Goal: Information Seeking & Learning: Learn about a topic

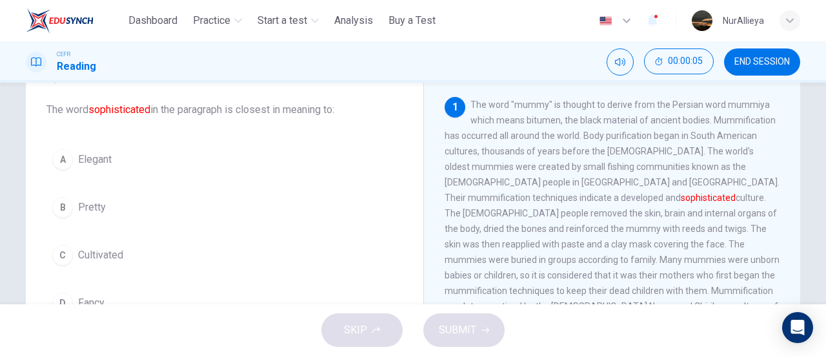
scroll to position [68, 0]
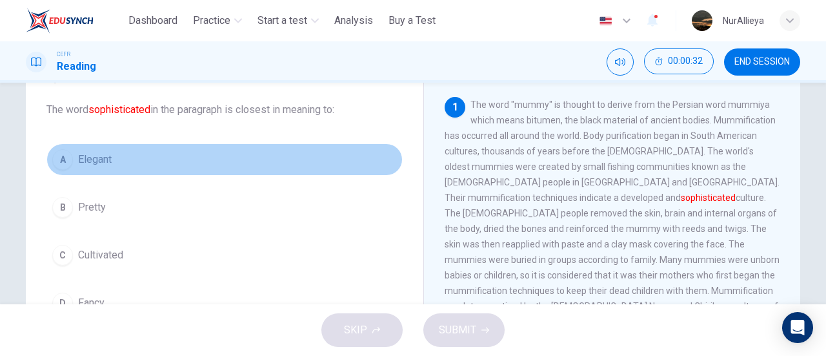
click at [107, 166] on span "Elegant" at bounding box center [95, 159] width 34 height 15
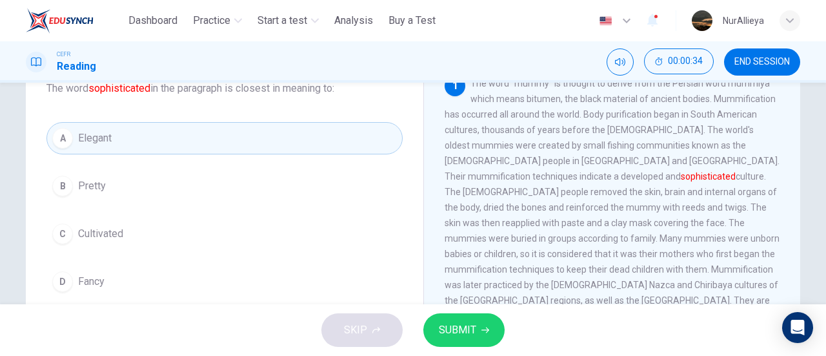
scroll to position [90, 0]
click at [473, 343] on button "SUBMIT" at bounding box center [463, 330] width 81 height 34
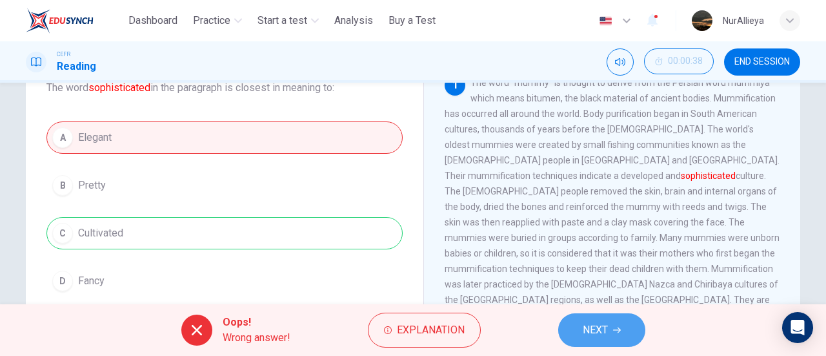
click at [590, 336] on span "NEXT" at bounding box center [595, 330] width 25 height 18
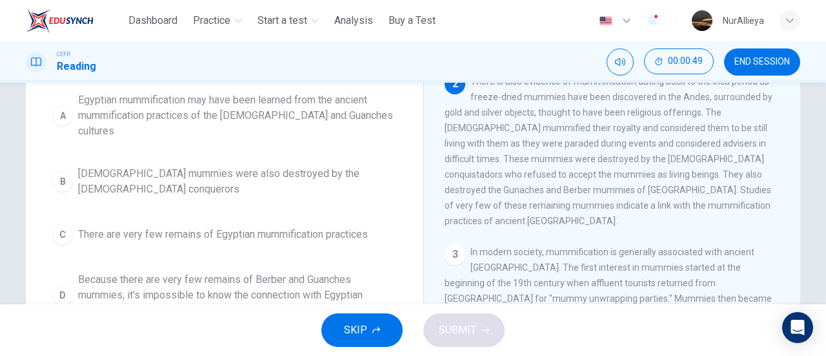
scroll to position [142, 0]
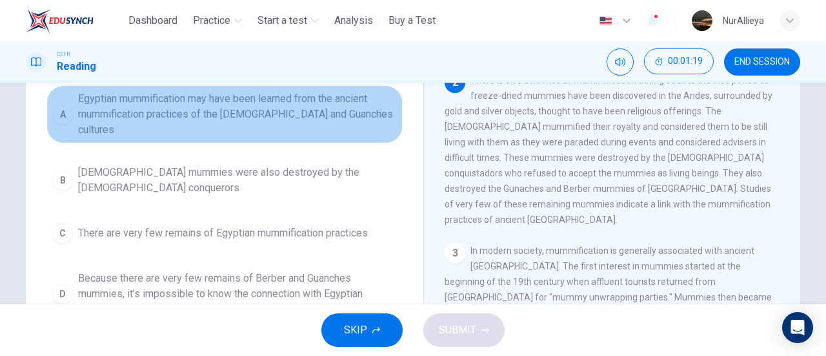
click at [221, 119] on span "Egyptian mummification may have been learned from the ancient mummification pra…" at bounding box center [237, 114] width 319 height 46
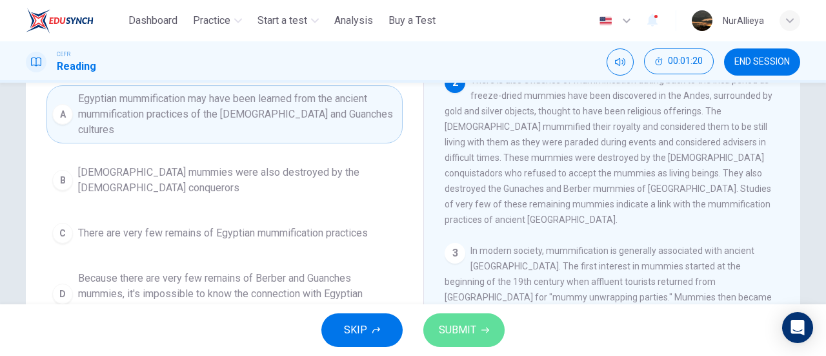
click at [456, 325] on span "SUBMIT" at bounding box center [457, 330] width 37 height 18
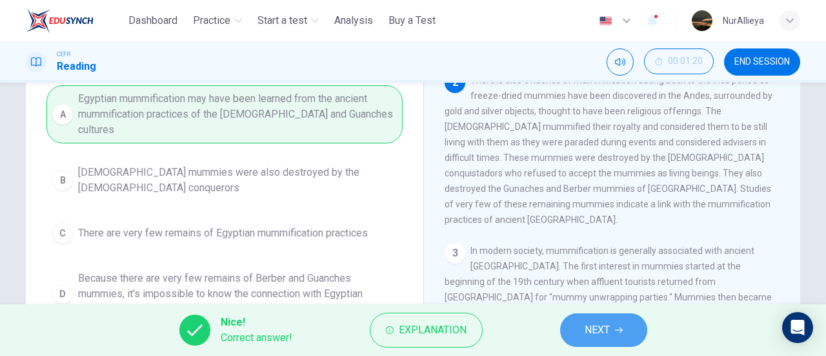
click at [605, 330] on span "NEXT" at bounding box center [597, 330] width 25 height 18
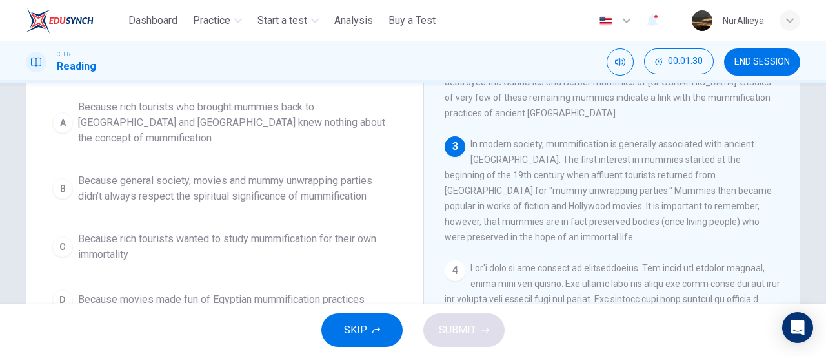
scroll to position [134, 0]
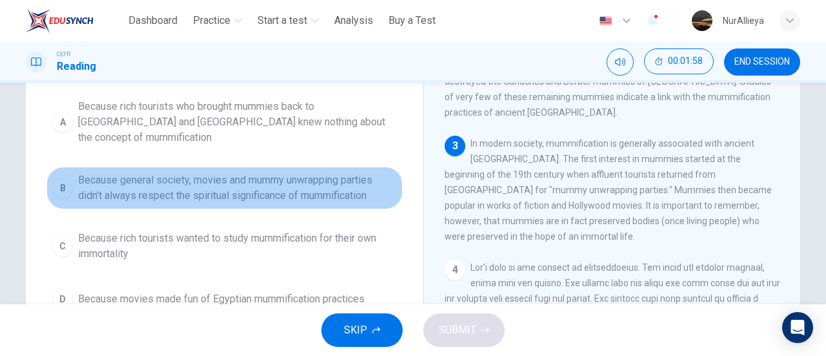
click at [330, 176] on span "Because general society, movies and mummy unwrapping parties didn't always resp…" at bounding box center [237, 187] width 319 height 31
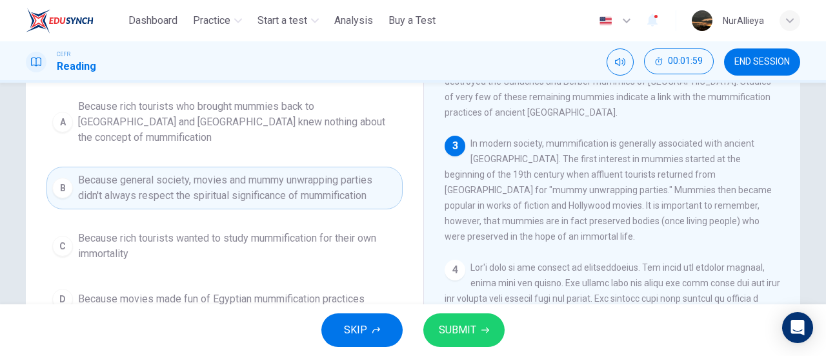
click at [476, 327] on button "SUBMIT" at bounding box center [463, 330] width 81 height 34
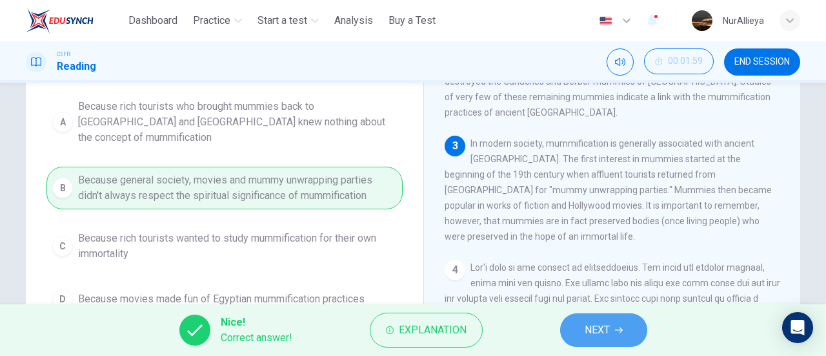
click at [643, 334] on button "NEXT" at bounding box center [603, 330] width 87 height 34
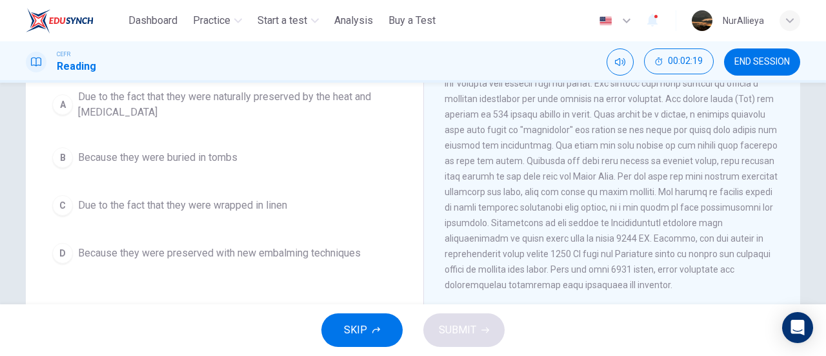
scroll to position [143, 0]
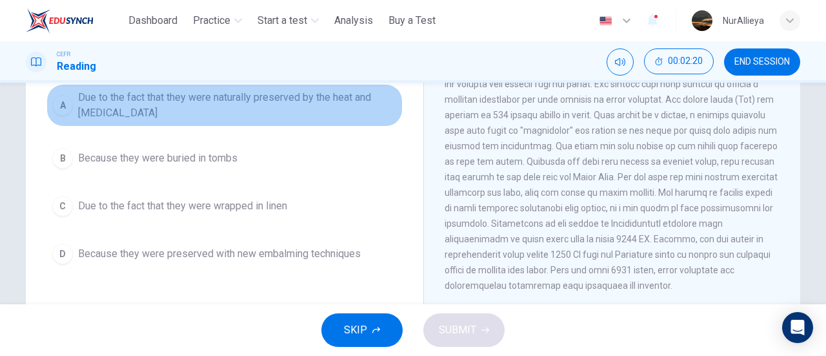
click at [239, 113] on span "Due to the fact that they were naturally preserved by the heat and [MEDICAL_DAT…" at bounding box center [237, 105] width 319 height 31
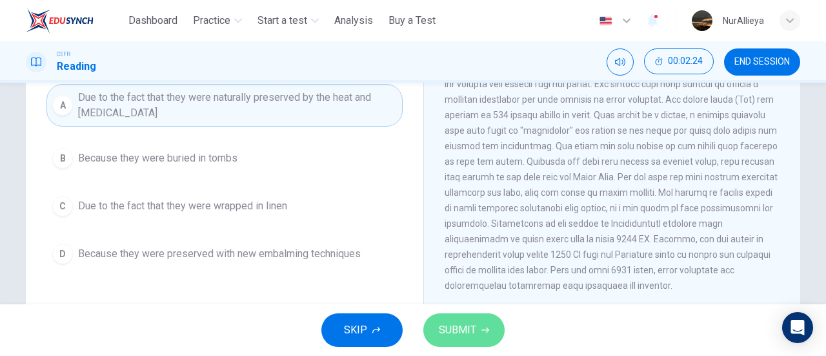
click at [479, 330] on button "SUBMIT" at bounding box center [463, 330] width 81 height 34
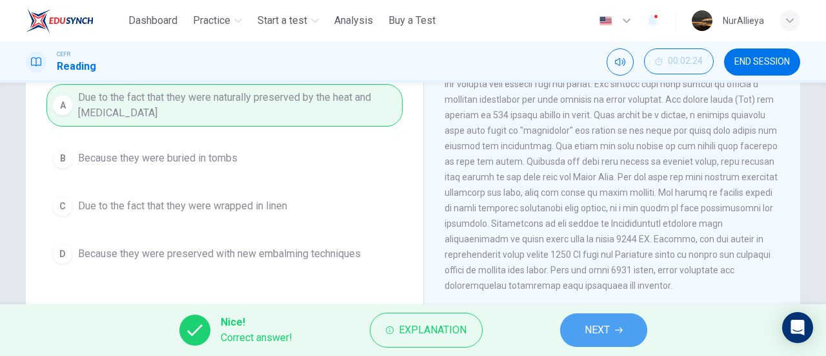
click at [613, 337] on button "NEXT" at bounding box center [603, 330] width 87 height 34
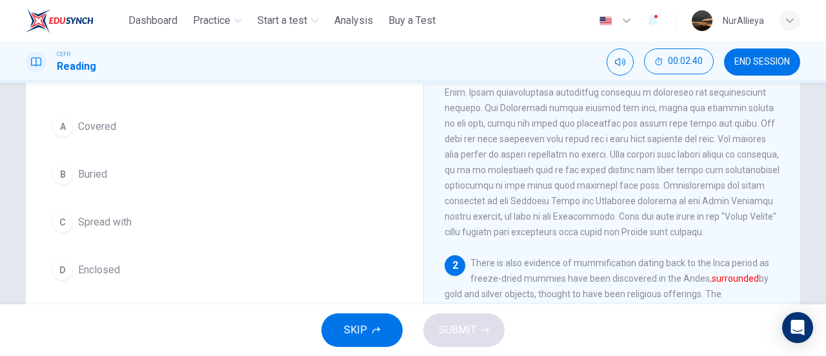
scroll to position [103, 0]
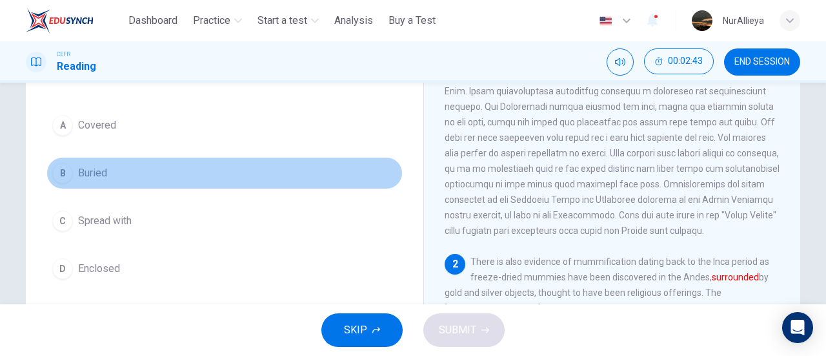
click at [98, 173] on span "Buried" at bounding box center [92, 172] width 29 height 15
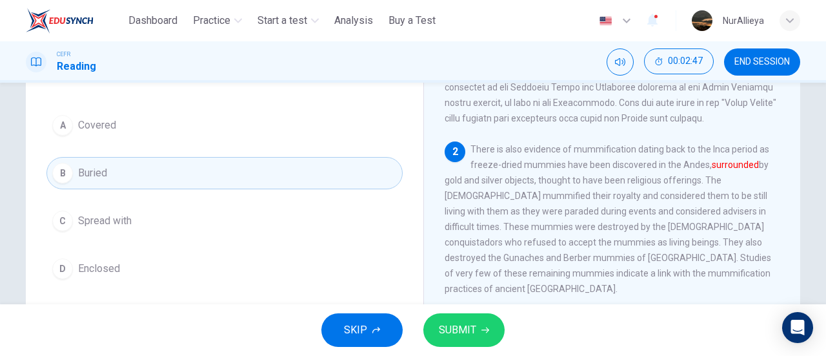
scroll to position [170, 0]
click at [474, 326] on span "SUBMIT" at bounding box center [457, 330] width 37 height 18
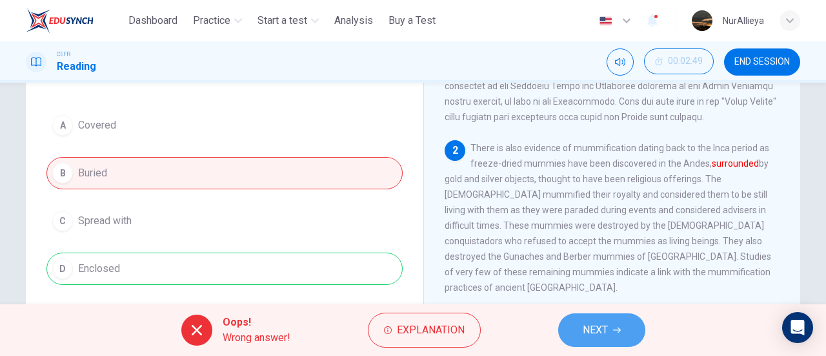
click at [594, 331] on span "NEXT" at bounding box center [595, 330] width 25 height 18
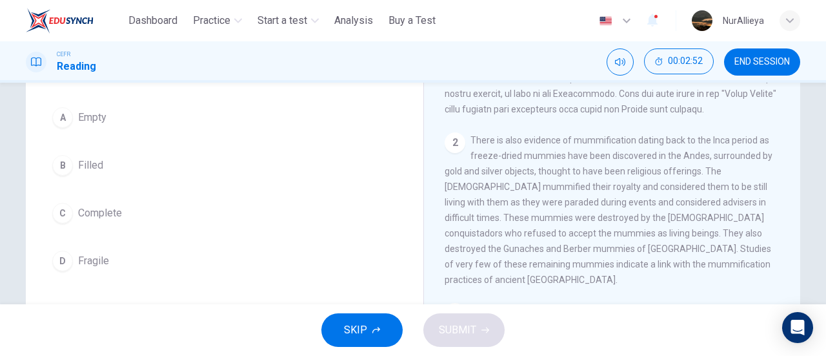
scroll to position [111, 0]
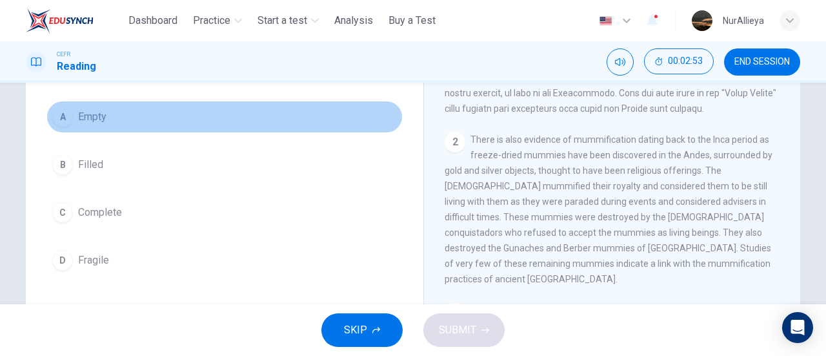
click at [159, 103] on button "A Empty" at bounding box center [224, 117] width 356 height 32
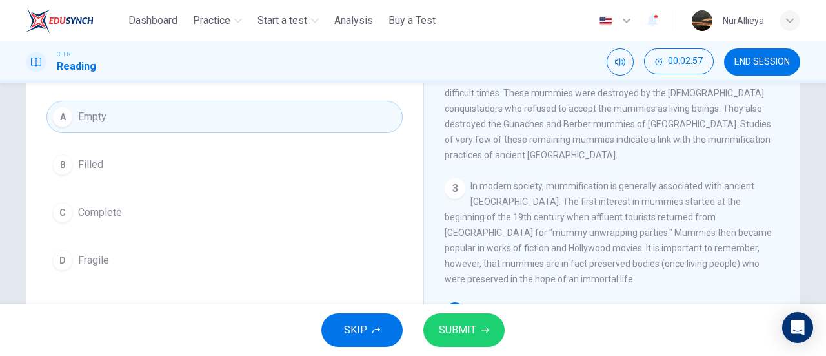
scroll to position [348, 0]
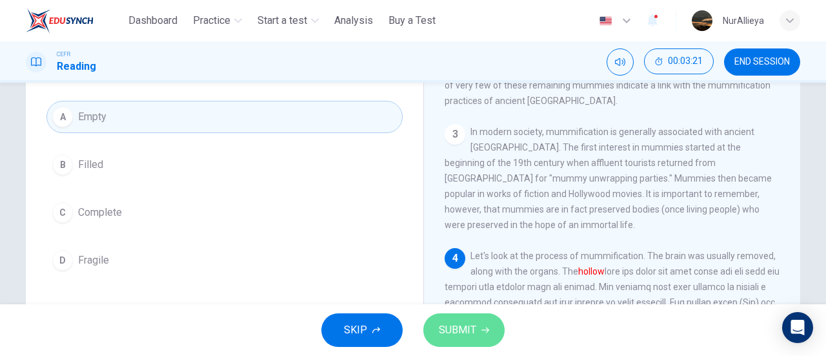
click at [461, 337] on span "SUBMIT" at bounding box center [457, 330] width 37 height 18
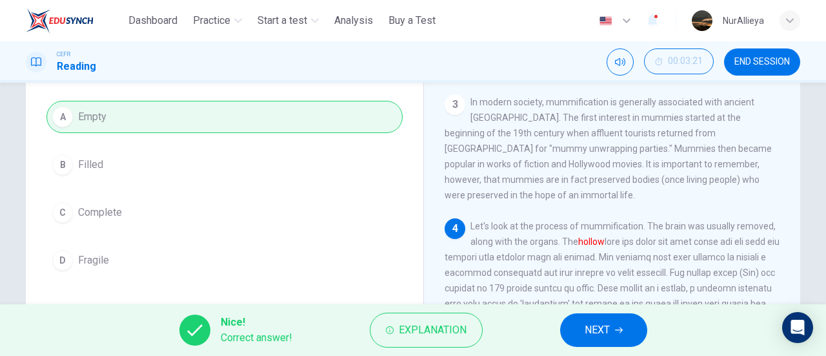
scroll to position [379, 0]
click at [568, 321] on button "NEXT" at bounding box center [603, 330] width 87 height 34
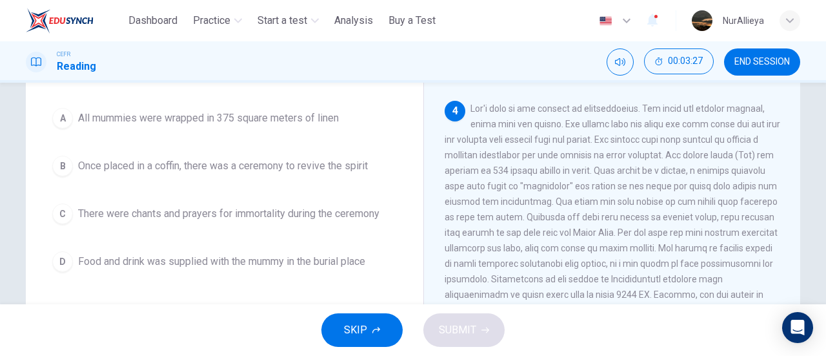
scroll to position [483, 0]
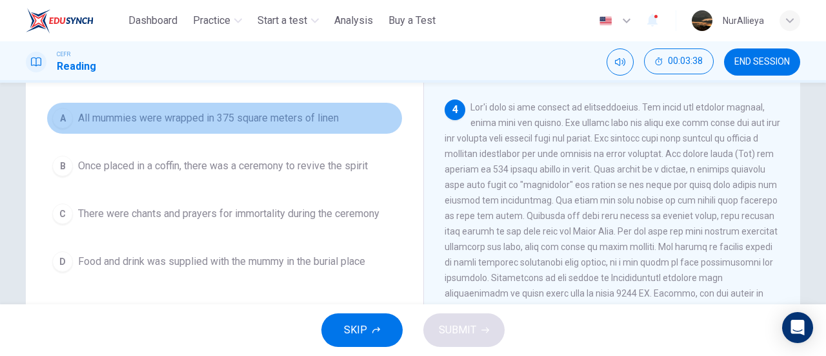
click at [217, 122] on span "All mummies were wrapped in 375 square meters of linen" at bounding box center [208, 117] width 261 height 15
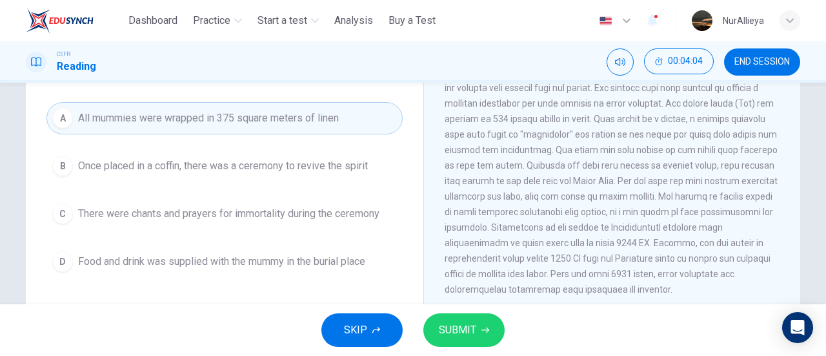
scroll to position [533, 0]
click at [478, 332] on button "SUBMIT" at bounding box center [463, 330] width 81 height 34
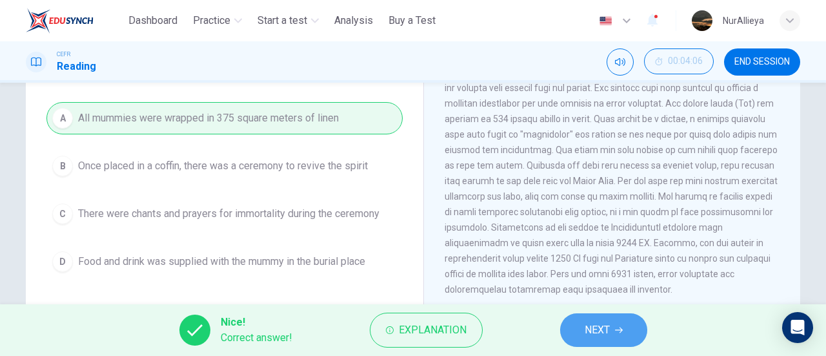
click at [600, 327] on span "NEXT" at bounding box center [597, 330] width 25 height 18
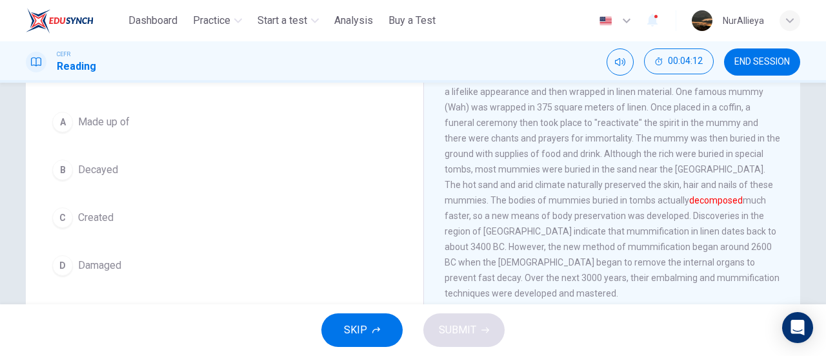
scroll to position [107, 0]
click at [108, 167] on span "Decayed" at bounding box center [98, 168] width 40 height 15
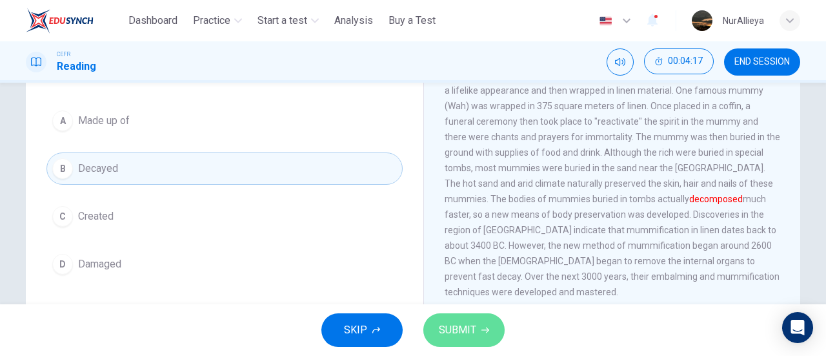
click at [454, 314] on button "SUBMIT" at bounding box center [463, 330] width 81 height 34
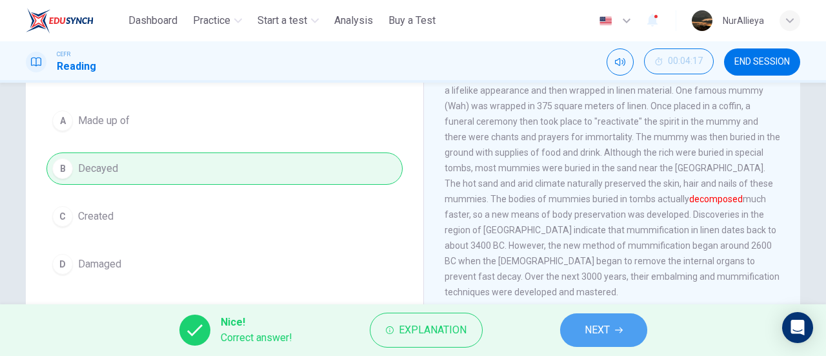
click at [598, 343] on button "NEXT" at bounding box center [603, 330] width 87 height 34
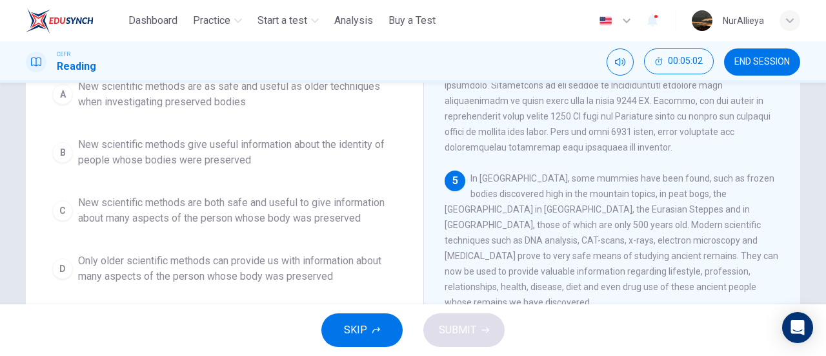
scroll to position [155, 0]
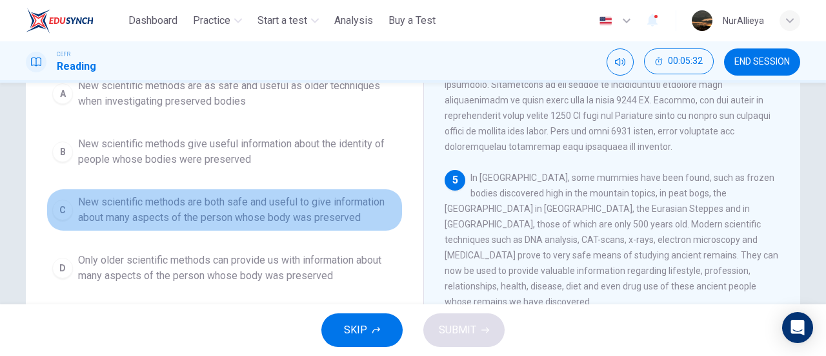
click at [283, 200] on span "New scientific methods are both safe and useful to give information about many …" at bounding box center [237, 209] width 319 height 31
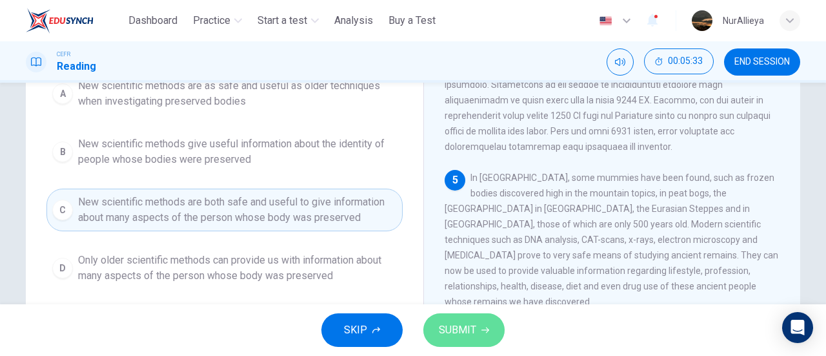
click at [450, 318] on button "SUBMIT" at bounding box center [463, 330] width 81 height 34
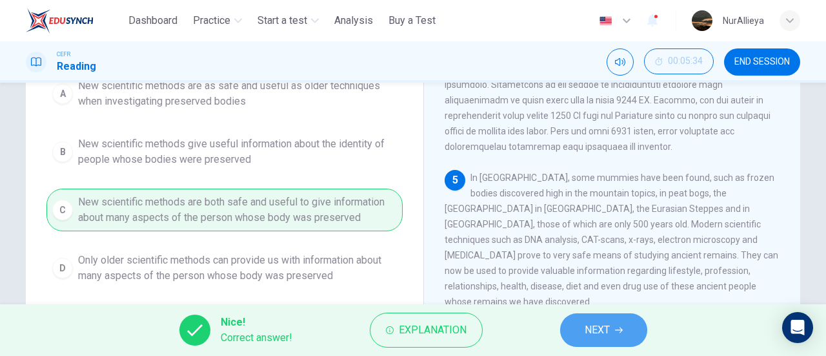
click at [590, 321] on span "NEXT" at bounding box center [597, 330] width 25 height 18
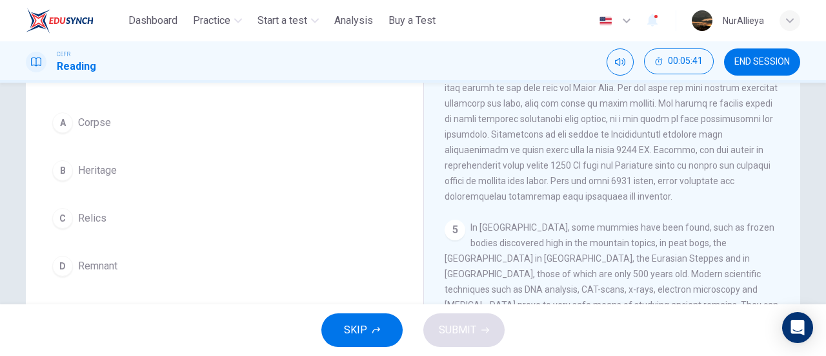
scroll to position [105, 0]
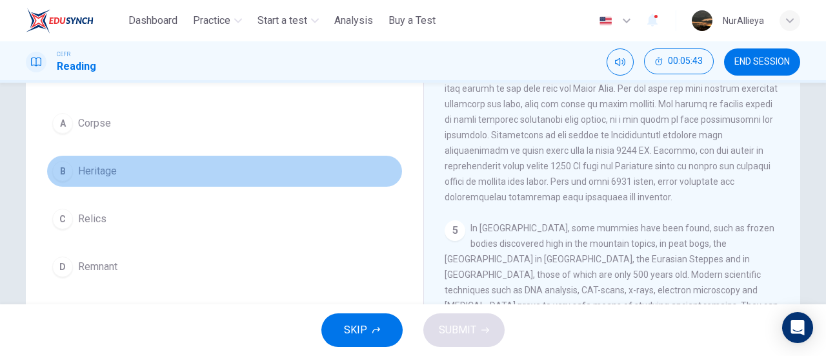
click at [270, 171] on button "B Heritage" at bounding box center [224, 171] width 356 height 32
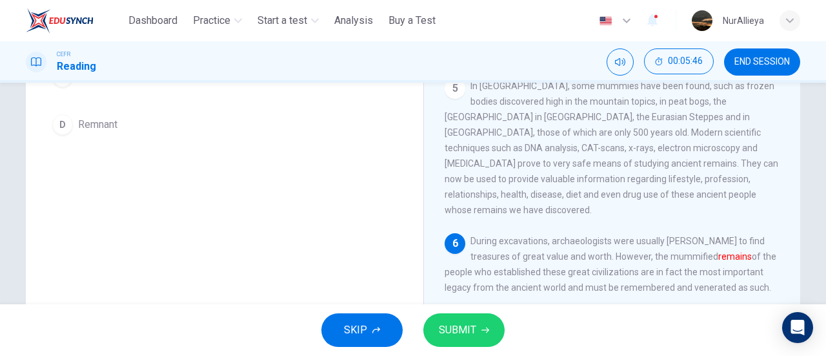
scroll to position [246, 0]
click at [441, 337] on span "SUBMIT" at bounding box center [457, 330] width 37 height 18
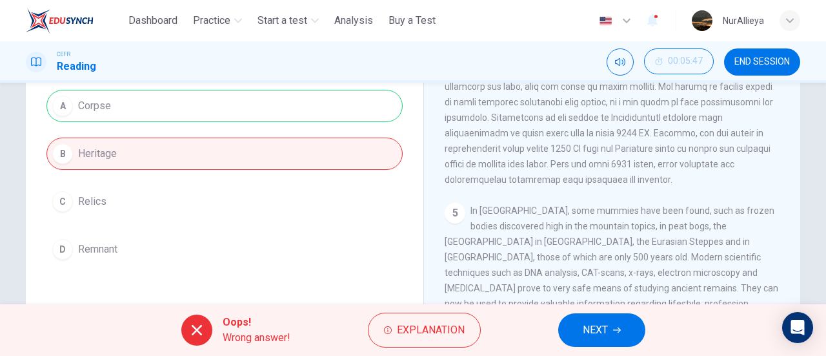
scroll to position [121, 0]
click at [583, 332] on span "NEXT" at bounding box center [595, 330] width 25 height 18
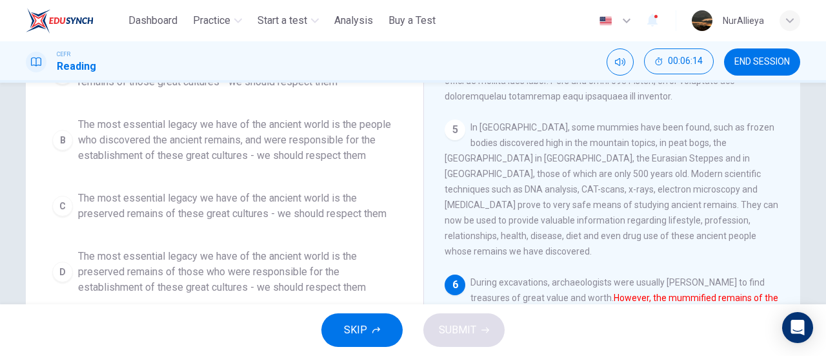
scroll to position [216, 0]
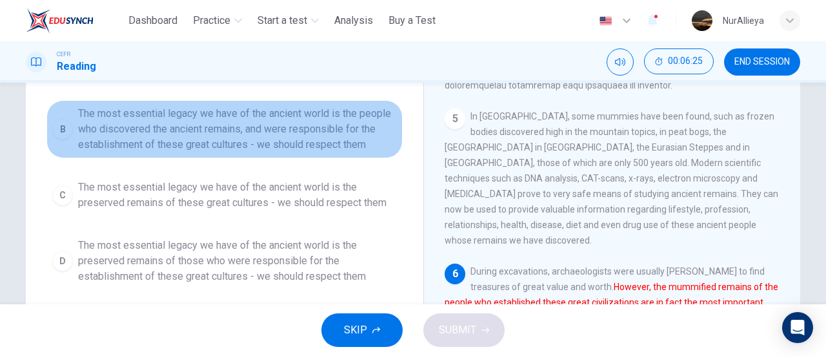
click at [270, 134] on span "The most essential legacy we have of the ancient world is the people who discov…" at bounding box center [237, 129] width 319 height 46
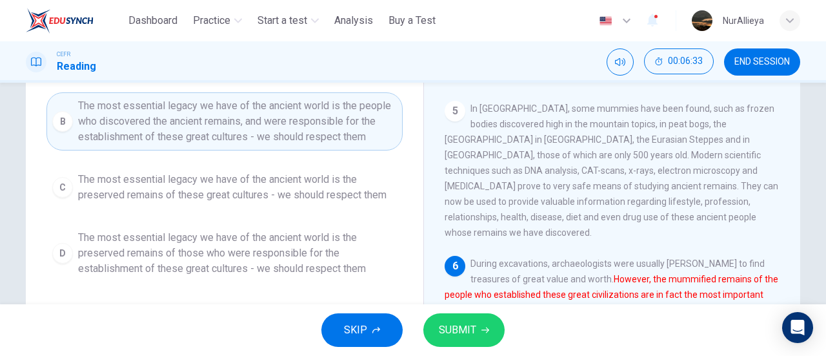
scroll to position [223, 0]
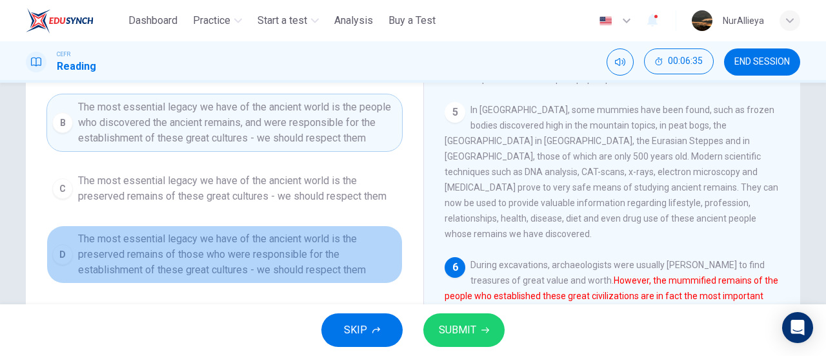
click at [294, 243] on span "The most essential legacy we have of the ancient world is the preserved remains…" at bounding box center [237, 254] width 319 height 46
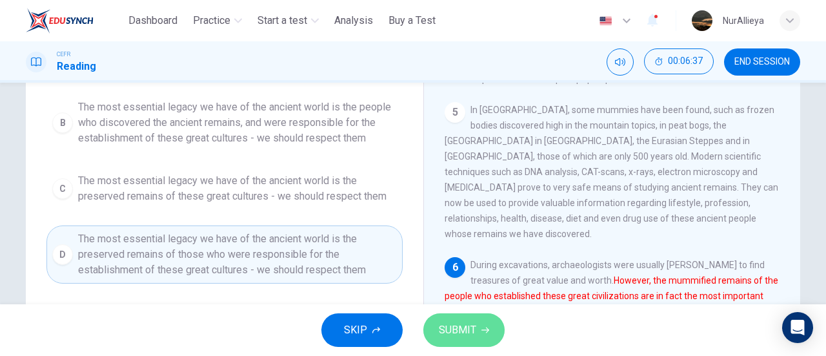
click at [483, 328] on icon "button" at bounding box center [485, 330] width 8 height 8
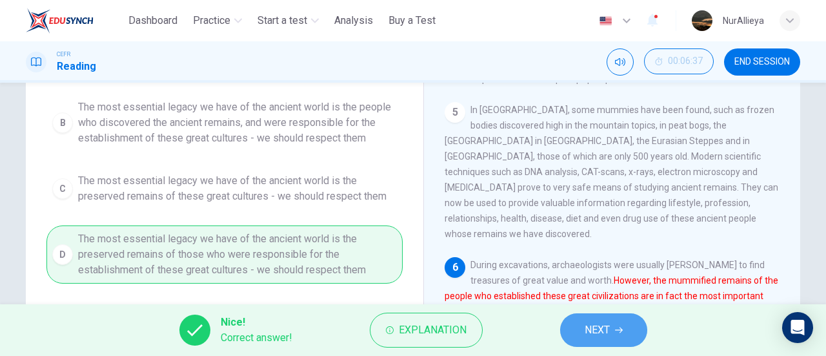
click at [589, 319] on button "NEXT" at bounding box center [603, 330] width 87 height 34
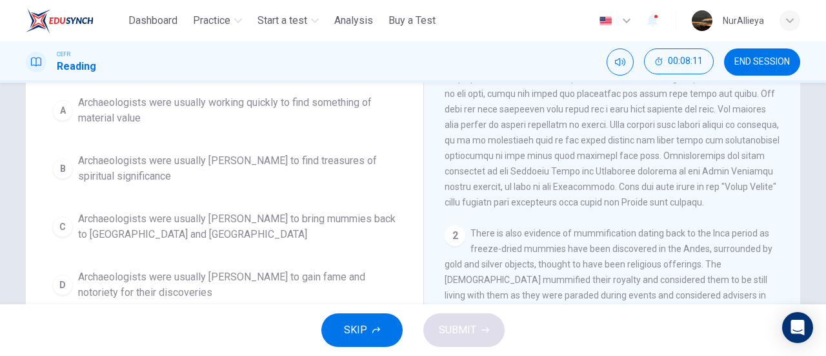
scroll to position [137, 0]
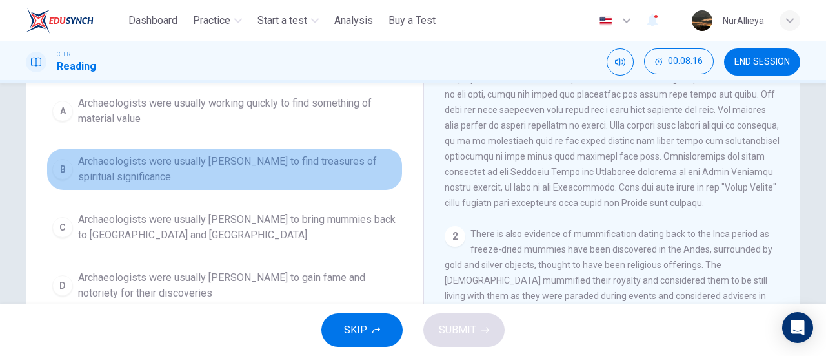
click at [279, 148] on button "B Archaeologists were usually [PERSON_NAME] to find treasures of spiritual sign…" at bounding box center [224, 169] width 356 height 43
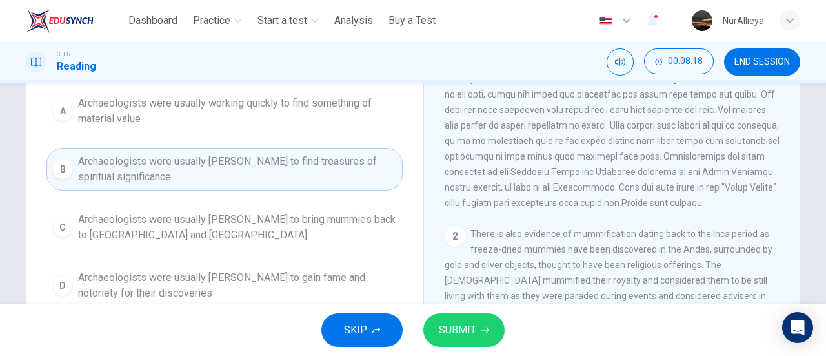
click at [500, 331] on button "SUBMIT" at bounding box center [463, 330] width 81 height 34
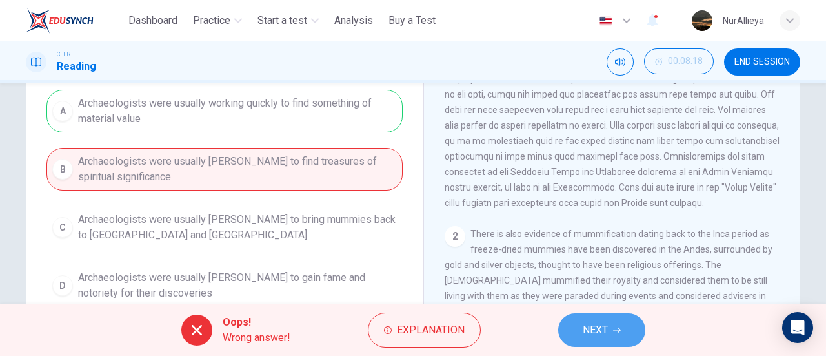
click at [590, 323] on span "NEXT" at bounding box center [595, 330] width 25 height 18
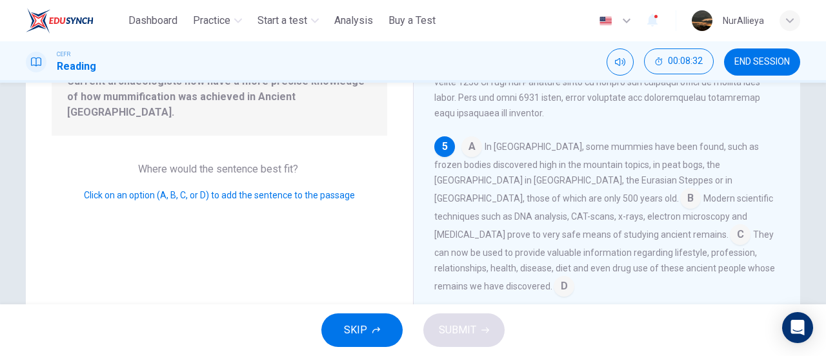
scroll to position [158, 0]
click at [730, 237] on input at bounding box center [740, 234] width 21 height 21
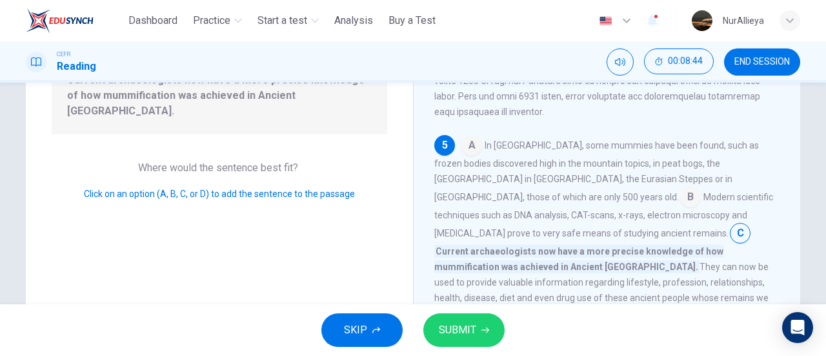
click at [680, 197] on input at bounding box center [690, 198] width 21 height 21
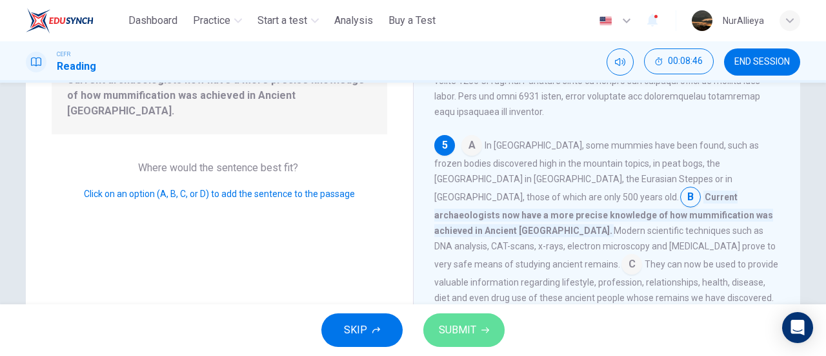
click at [471, 321] on span "SUBMIT" at bounding box center [457, 330] width 37 height 18
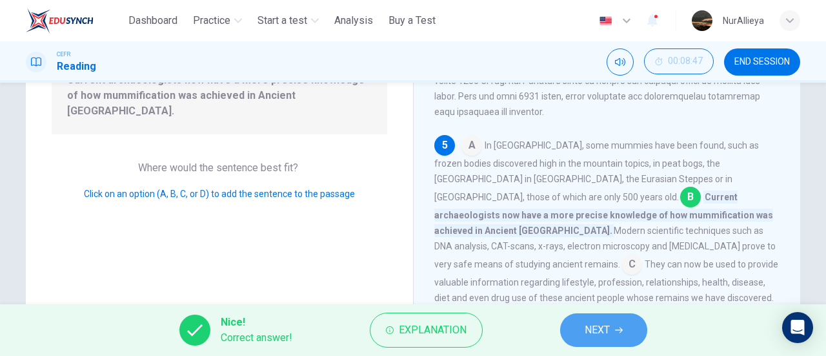
click at [617, 332] on icon "button" at bounding box center [619, 330] width 8 height 8
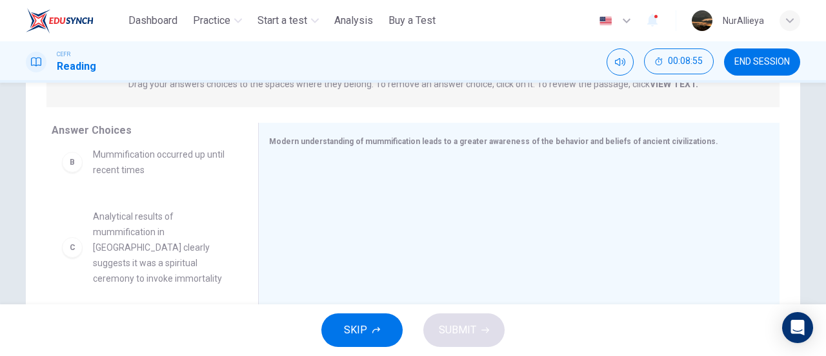
scroll to position [0, 0]
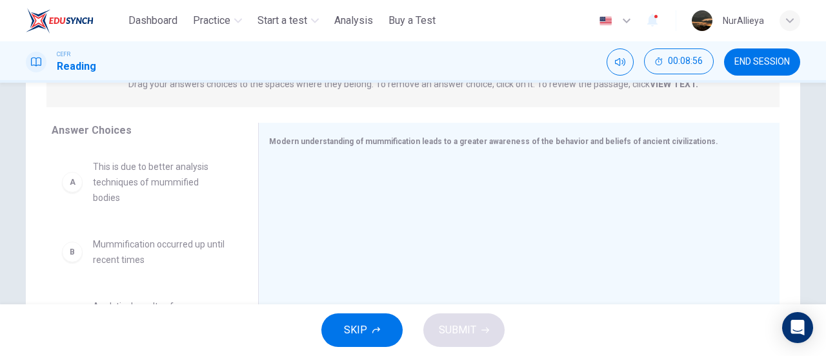
click at [180, 174] on span "This is due to better analysis techniques of mummified bodies" at bounding box center [160, 182] width 134 height 46
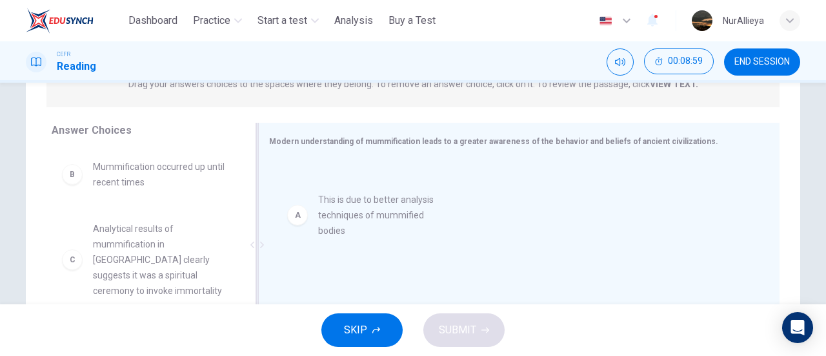
drag, startPoint x: 112, startPoint y: 181, endPoint x: 350, endPoint y: 215, distance: 240.5
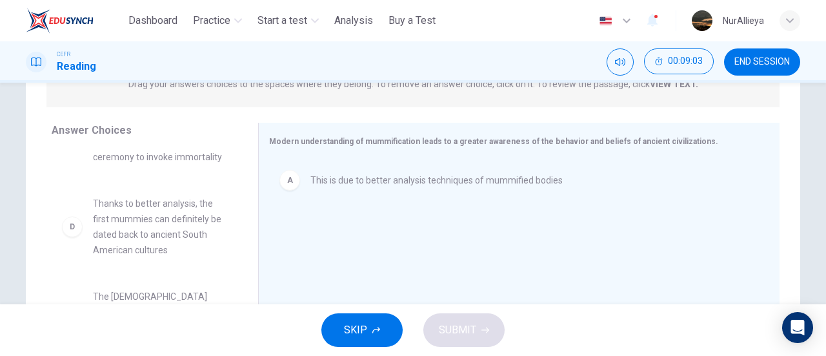
scroll to position [134, 0]
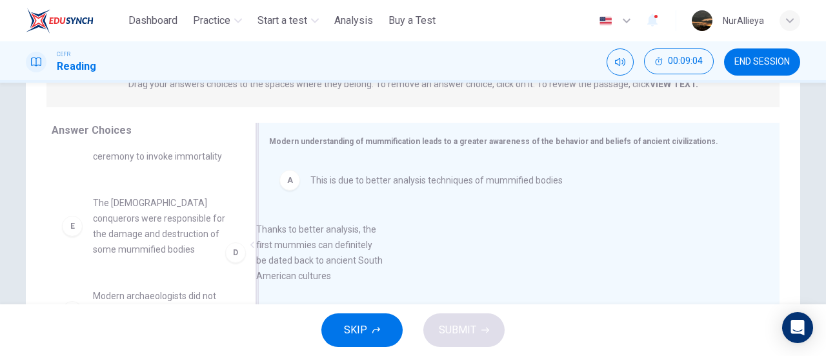
drag, startPoint x: 169, startPoint y: 223, endPoint x: 365, endPoint y: 237, distance: 196.7
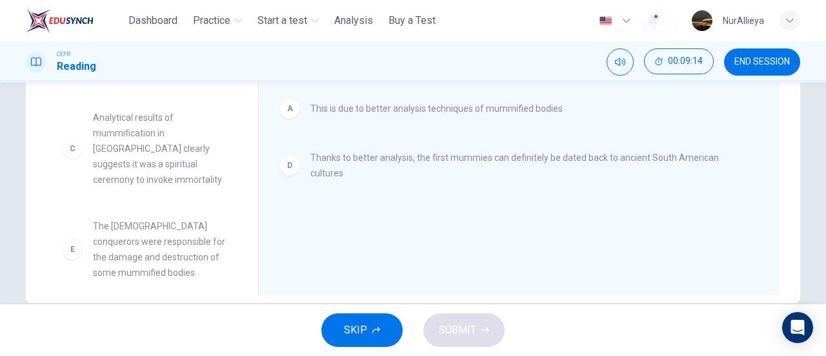
scroll to position [35, 0]
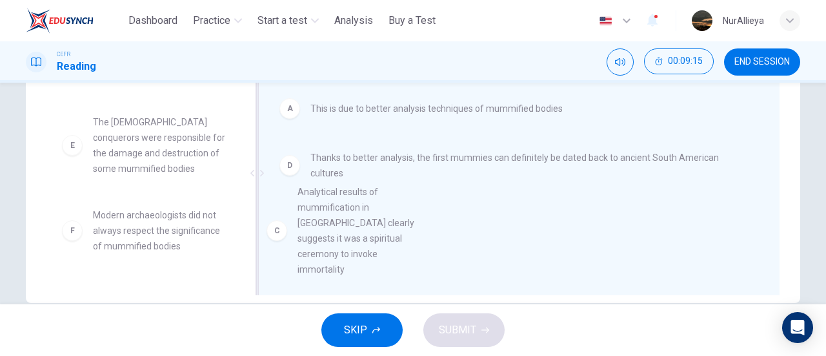
drag, startPoint x: 146, startPoint y: 166, endPoint x: 359, endPoint y: 238, distance: 225.5
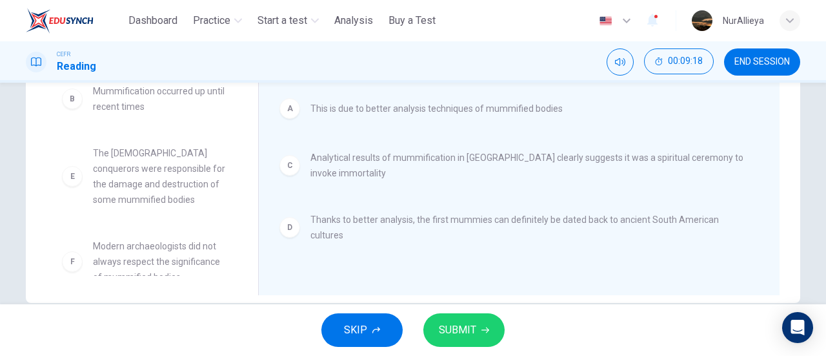
scroll to position [0, 0]
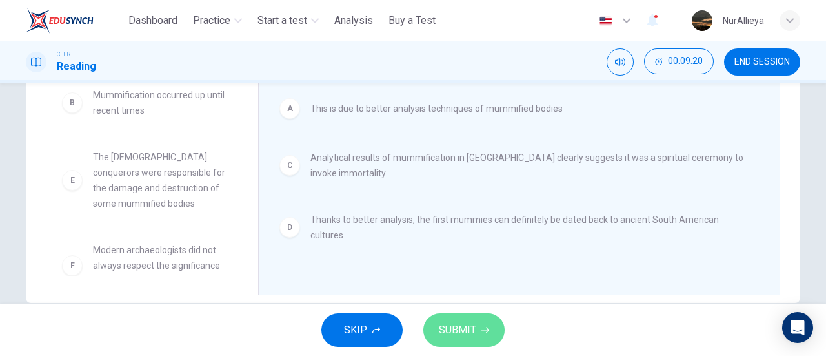
click at [477, 344] on button "SUBMIT" at bounding box center [463, 330] width 81 height 34
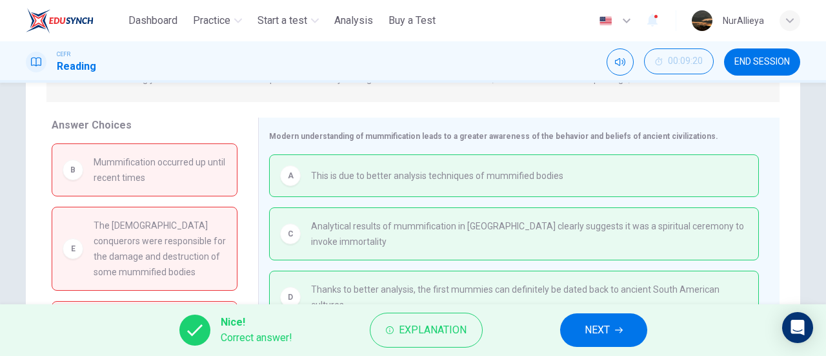
scroll to position [208, 0]
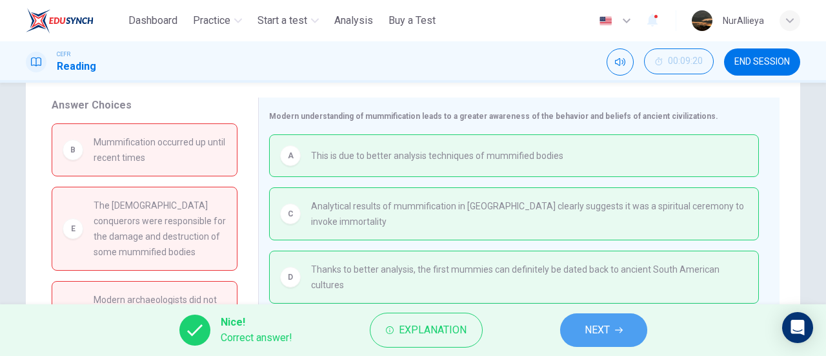
click at [590, 329] on span "NEXT" at bounding box center [597, 330] width 25 height 18
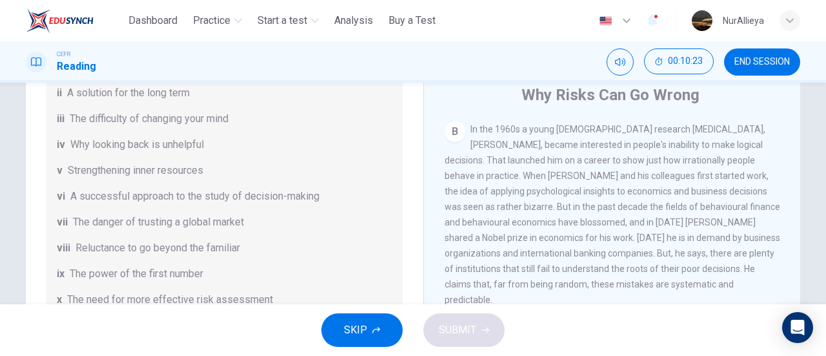
scroll to position [191, 0]
click at [203, 196] on span "A successful approach to the study of decision-making" at bounding box center [194, 195] width 249 height 15
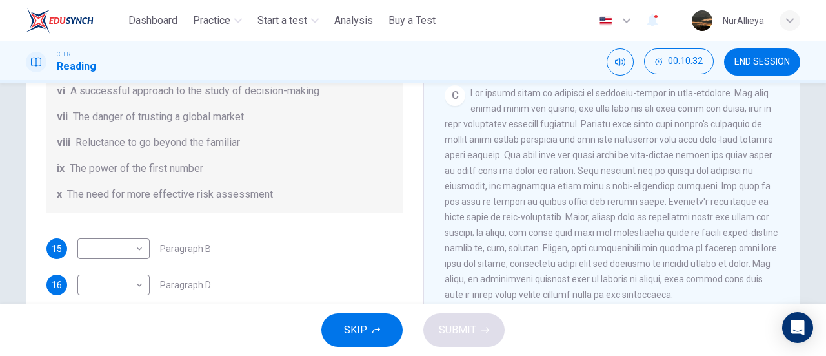
scroll to position [497, 0]
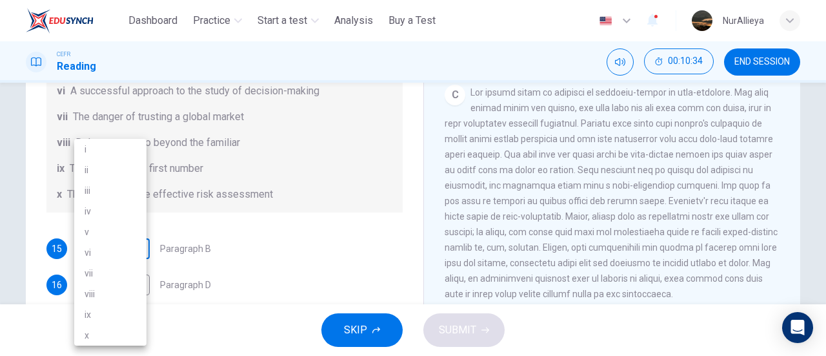
click at [134, 248] on body "This site uses cookies, as explained in our Privacy Policy . If you agree to th…" at bounding box center [413, 178] width 826 height 356
click at [278, 224] on div at bounding box center [413, 178] width 826 height 356
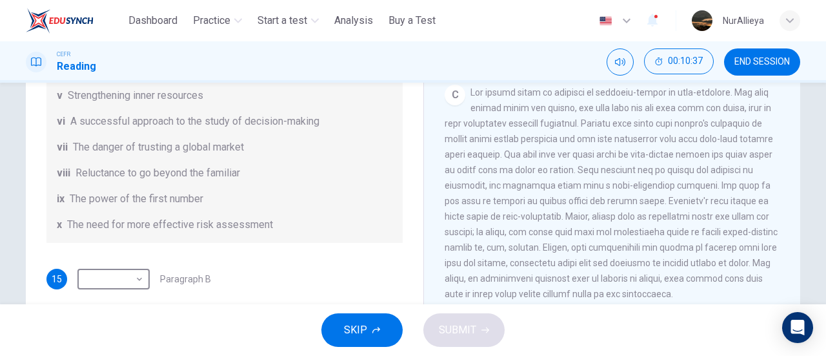
scroll to position [159, 0]
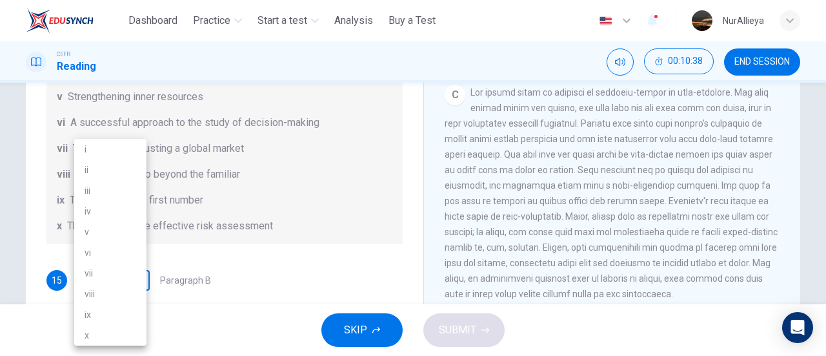
click at [129, 282] on body "This site uses cookies, as explained in our Privacy Policy . If you agree to th…" at bounding box center [413, 178] width 826 height 356
click at [112, 249] on li "vi" at bounding box center [110, 252] width 72 height 21
type input "**"
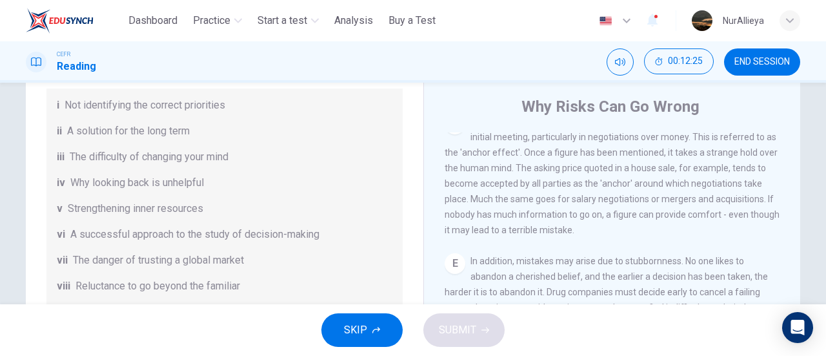
scroll to position [163, 0]
click at [208, 228] on span "A successful approach to the study of decision-making" at bounding box center [194, 235] width 249 height 15
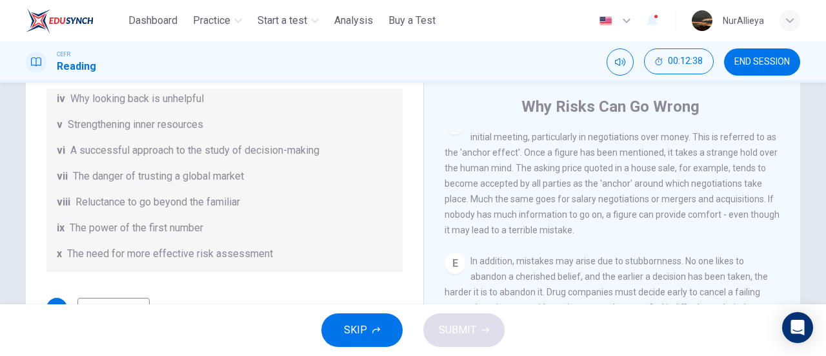
scroll to position [230, 0]
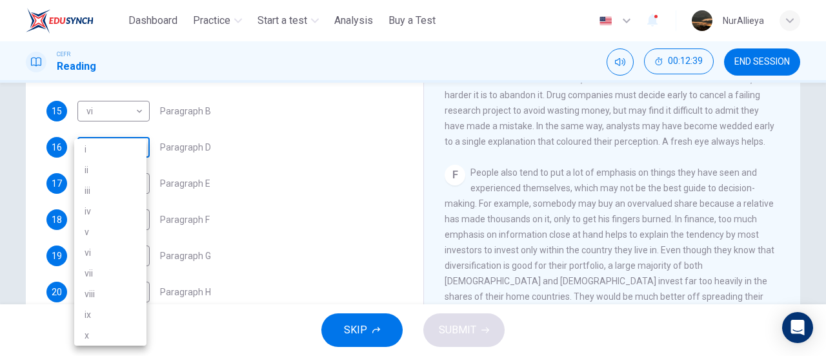
click at [108, 143] on body "This site uses cookies, as explained in our Privacy Policy . If you agree to th…" at bounding box center [413, 178] width 826 height 356
click at [111, 192] on li "iii" at bounding box center [110, 190] width 72 height 21
type input "***"
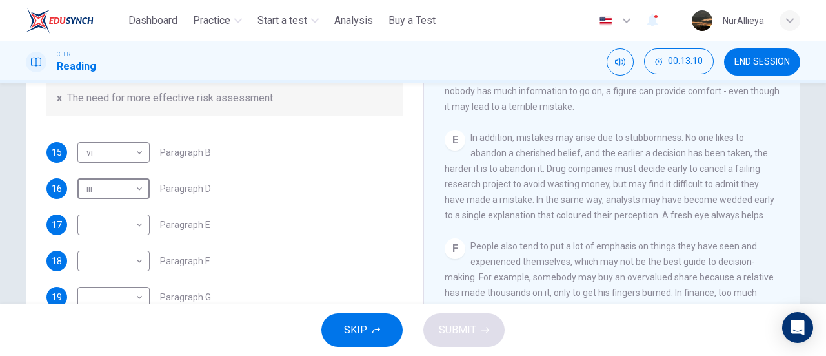
scroll to position [233, 0]
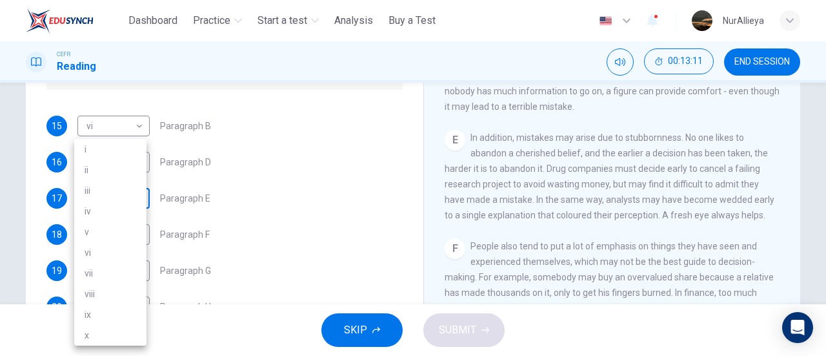
click at [137, 205] on body "This site uses cookies, as explained in our Privacy Policy . If you agree to th…" at bounding box center [413, 178] width 826 height 356
click at [125, 150] on li "i" at bounding box center [110, 149] width 72 height 21
type input "*"
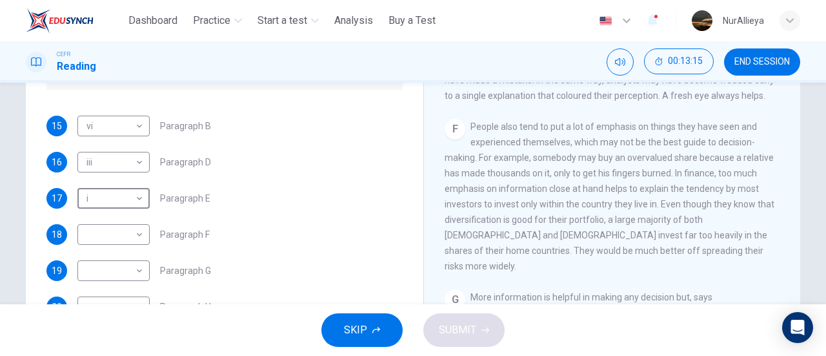
scroll to position [865, 0]
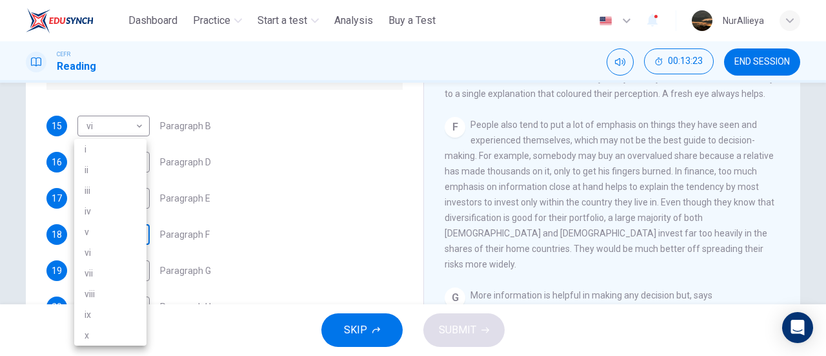
click at [134, 233] on body "This site uses cookies, as explained in our Privacy Policy . If you agree to th…" at bounding box center [413, 178] width 826 height 356
click at [134, 269] on li "vii" at bounding box center [110, 273] width 72 height 21
type input "***"
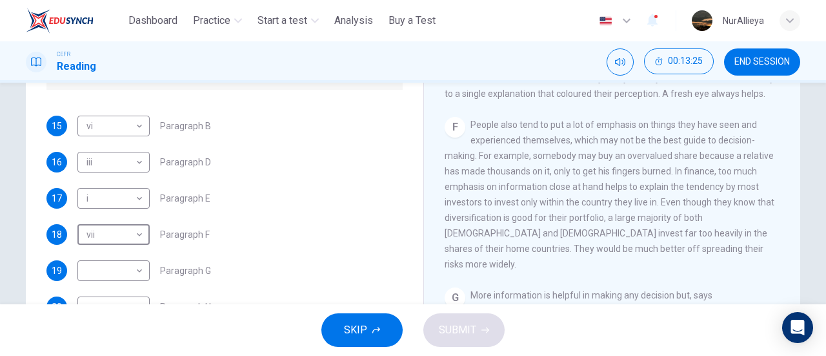
scroll to position [248, 0]
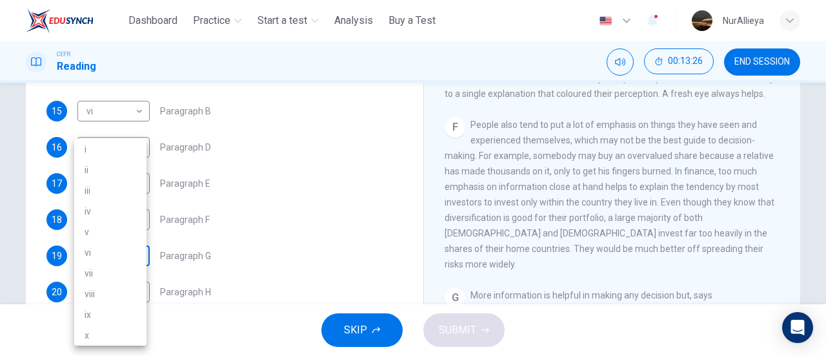
click at [128, 251] on body "This site uses cookies, as explained in our Privacy Policy . If you agree to th…" at bounding box center [413, 178] width 826 height 356
click at [136, 235] on li "v" at bounding box center [110, 231] width 72 height 21
type input "*"
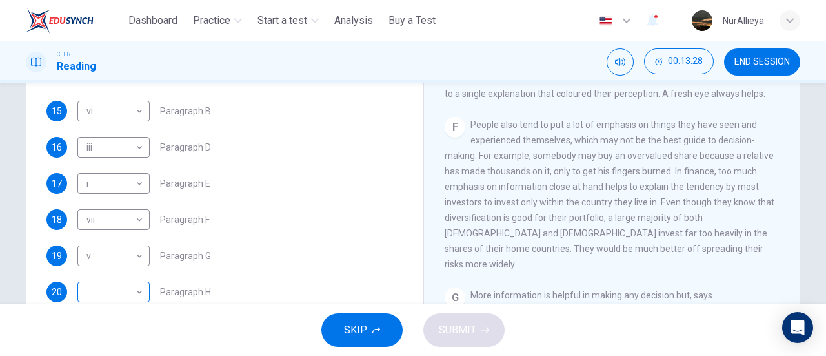
click at [143, 297] on div "​ ​" at bounding box center [113, 291] width 72 height 21
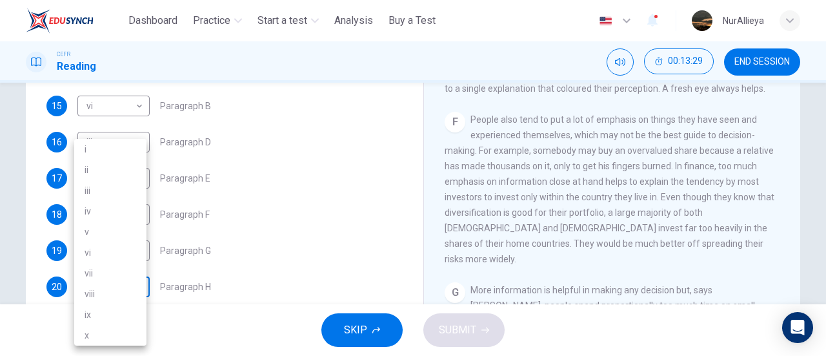
click at [134, 294] on body "This site uses cookies, as explained in our Privacy Policy . If you agree to th…" at bounding box center [413, 178] width 826 height 356
click at [101, 159] on li "ii" at bounding box center [110, 169] width 72 height 21
type input "**"
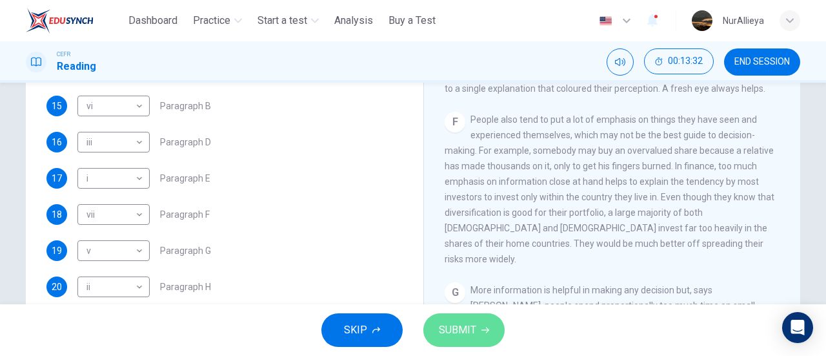
click at [457, 316] on button "SUBMIT" at bounding box center [463, 330] width 81 height 34
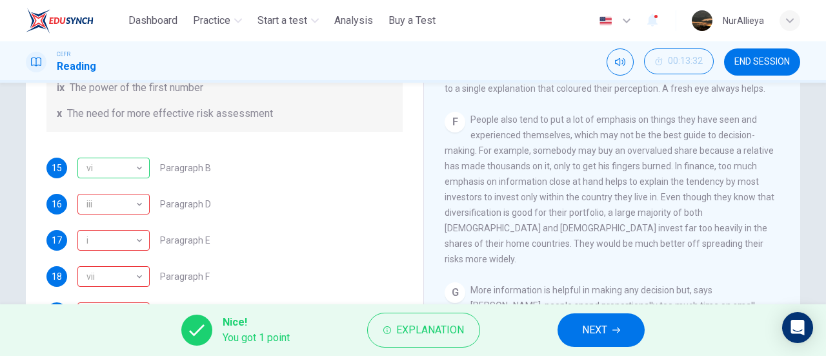
scroll to position [185, 0]
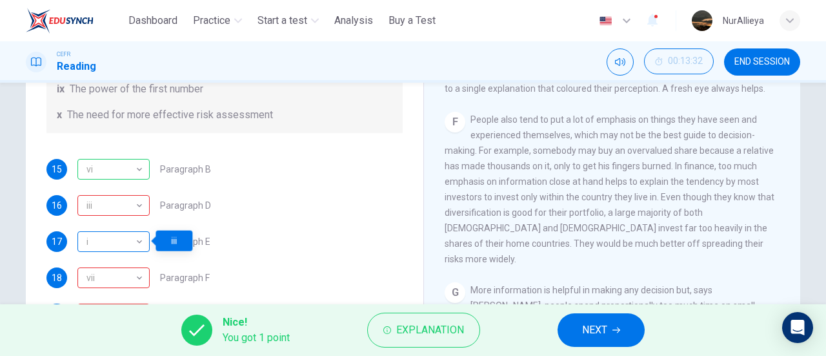
drag, startPoint x: 125, startPoint y: 204, endPoint x: 133, endPoint y: 236, distance: 32.7
click at [133, 236] on div "15 vi ** ​ Paragraph B 16 iii *** ​ Paragraph D 17 i * ​ Paragraph E 18 vii ***…" at bounding box center [224, 259] width 356 height 201
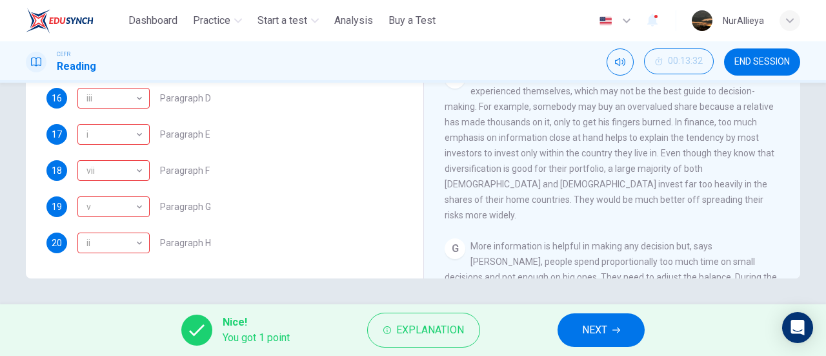
scroll to position [278, 0]
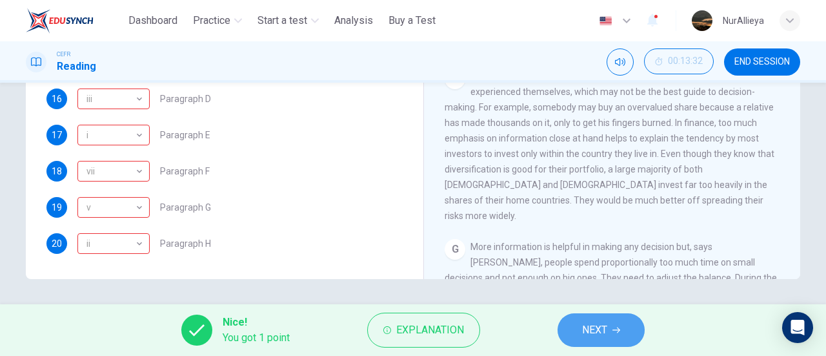
click at [604, 334] on span "NEXT" at bounding box center [594, 330] width 25 height 18
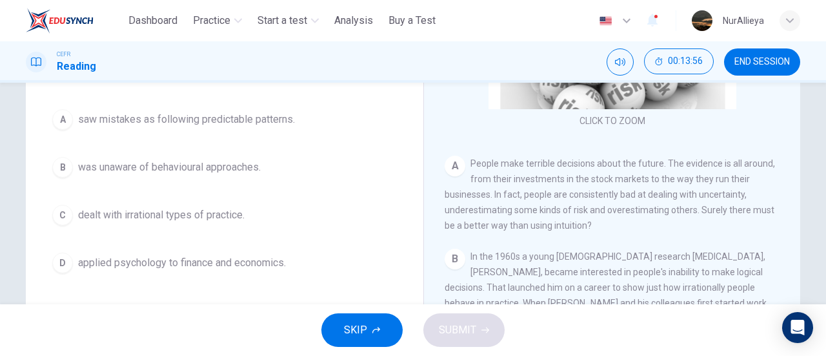
scroll to position [163, 0]
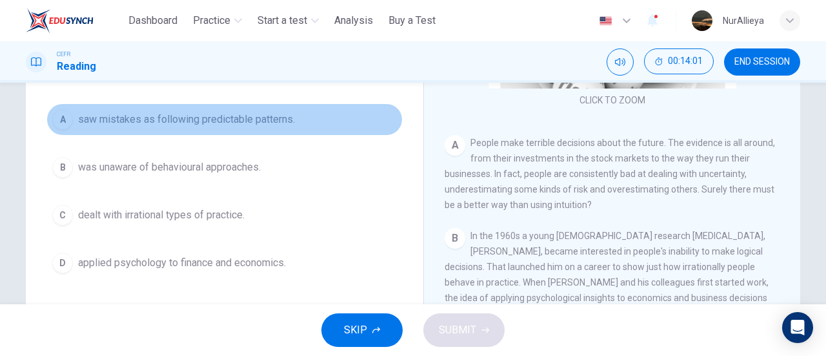
click at [223, 128] on button "A saw mistakes as following predictable patterns." at bounding box center [224, 119] width 356 height 32
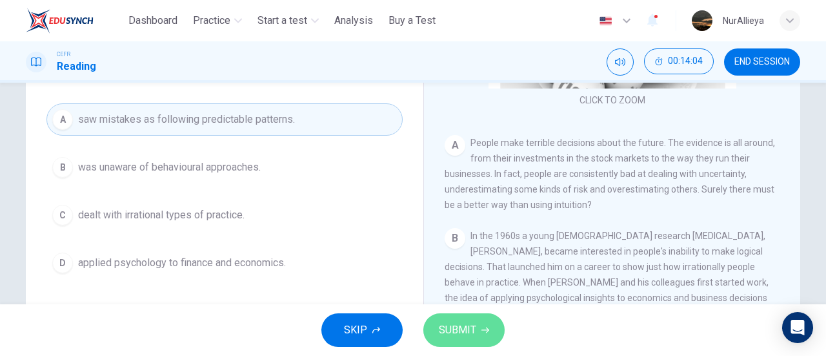
click at [479, 338] on button "SUBMIT" at bounding box center [463, 330] width 81 height 34
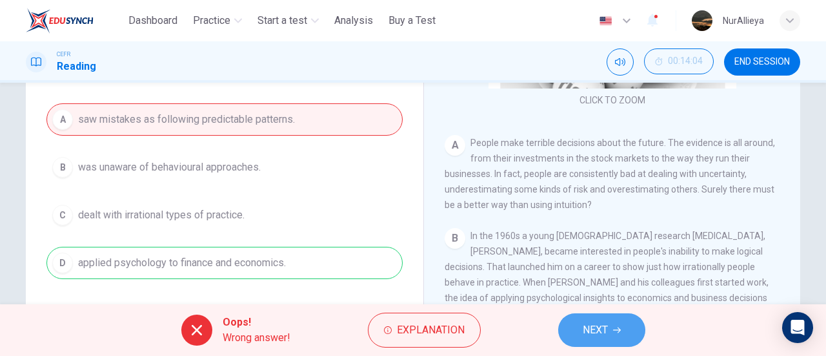
click at [588, 327] on span "NEXT" at bounding box center [595, 330] width 25 height 18
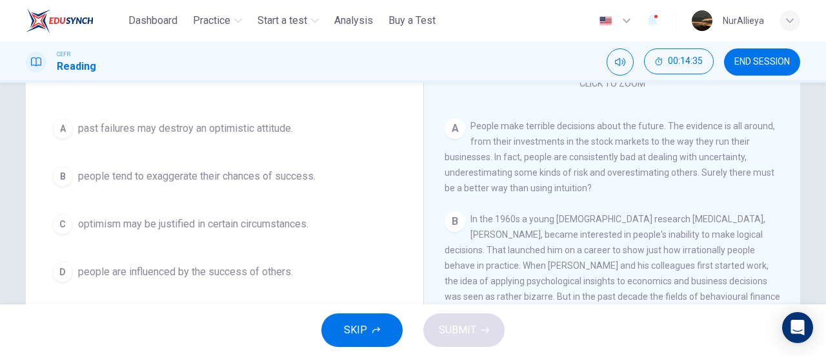
scroll to position [148, 0]
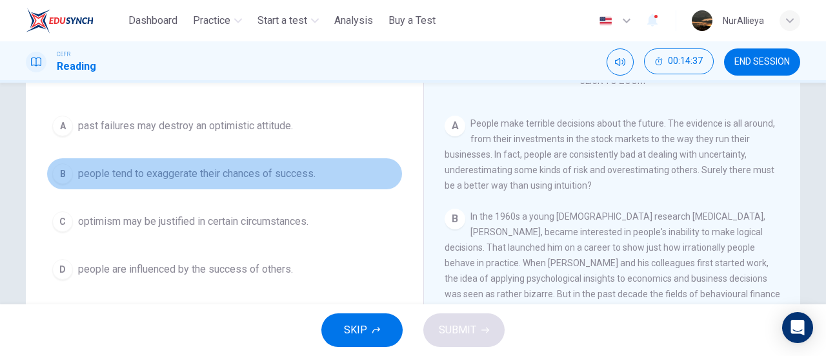
click at [264, 174] on span "people tend to exaggerate their chances of success." at bounding box center [196, 173] width 237 height 15
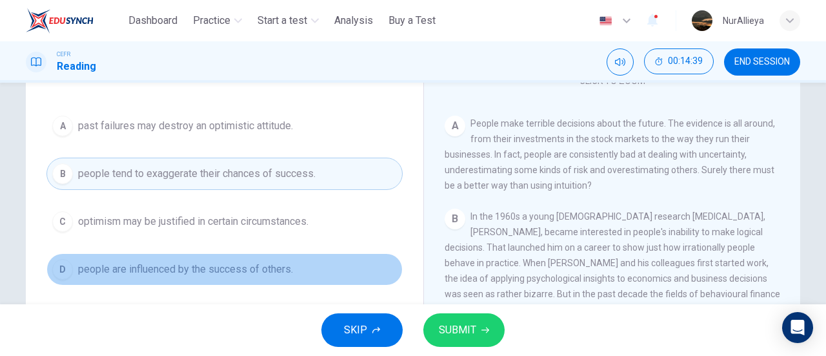
click at [271, 268] on span "people are influenced by the success of others." at bounding box center [185, 268] width 215 height 15
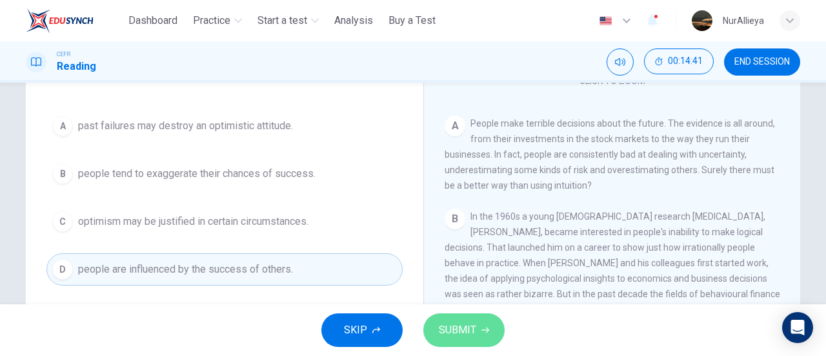
click at [442, 329] on span "SUBMIT" at bounding box center [457, 330] width 37 height 18
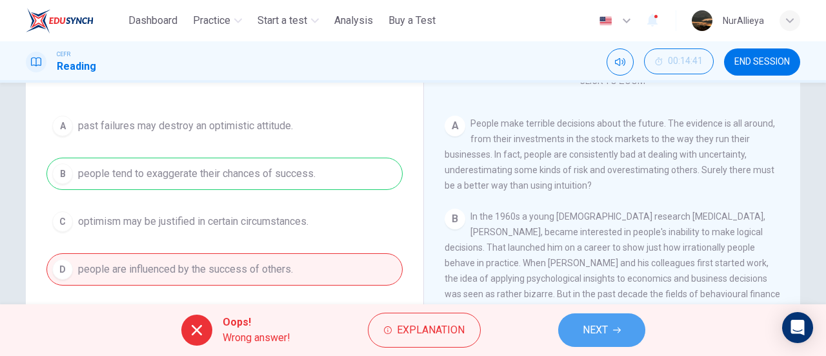
click at [571, 327] on button "NEXT" at bounding box center [601, 330] width 87 height 34
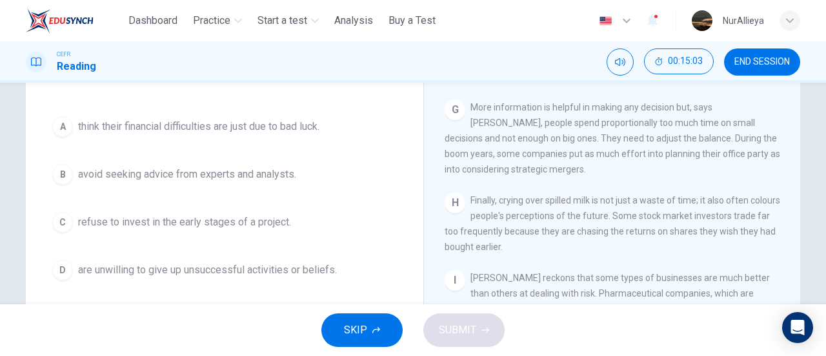
scroll to position [133, 0]
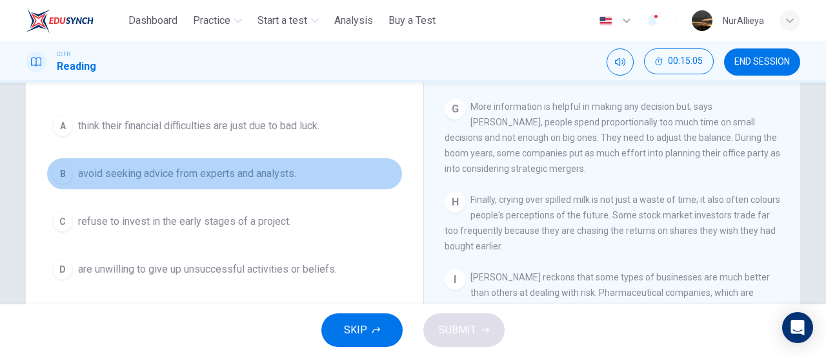
click at [252, 171] on span "avoid seeking advice from experts and analysts." at bounding box center [187, 173] width 218 height 15
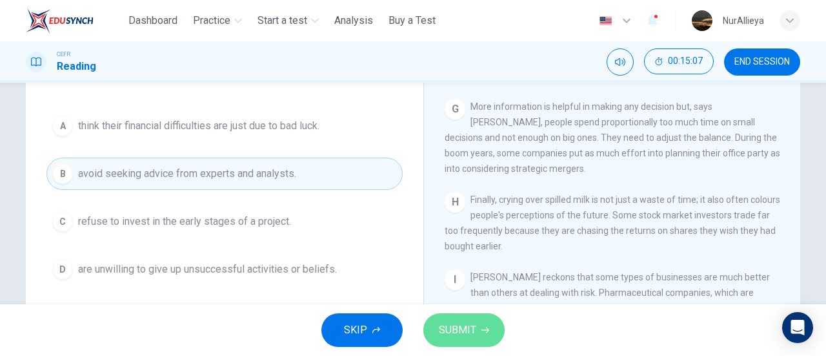
click at [454, 328] on span "SUBMIT" at bounding box center [457, 330] width 37 height 18
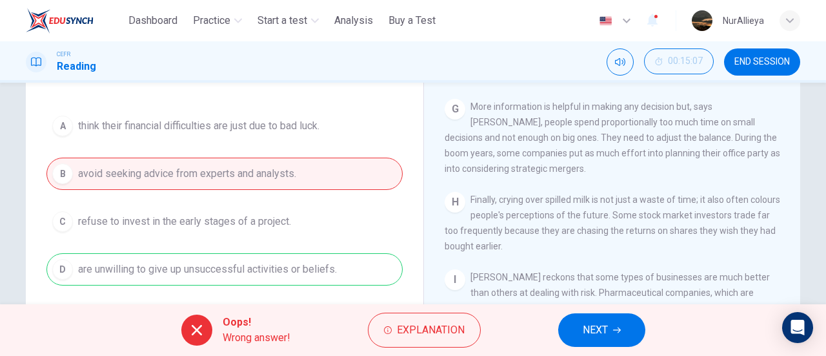
click at [578, 338] on button "NEXT" at bounding box center [601, 330] width 87 height 34
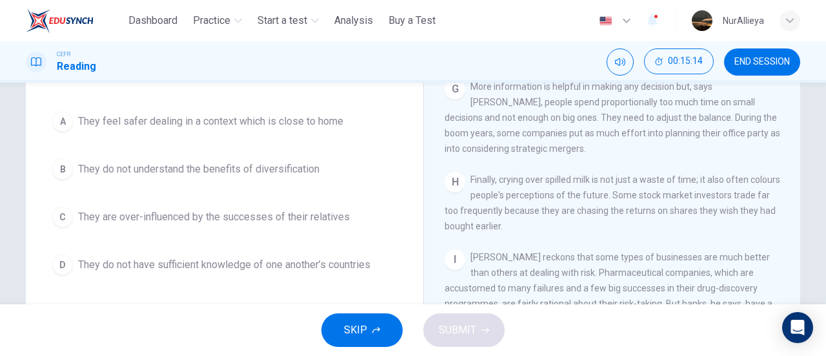
scroll to position [152, 0]
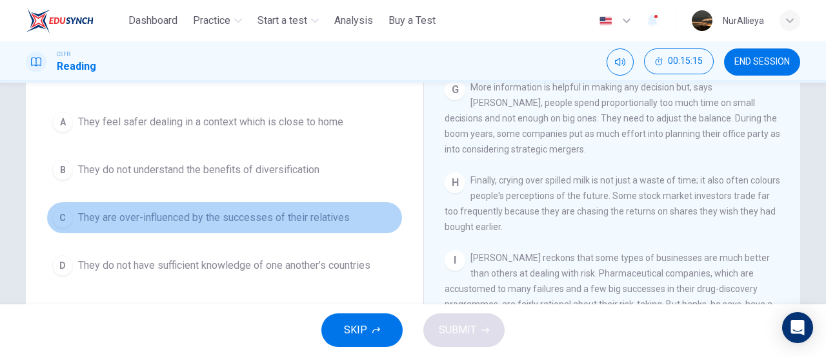
click at [288, 214] on span "They are over-influenced by the successes of their relatives" at bounding box center [214, 217] width 272 height 15
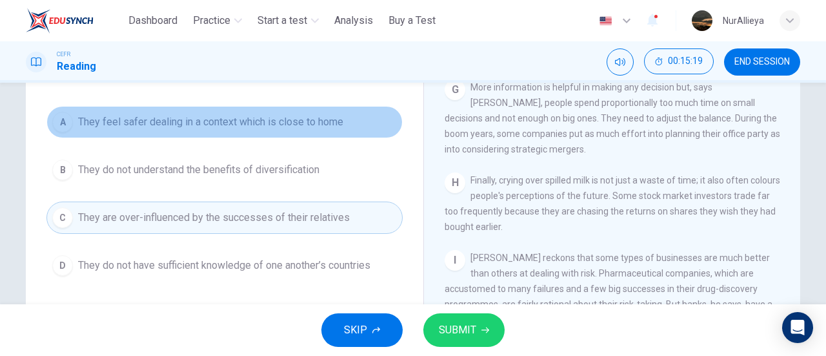
click at [315, 137] on button "A They feel safer dealing in a context which is close to home" at bounding box center [224, 122] width 356 height 32
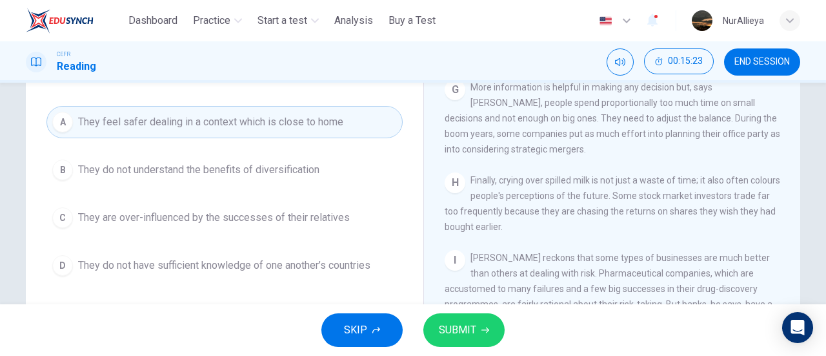
scroll to position [163, 0]
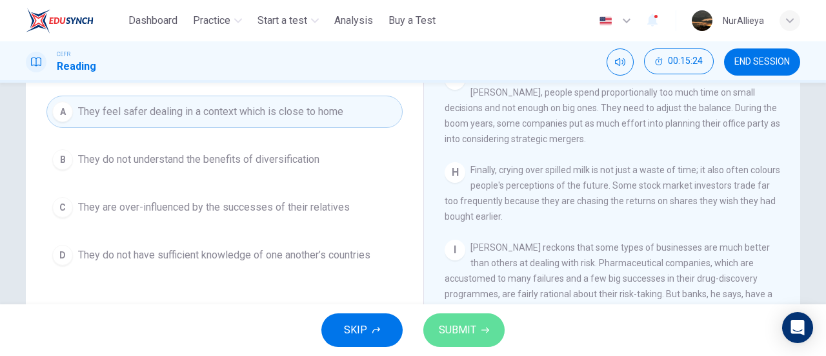
click at [441, 331] on span "SUBMIT" at bounding box center [457, 330] width 37 height 18
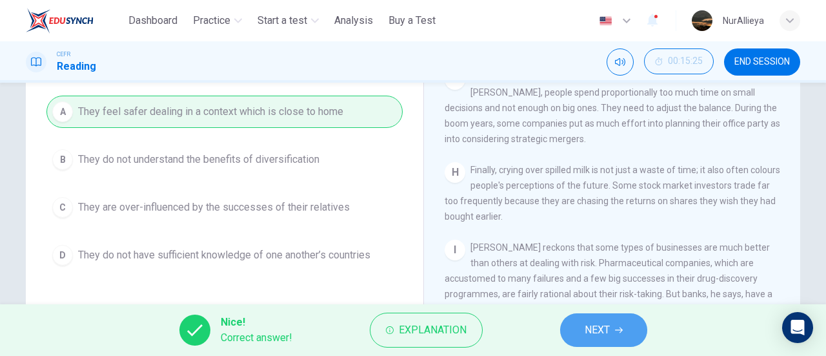
click at [579, 335] on button "NEXT" at bounding box center [603, 330] width 87 height 34
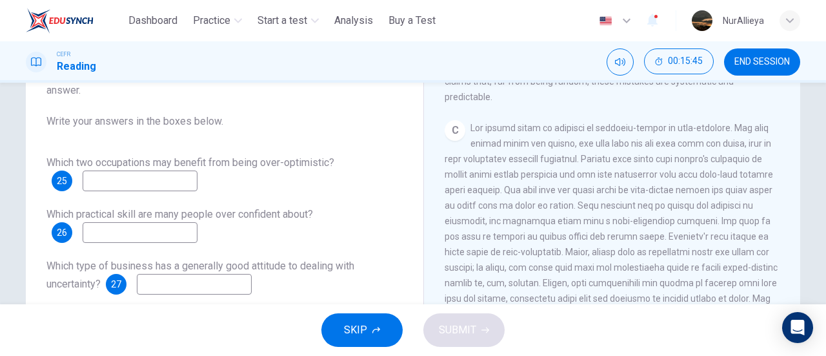
scroll to position [508, 0]
click at [166, 179] on input at bounding box center [140, 180] width 115 height 21
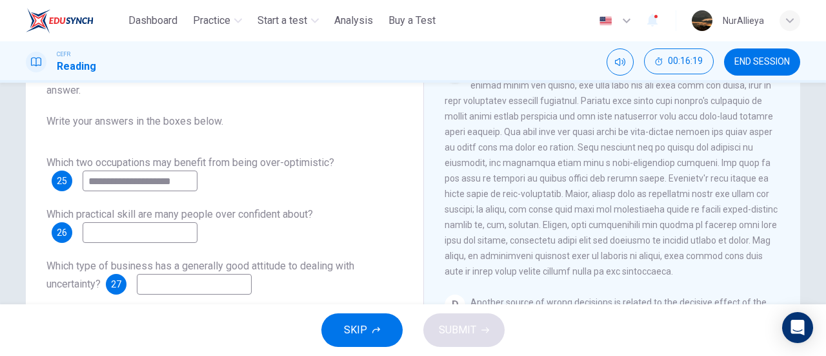
scroll to position [566, 0]
type input "**********"
click at [175, 230] on input at bounding box center [140, 232] width 115 height 21
type input "*"
click at [148, 233] on input "**********" at bounding box center [140, 232] width 115 height 21
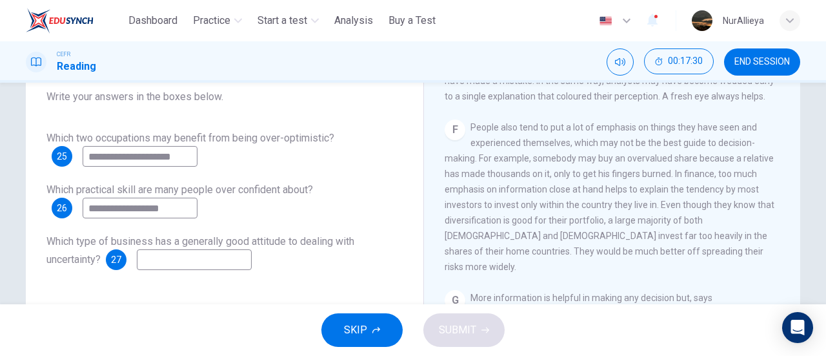
scroll to position [970, 0]
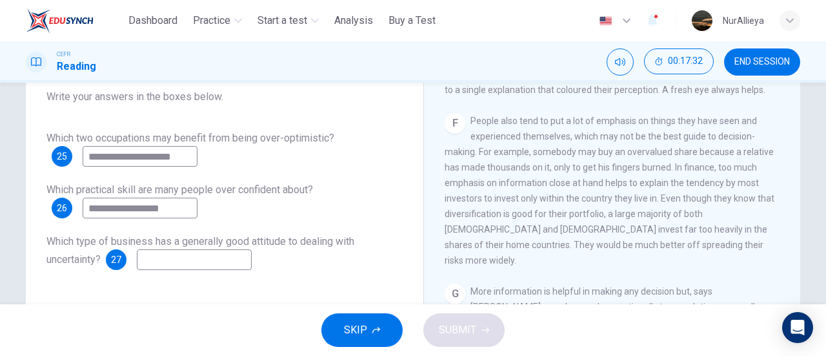
type input "**********"
click at [194, 262] on input at bounding box center [194, 259] width 115 height 21
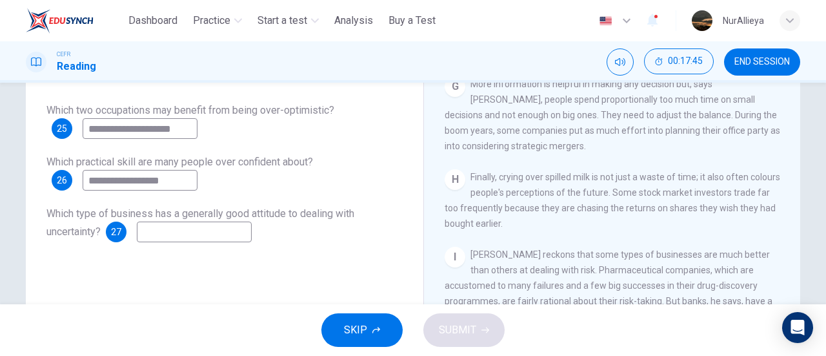
scroll to position [156, 0]
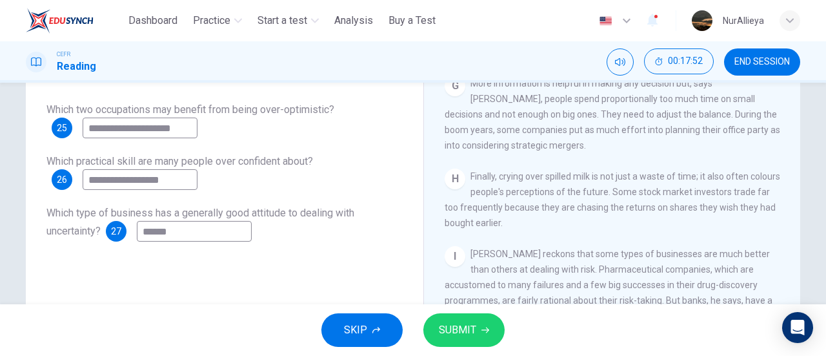
type input "******"
click at [484, 340] on button "SUBMIT" at bounding box center [463, 330] width 81 height 34
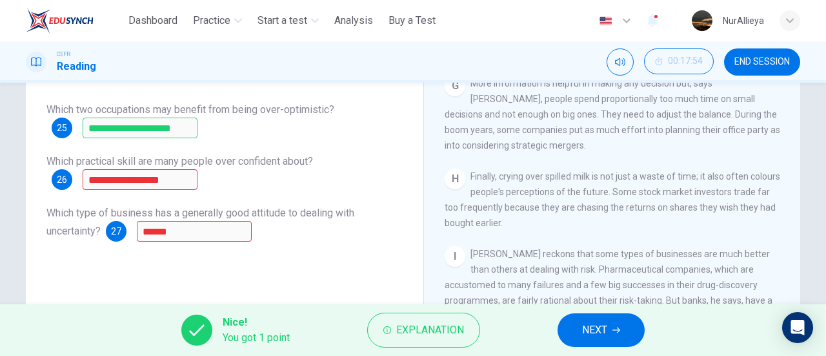
scroll to position [141, 0]
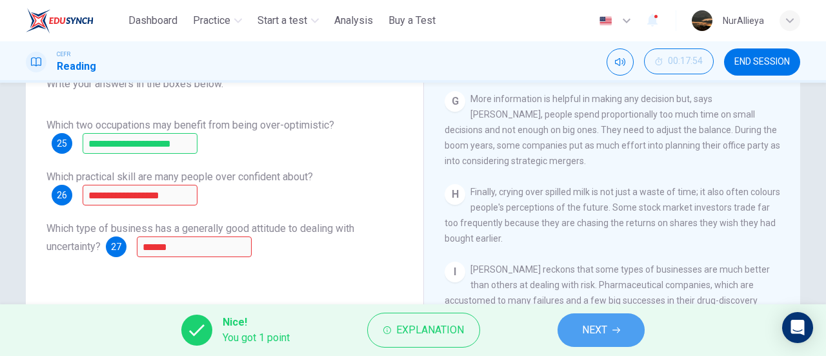
click at [595, 339] on button "NEXT" at bounding box center [600, 330] width 87 height 34
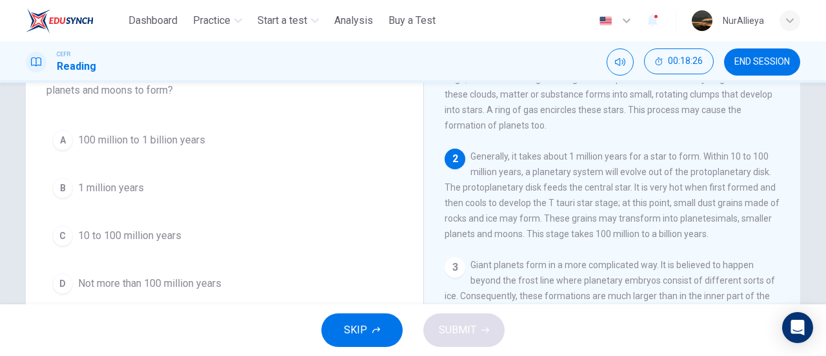
scroll to position [103, 0]
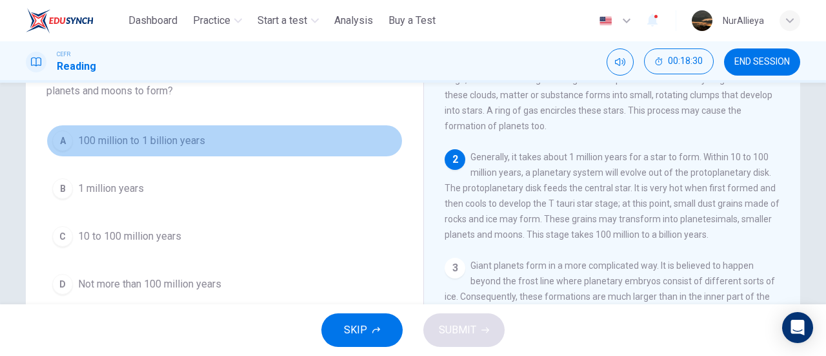
click at [128, 145] on span "100 million to 1 billion years" at bounding box center [141, 140] width 127 height 15
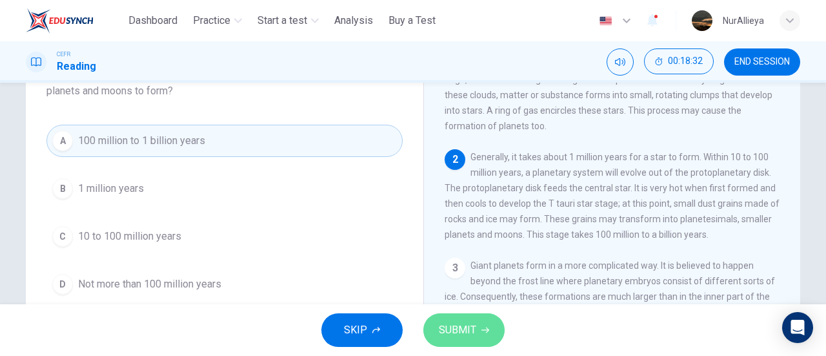
click at [477, 323] on button "SUBMIT" at bounding box center [463, 330] width 81 height 34
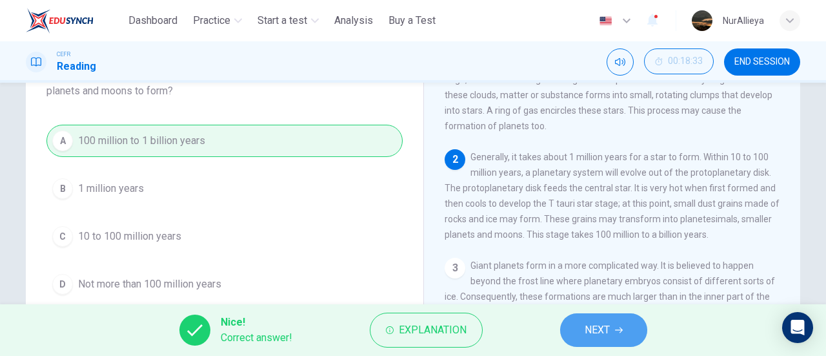
click at [610, 337] on button "NEXT" at bounding box center [603, 330] width 87 height 34
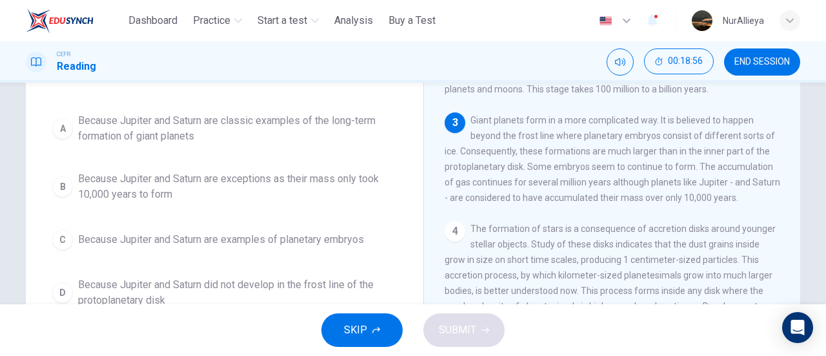
scroll to position [105, 0]
click at [258, 177] on span "Because Jupiter and Saturn are exceptions as their mass only took 10,000 years …" at bounding box center [237, 185] width 319 height 31
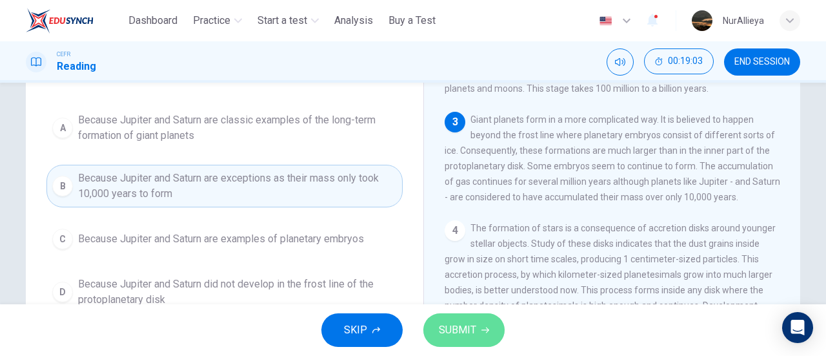
click at [457, 329] on span "SUBMIT" at bounding box center [457, 330] width 37 height 18
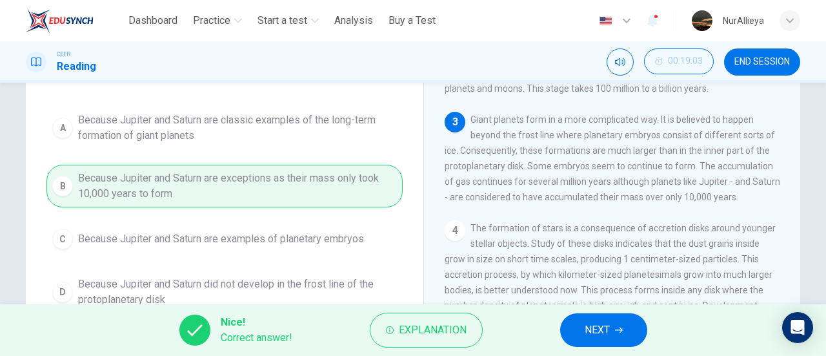
click at [639, 323] on button "NEXT" at bounding box center [603, 330] width 87 height 34
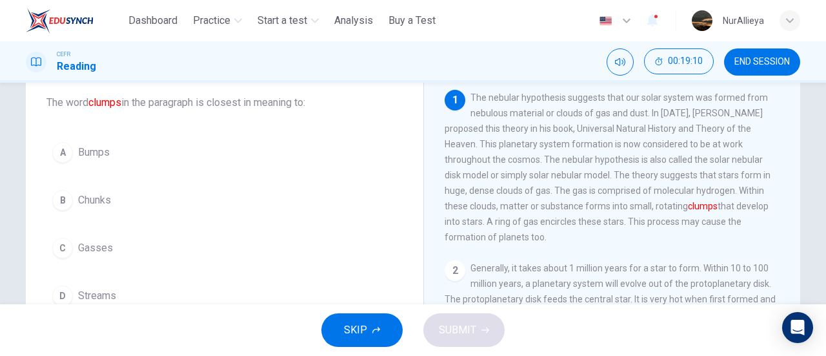
scroll to position [76, 0]
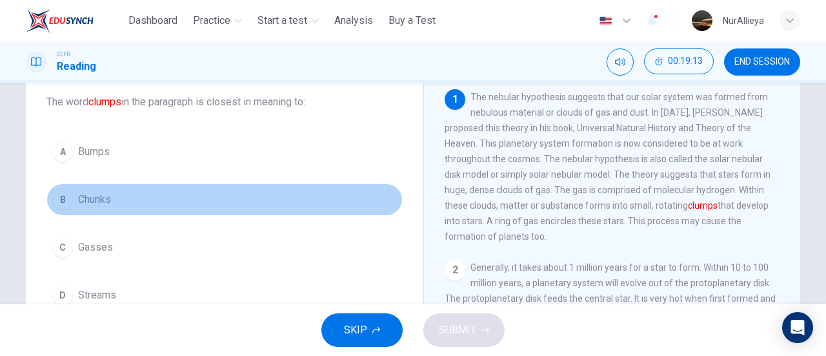
click at [108, 201] on span "Chunks" at bounding box center [94, 199] width 33 height 15
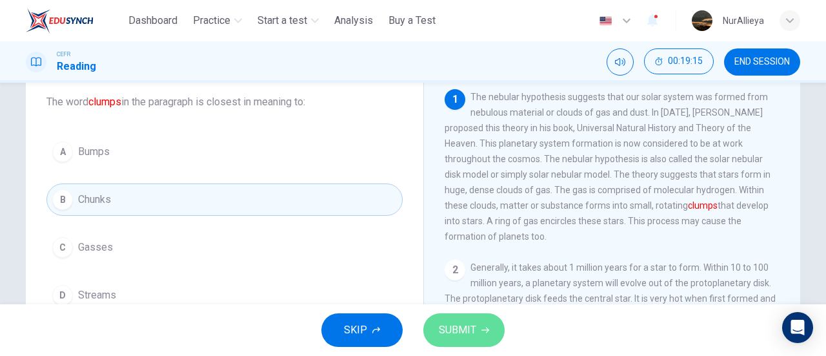
click at [448, 321] on span "SUBMIT" at bounding box center [457, 330] width 37 height 18
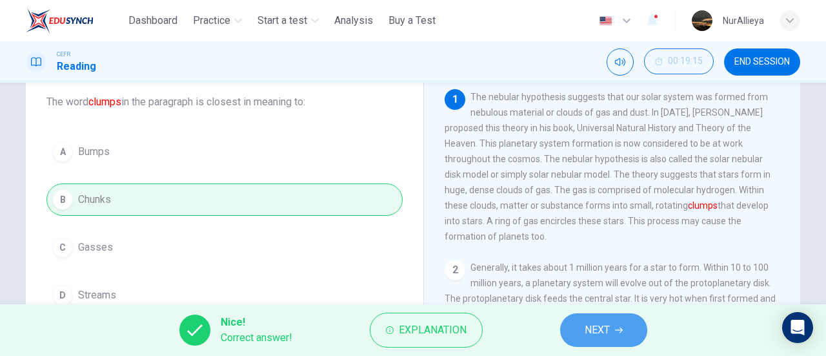
click at [623, 332] on button "NEXT" at bounding box center [603, 330] width 87 height 34
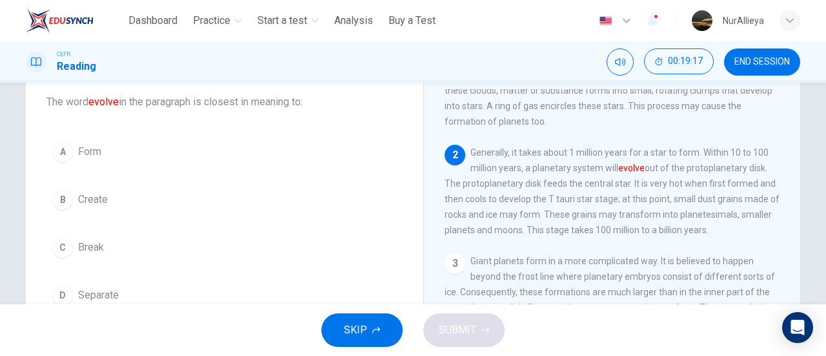
scroll to position [115, 0]
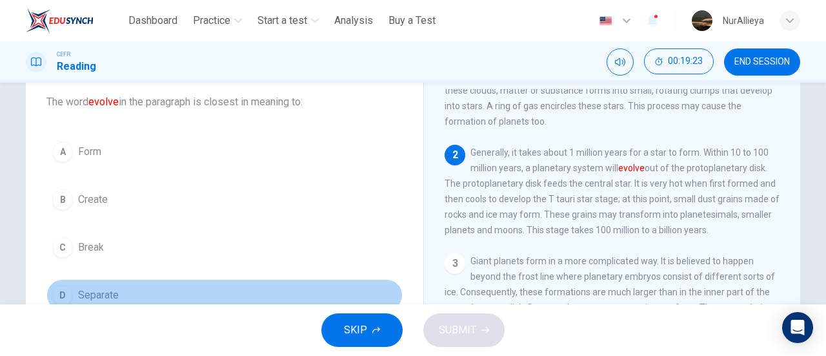
click at [107, 289] on span "Separate" at bounding box center [98, 294] width 41 height 15
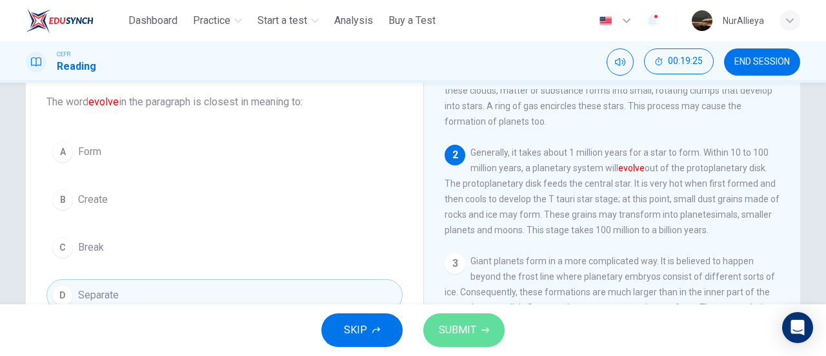
click at [441, 326] on span "SUBMIT" at bounding box center [457, 330] width 37 height 18
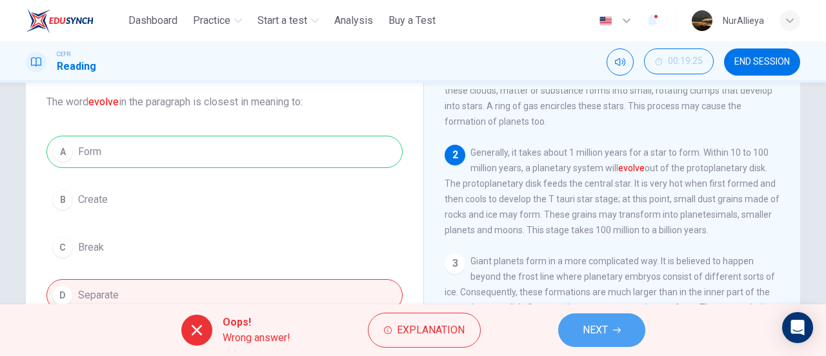
click at [568, 328] on button "NEXT" at bounding box center [601, 330] width 87 height 34
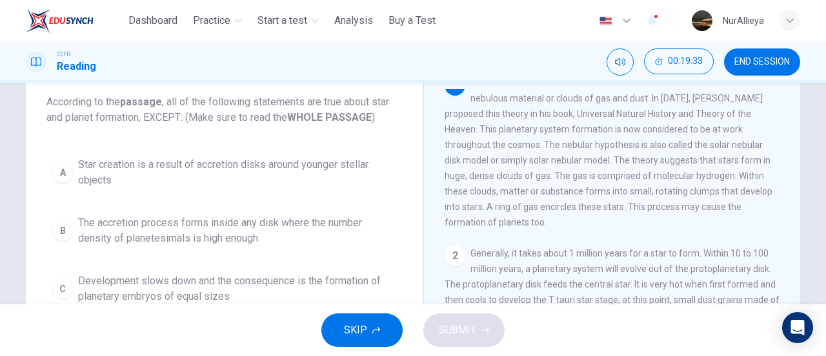
scroll to position [0, 0]
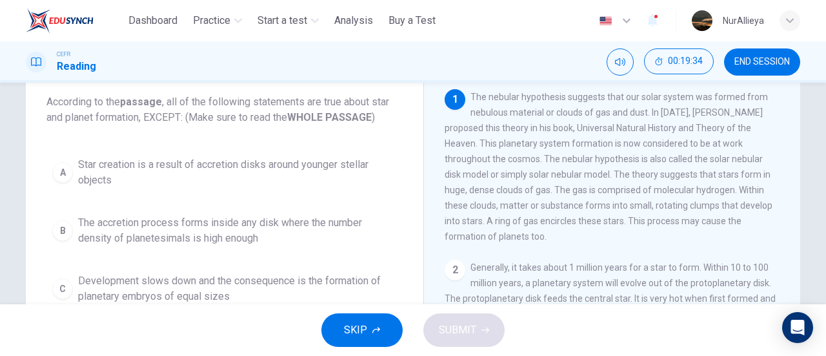
click at [174, 181] on span "Star creation is a result of accretion disks around younger stellar objects" at bounding box center [237, 172] width 319 height 31
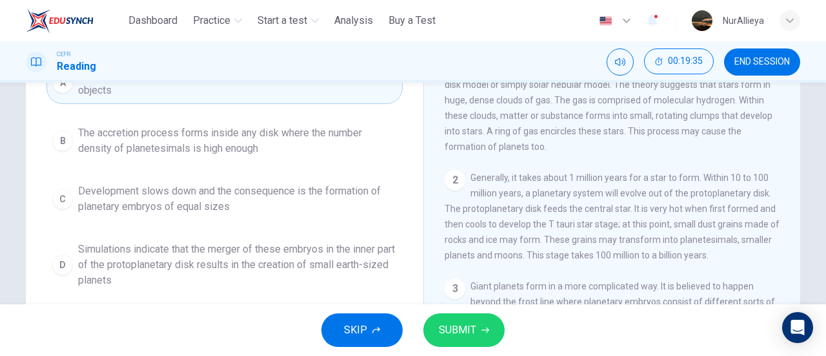
scroll to position [181, 0]
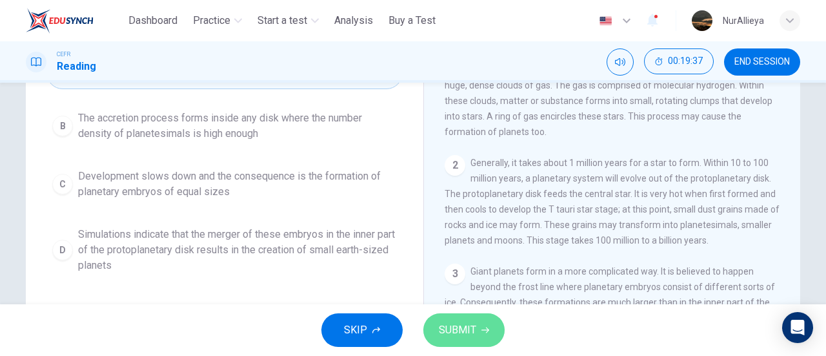
click at [430, 336] on button "SUBMIT" at bounding box center [463, 330] width 81 height 34
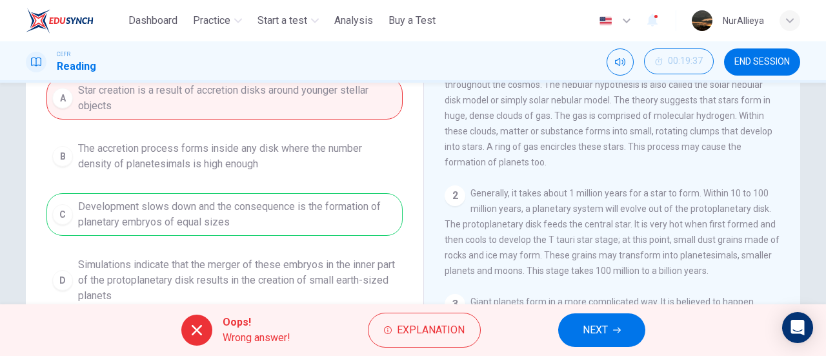
scroll to position [150, 0]
click at [587, 323] on span "NEXT" at bounding box center [595, 330] width 25 height 18
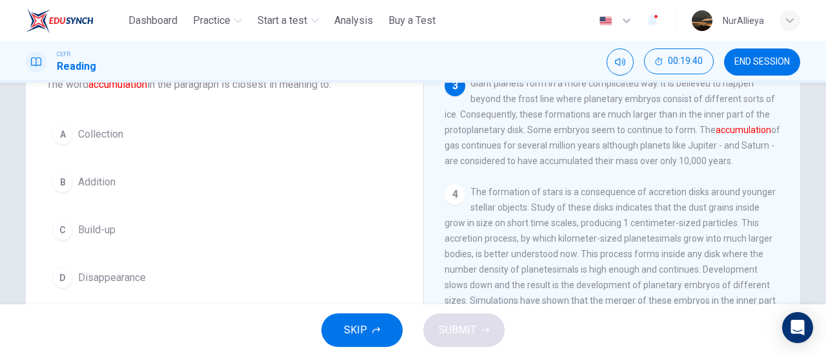
scroll to position [249, 0]
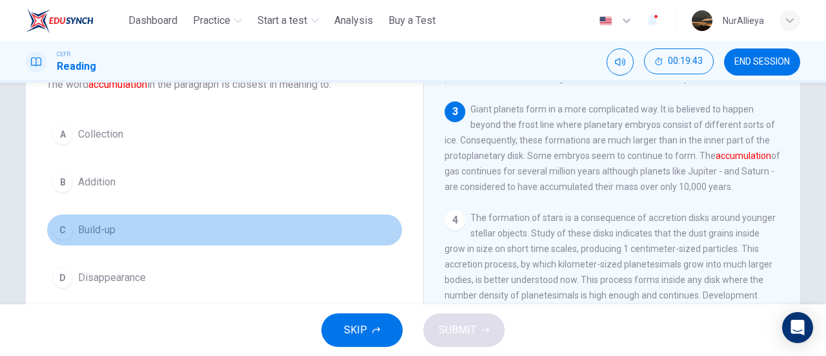
click at [157, 230] on button "C Build-up" at bounding box center [224, 230] width 356 height 32
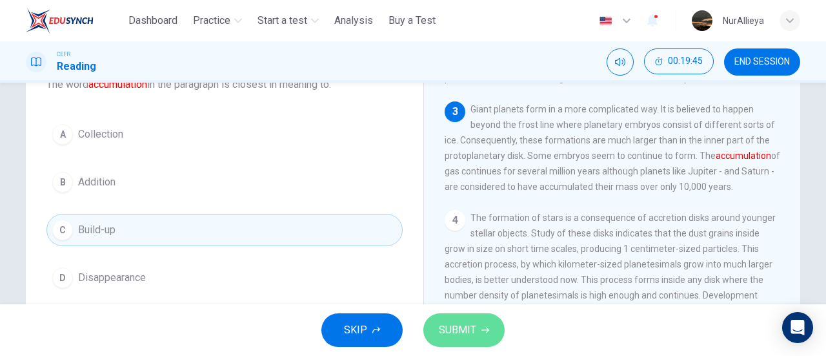
click at [471, 334] on span "SUBMIT" at bounding box center [457, 330] width 37 height 18
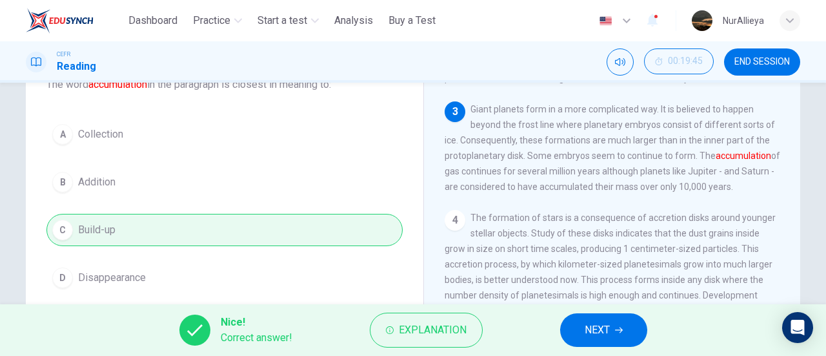
click at [576, 330] on button "NEXT" at bounding box center [603, 330] width 87 height 34
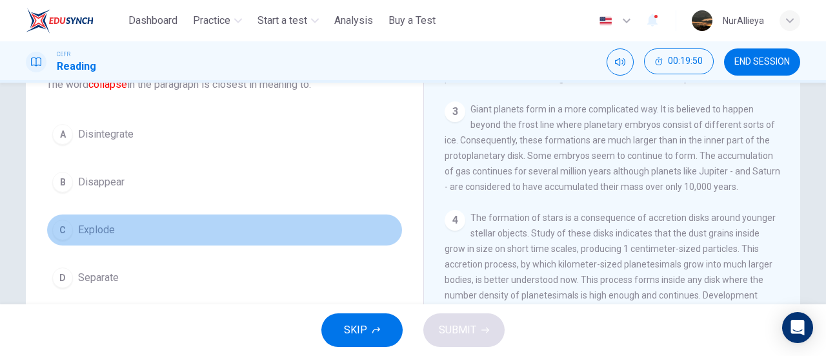
click at [135, 234] on button "C Explode" at bounding box center [224, 230] width 356 height 32
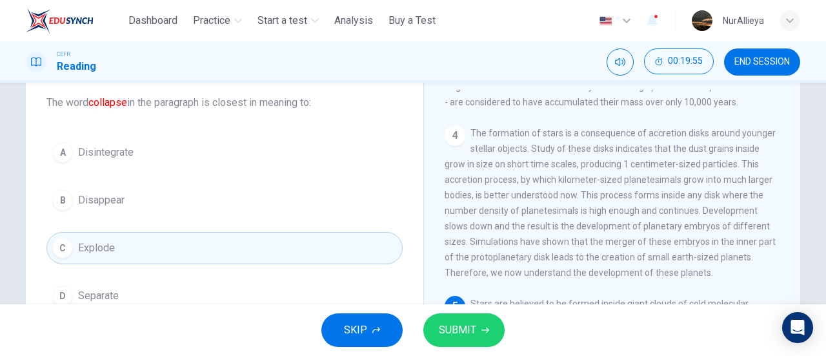
scroll to position [71, 0]
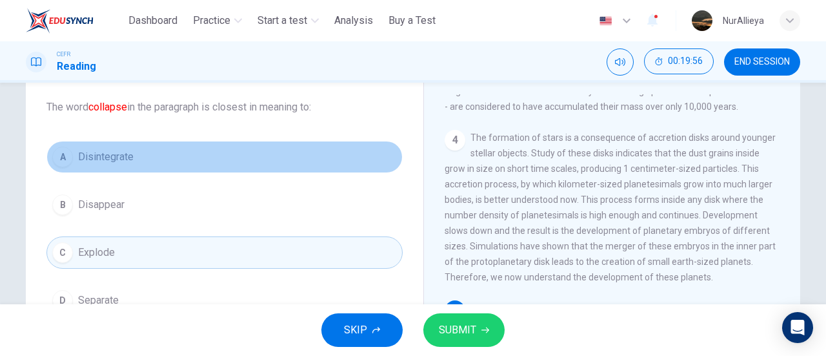
click at [263, 159] on button "A Disintegrate" at bounding box center [224, 157] width 356 height 32
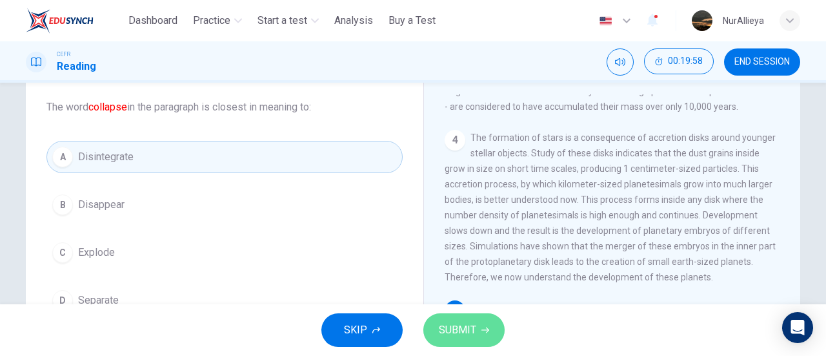
click at [475, 328] on span "SUBMIT" at bounding box center [457, 330] width 37 height 18
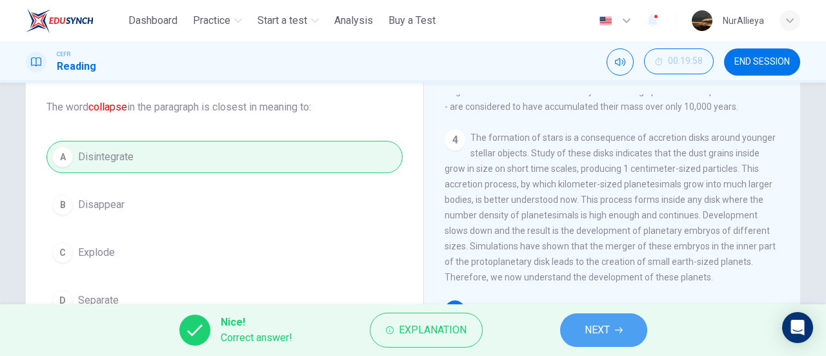
click at [574, 327] on button "NEXT" at bounding box center [603, 330] width 87 height 34
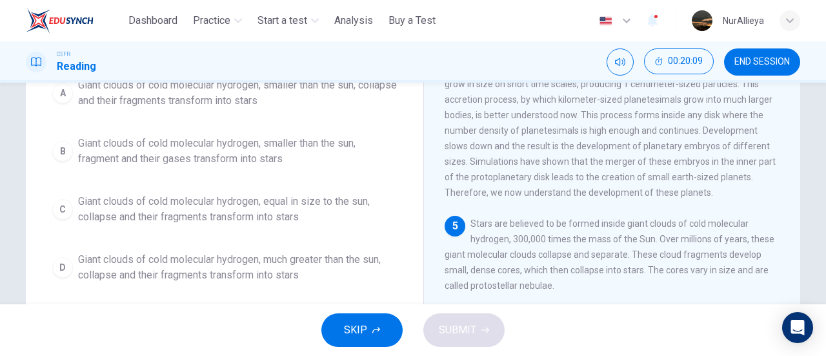
scroll to position [155, 0]
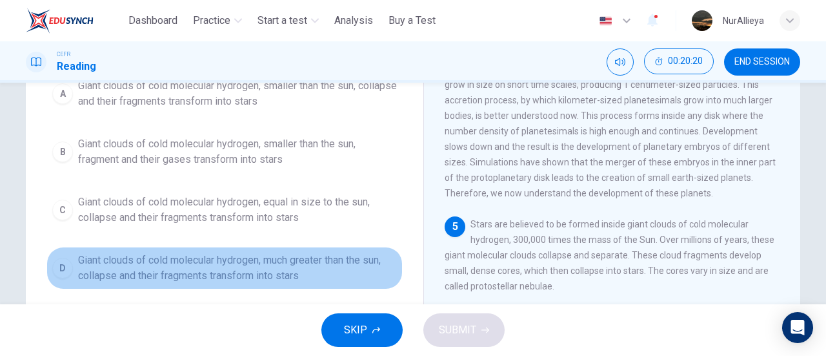
click at [220, 266] on span "Giant clouds of cold molecular hydrogen, much greater than the sun, collapse an…" at bounding box center [237, 267] width 319 height 31
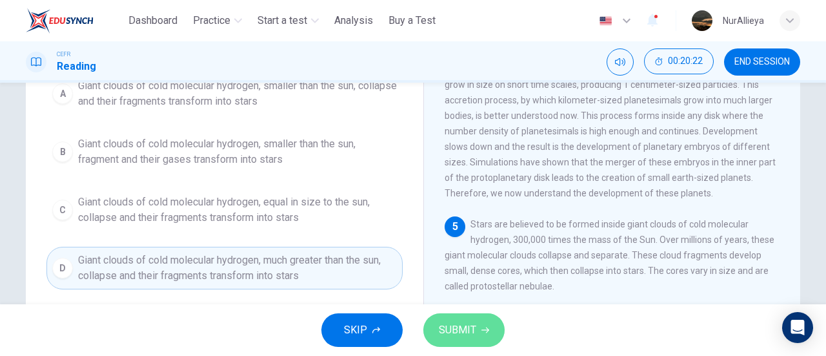
click at [474, 329] on span "SUBMIT" at bounding box center [457, 330] width 37 height 18
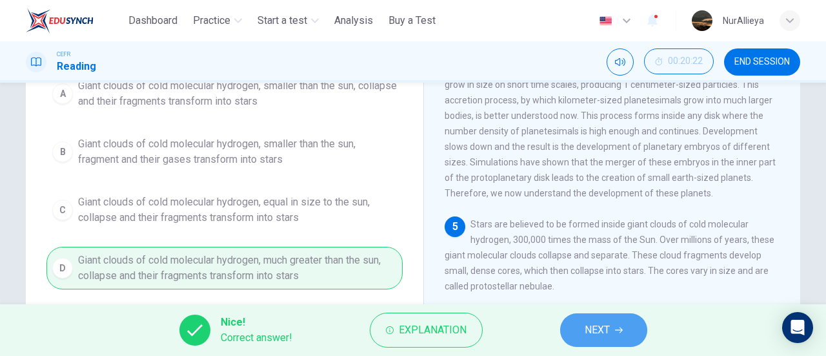
click at [618, 319] on button "NEXT" at bounding box center [603, 330] width 87 height 34
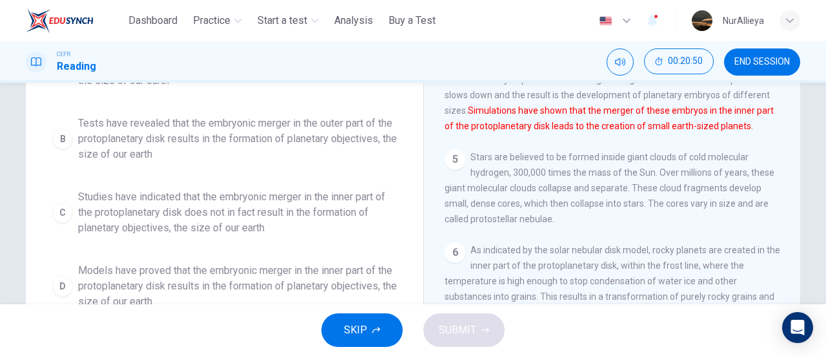
scroll to position [221, 0]
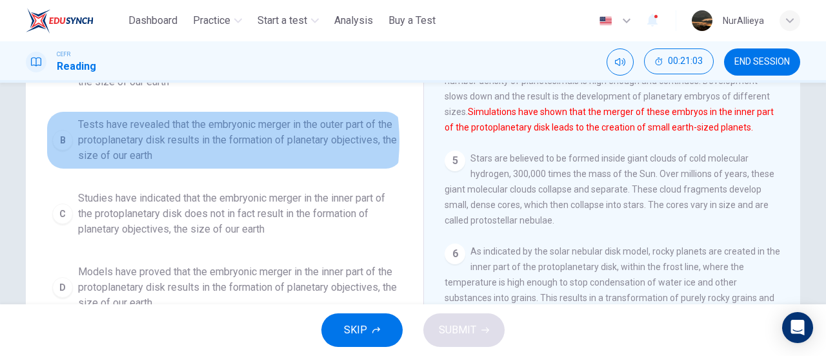
click at [200, 140] on span "Tests have revealed that the embryonic merger in the outer part of the protopla…" at bounding box center [237, 140] width 319 height 46
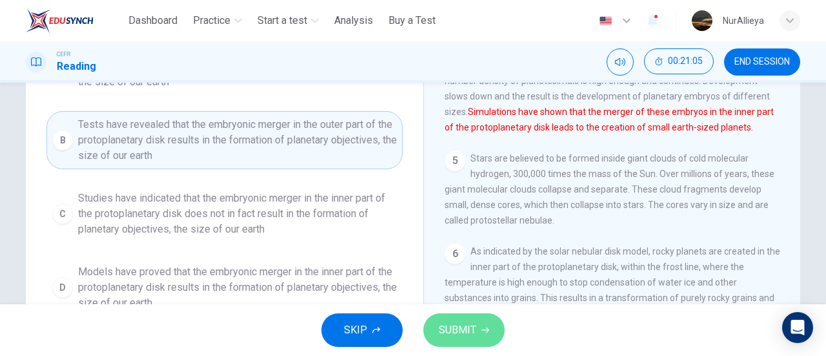
click at [444, 321] on span "SUBMIT" at bounding box center [457, 330] width 37 height 18
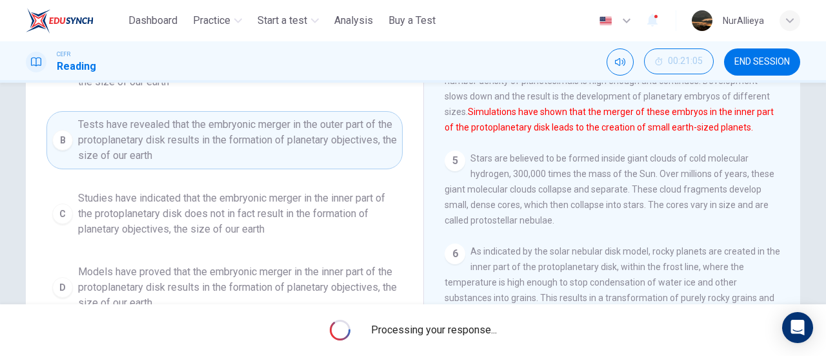
drag, startPoint x: 444, startPoint y: 321, endPoint x: 234, endPoint y: 122, distance: 289.4
click at [234, 122] on div "Dashboard Practice Start a test Analysis Buy a Test English ** ​ NurAllieya CEF…" at bounding box center [413, 178] width 826 height 356
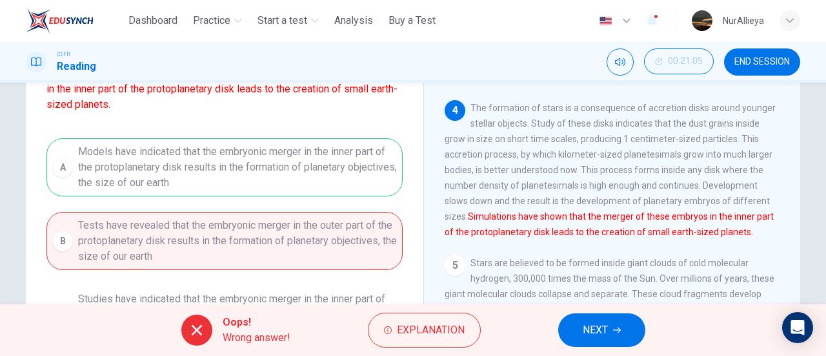
scroll to position [55, 0]
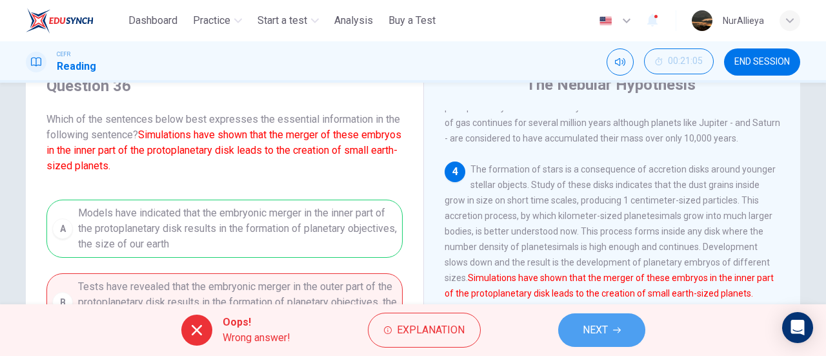
click at [598, 322] on span "NEXT" at bounding box center [595, 330] width 25 height 18
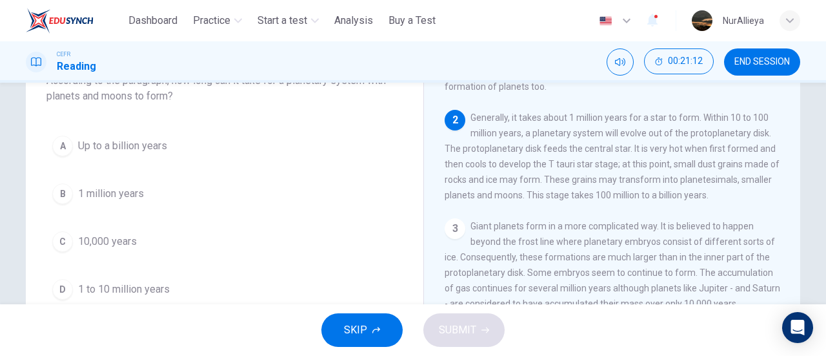
scroll to position [104, 0]
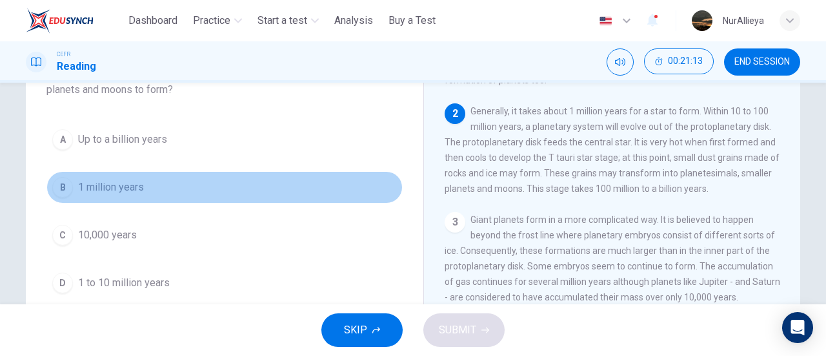
click at [262, 177] on button "B 1 million years" at bounding box center [224, 187] width 356 height 32
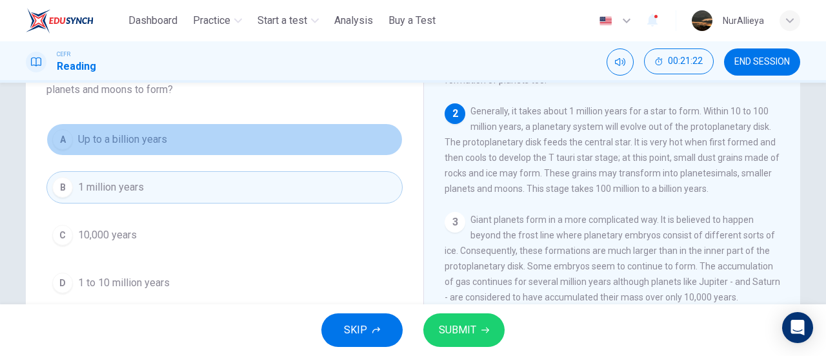
click at [205, 145] on button "A Up to a billion years" at bounding box center [224, 139] width 356 height 32
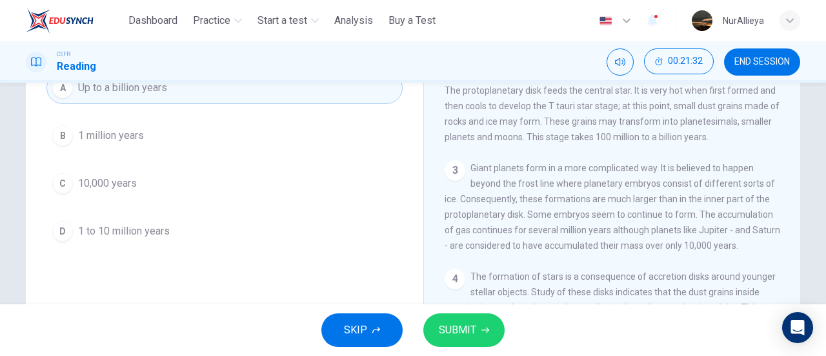
scroll to position [156, 0]
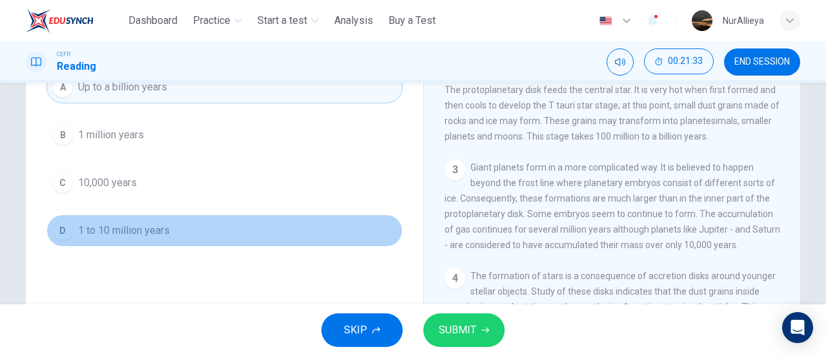
click at [167, 228] on button "D 1 to 10 million years" at bounding box center [224, 230] width 356 height 32
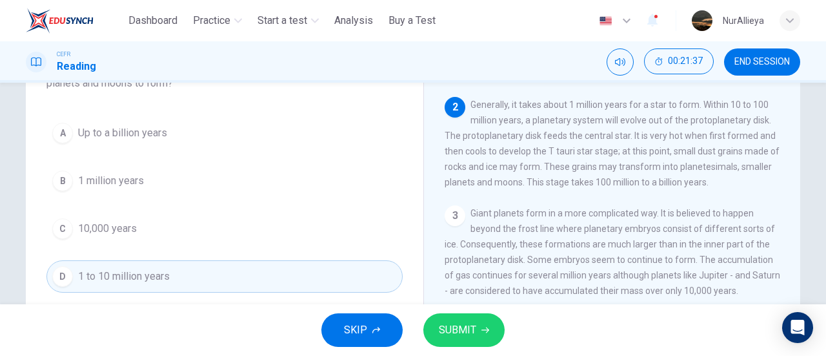
scroll to position [105, 0]
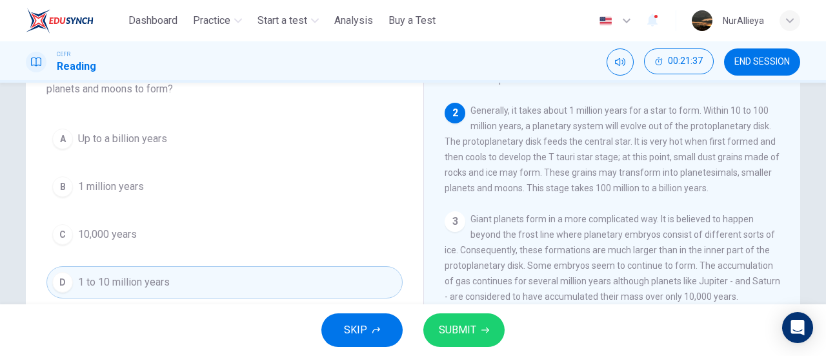
click at [165, 154] on div "A Up to a billion years B 1 million years C 10,000 years D 1 to 10 million years" at bounding box center [224, 211] width 356 height 176
click at [165, 141] on button "A Up to a billion years" at bounding box center [224, 139] width 356 height 32
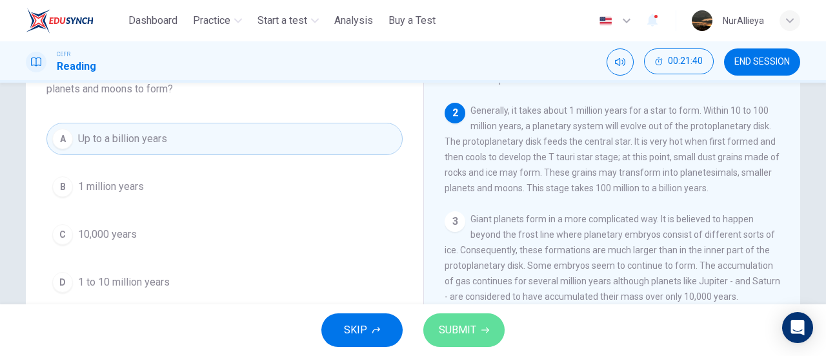
click at [434, 334] on button "SUBMIT" at bounding box center [463, 330] width 81 height 34
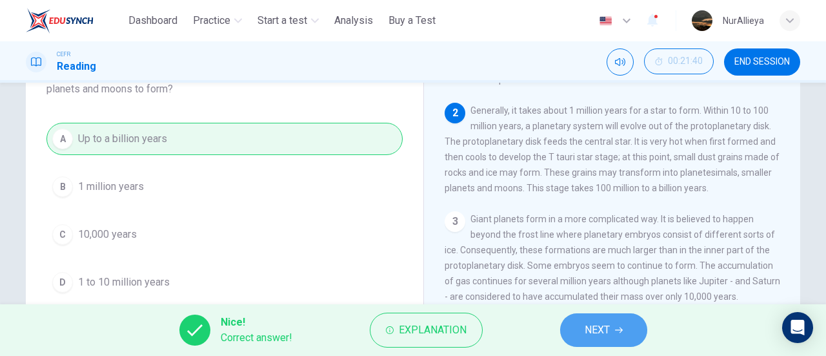
click at [574, 336] on button "NEXT" at bounding box center [603, 330] width 87 height 34
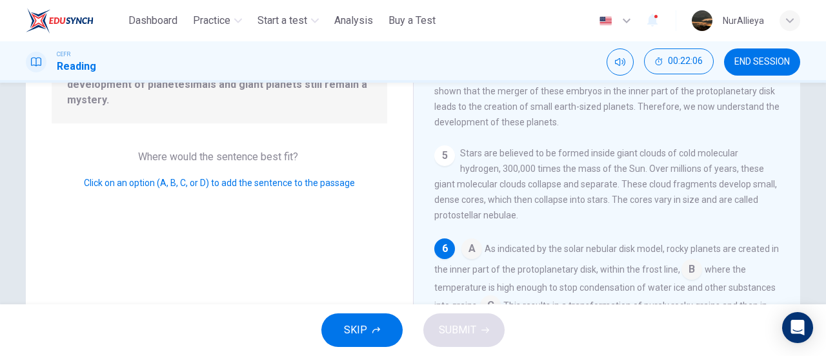
scroll to position [257, 0]
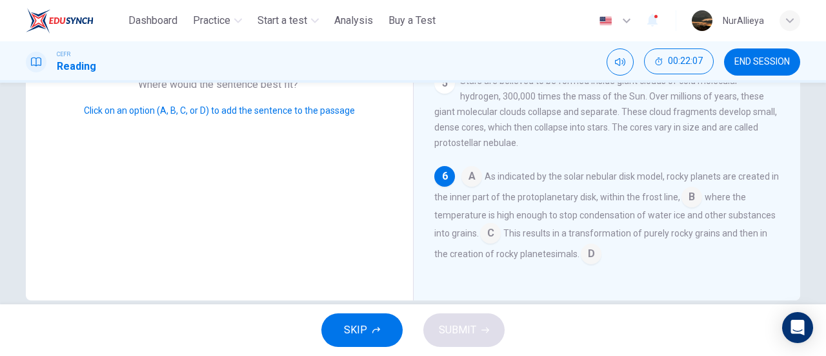
click at [582, 256] on input at bounding box center [591, 255] width 21 height 21
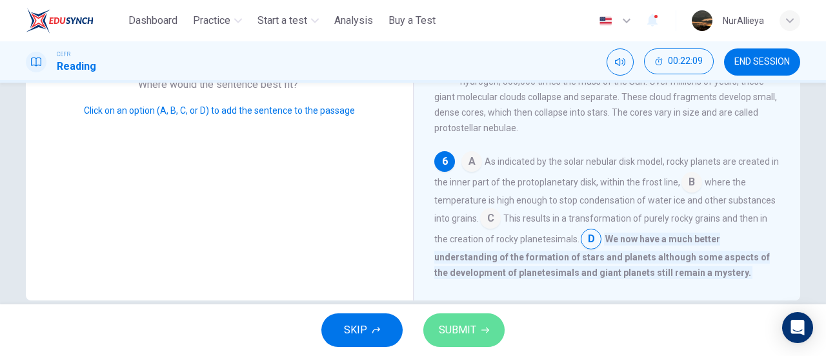
click at [498, 327] on button "SUBMIT" at bounding box center [463, 330] width 81 height 34
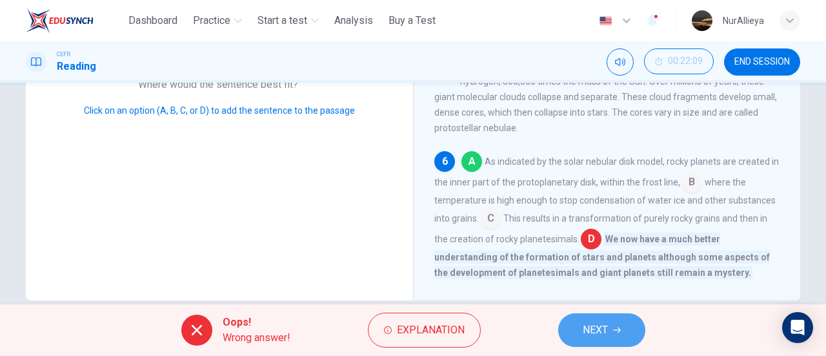
click at [580, 314] on button "NEXT" at bounding box center [601, 330] width 87 height 34
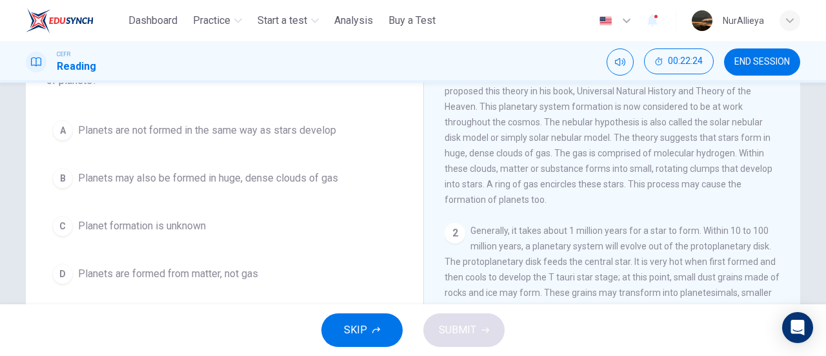
scroll to position [114, 0]
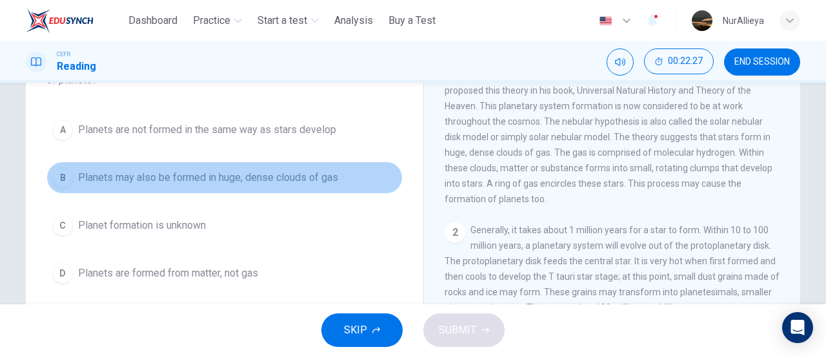
click at [213, 185] on button "B Planets may also be formed in huge, dense clouds of gas" at bounding box center [224, 177] width 356 height 32
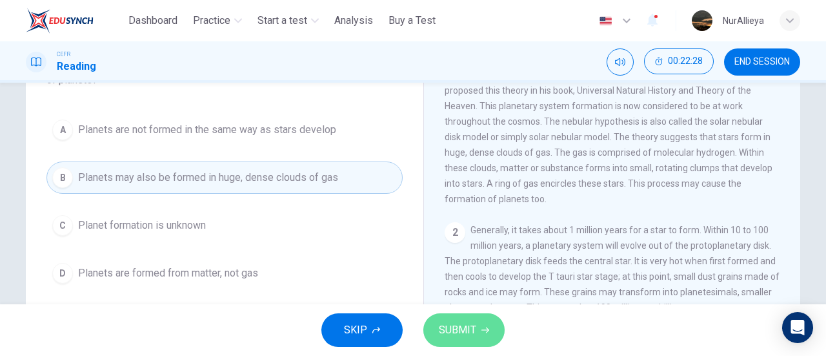
click at [466, 334] on span "SUBMIT" at bounding box center [457, 330] width 37 height 18
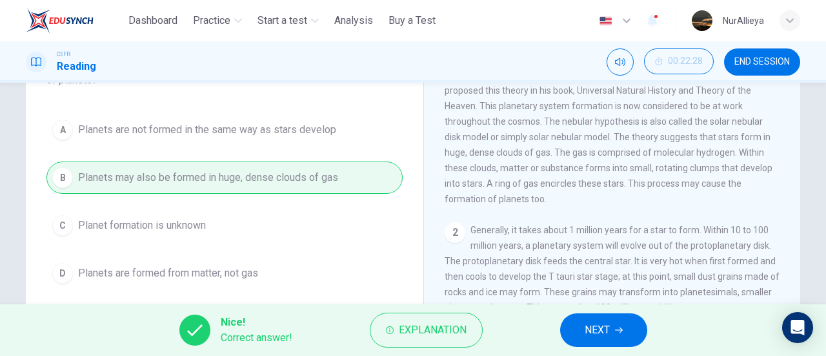
click at [589, 343] on button "NEXT" at bounding box center [603, 330] width 87 height 34
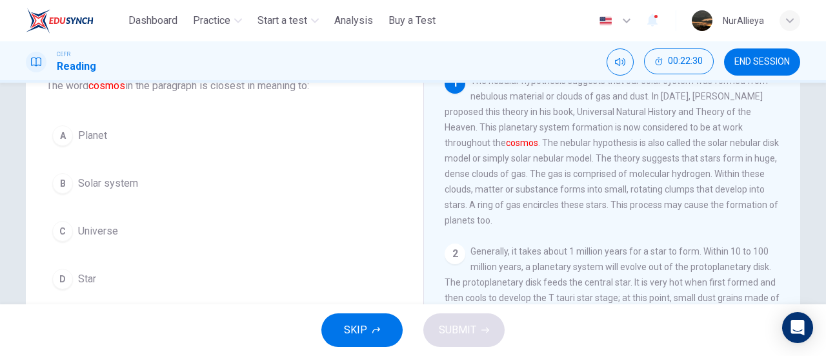
scroll to position [94, 0]
click at [121, 185] on span "Solar system" at bounding box center [108, 181] width 60 height 15
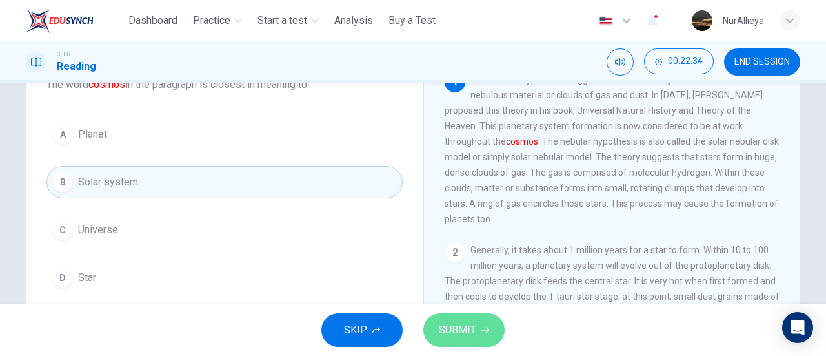
click at [474, 336] on span "SUBMIT" at bounding box center [457, 330] width 37 height 18
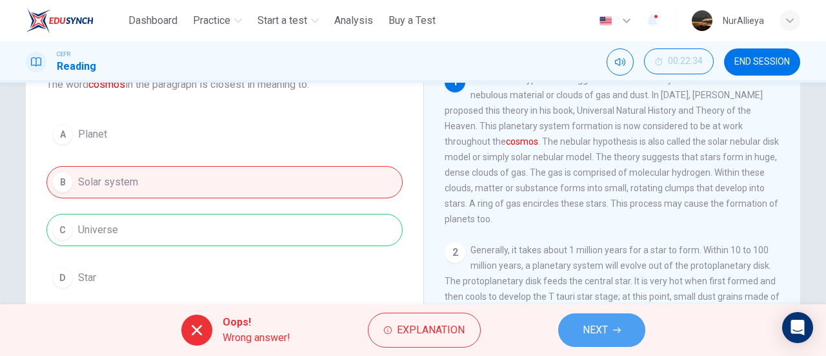
click at [583, 334] on span "NEXT" at bounding box center [595, 330] width 25 height 18
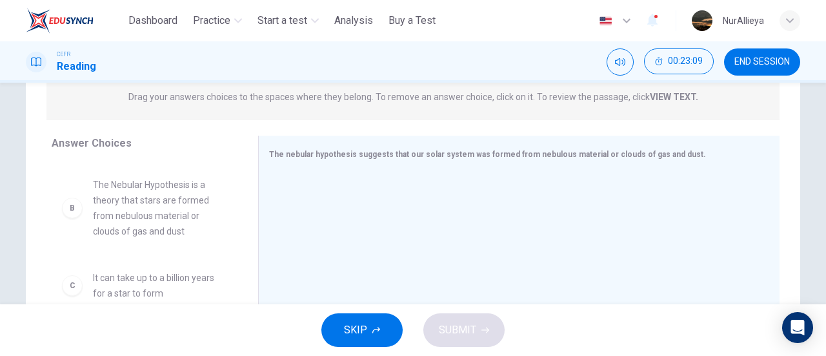
scroll to position [88, 0]
drag, startPoint x: 147, startPoint y: 223, endPoint x: 163, endPoint y: 226, distance: 15.7
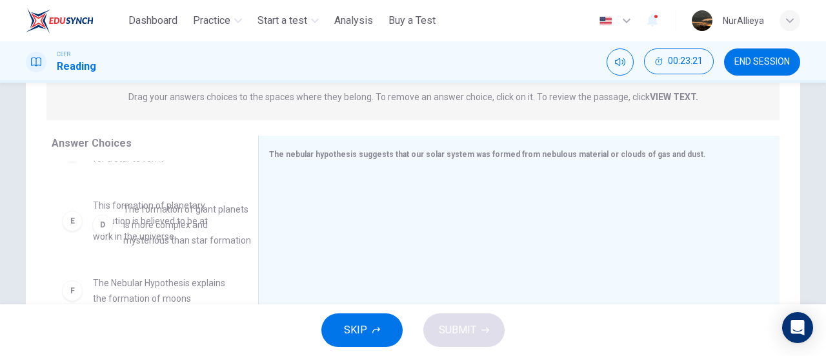
drag, startPoint x: 163, startPoint y: 226, endPoint x: 183, endPoint y: 230, distance: 21.0
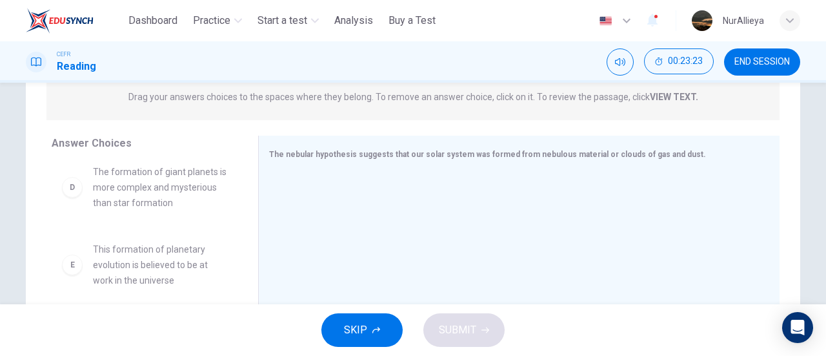
scroll to position [225, 0]
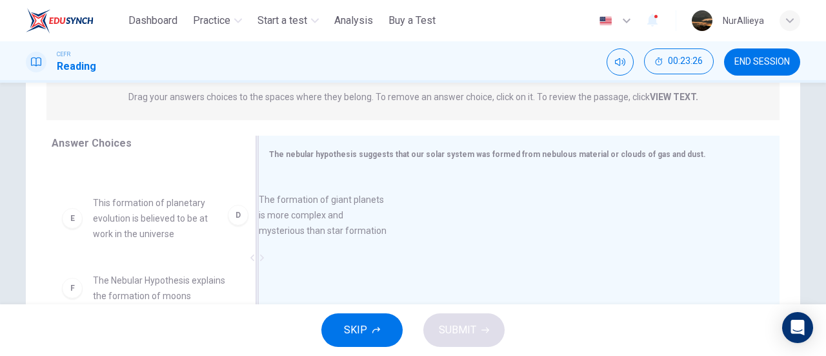
drag, startPoint x: 138, startPoint y: 228, endPoint x: 314, endPoint y: 228, distance: 175.5
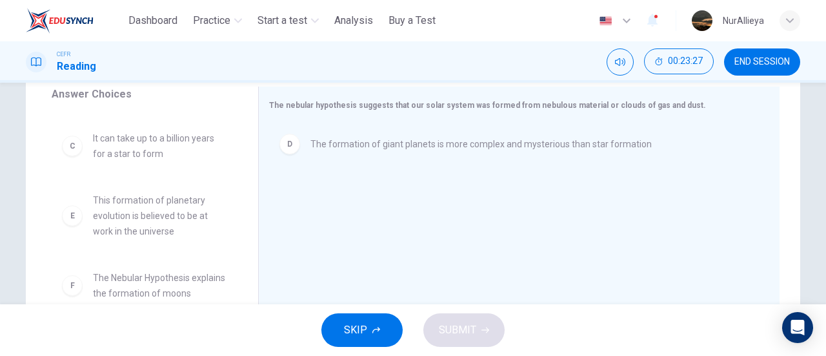
scroll to position [218, 0]
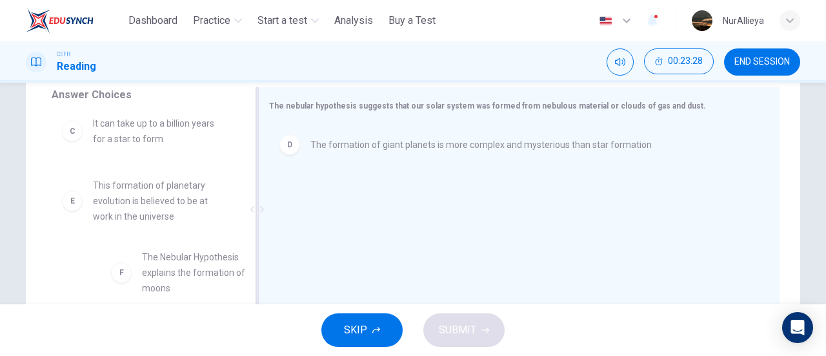
drag, startPoint x: 190, startPoint y: 264, endPoint x: 251, endPoint y: 256, distance: 61.1
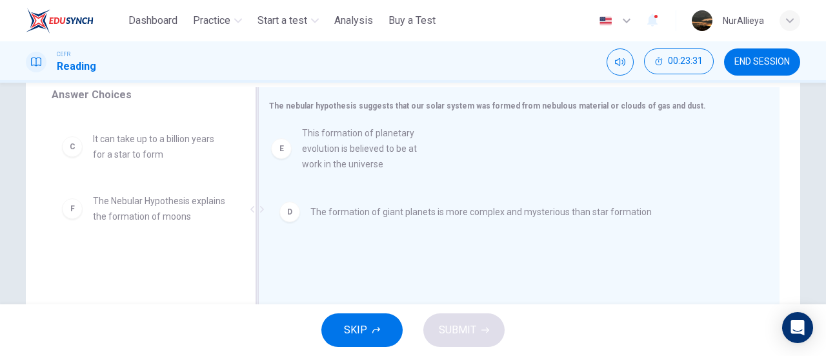
drag, startPoint x: 136, startPoint y: 212, endPoint x: 392, endPoint y: 149, distance: 263.9
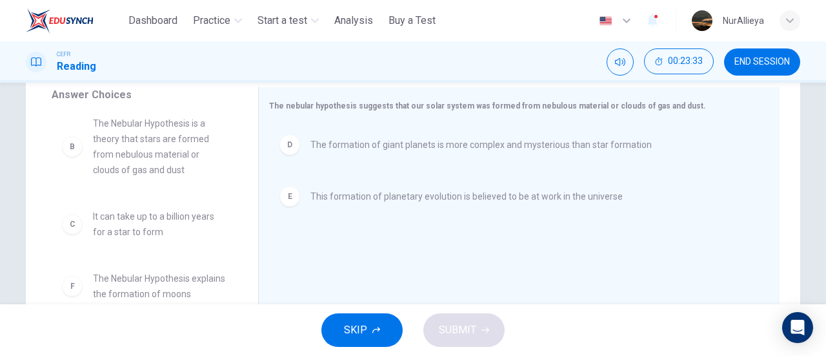
scroll to position [228, 0]
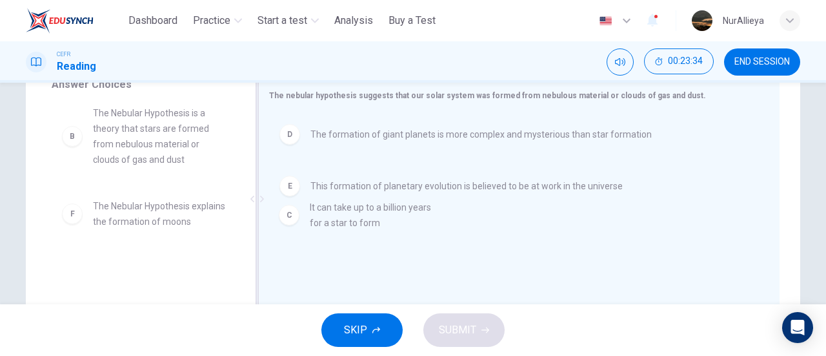
drag, startPoint x: 149, startPoint y: 212, endPoint x: 412, endPoint y: 216, distance: 263.3
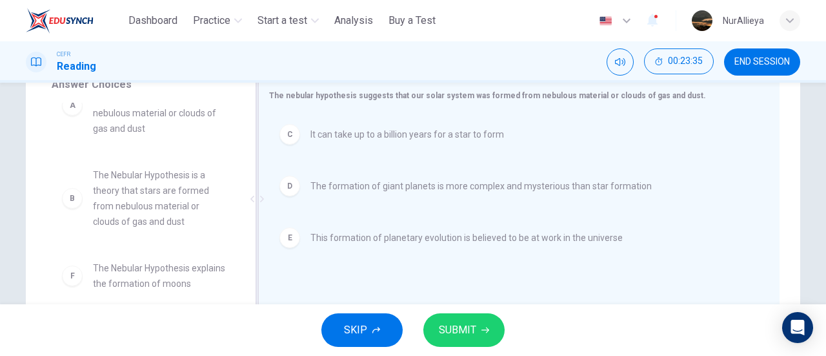
scroll to position [54, 0]
click at [490, 339] on button "SUBMIT" at bounding box center [463, 330] width 81 height 34
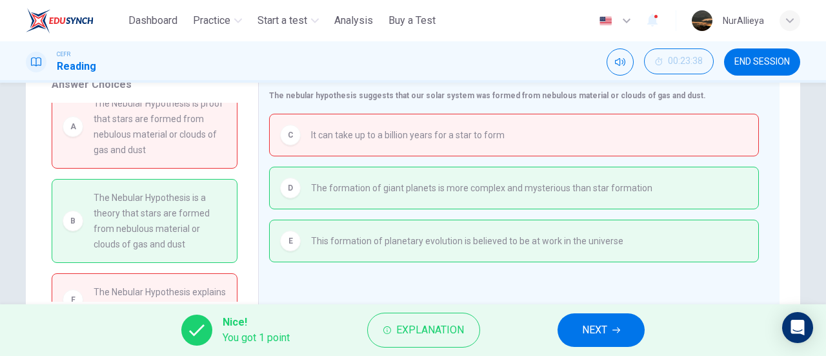
scroll to position [18, 0]
click at [594, 330] on span "NEXT" at bounding box center [594, 330] width 25 height 18
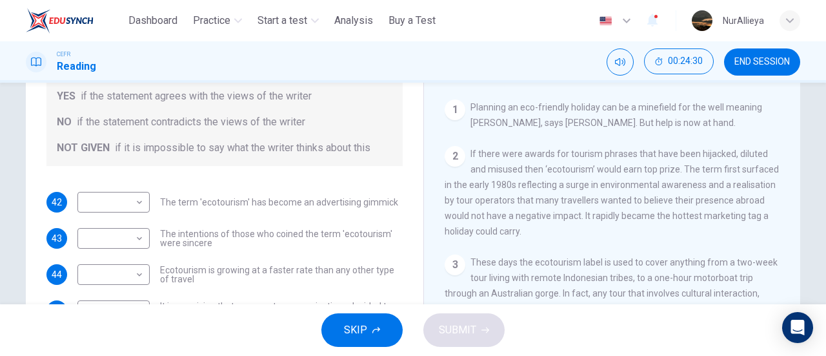
scroll to position [198, 0]
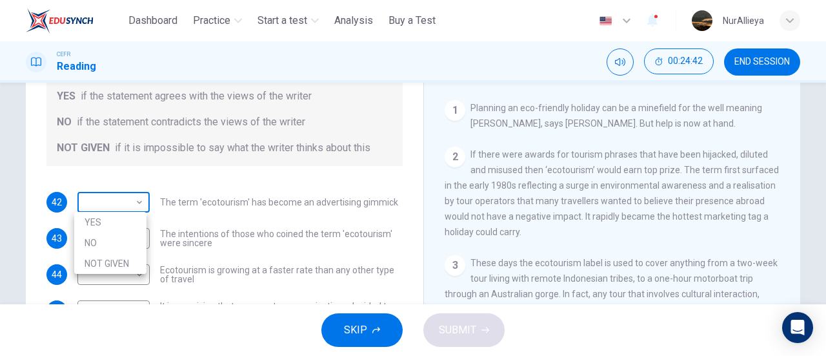
click at [95, 199] on body "This site uses cookies, as explained in our Privacy Policy . If you agree to th…" at bounding box center [413, 178] width 826 height 356
click at [105, 225] on li "YES" at bounding box center [110, 222] width 72 height 21
type input "***"
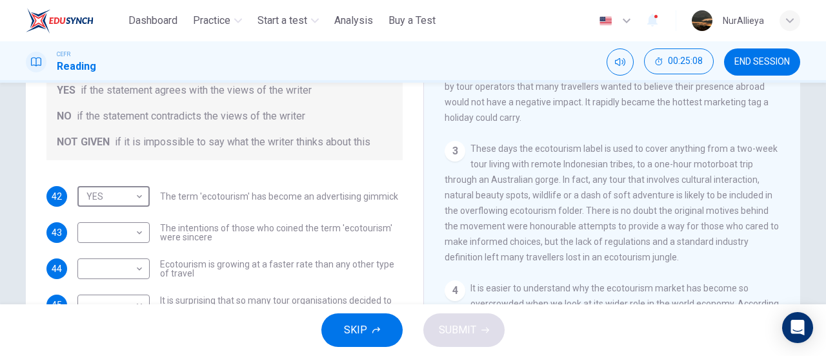
scroll to position [308, 0]
click at [136, 232] on body "This site uses cookies, as explained in our Privacy Policy . If you agree to th…" at bounding box center [413, 178] width 826 height 356
click at [127, 265] on li "NO" at bounding box center [110, 273] width 72 height 21
type input "**"
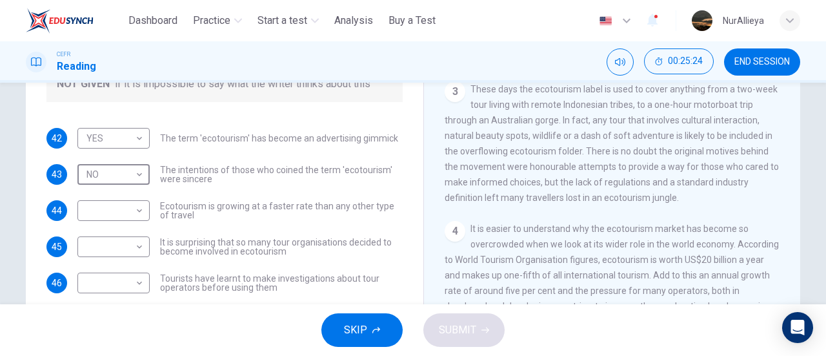
scroll to position [203, 0]
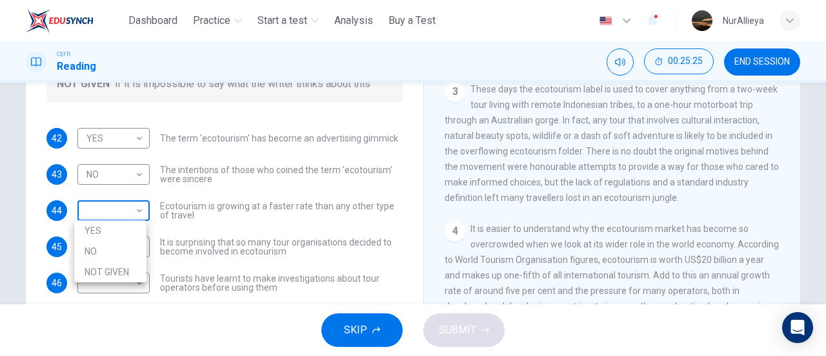
click at [131, 219] on body "This site uses cookies, as explained in our Privacy Policy . If you agree to th…" at bounding box center [413, 178] width 826 height 356
click at [125, 225] on li "YES" at bounding box center [110, 230] width 72 height 21
type input "***"
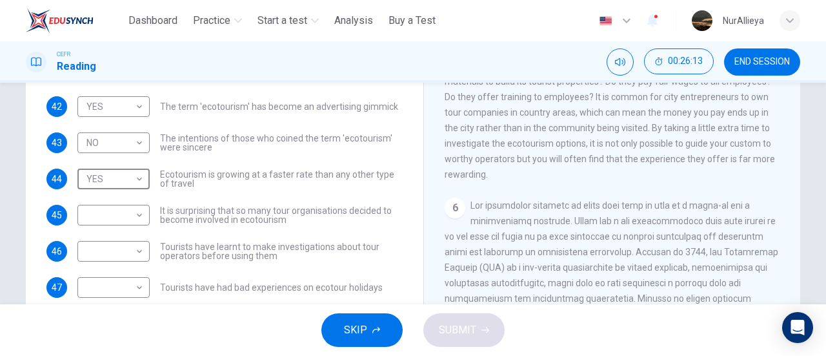
scroll to position [668, 0]
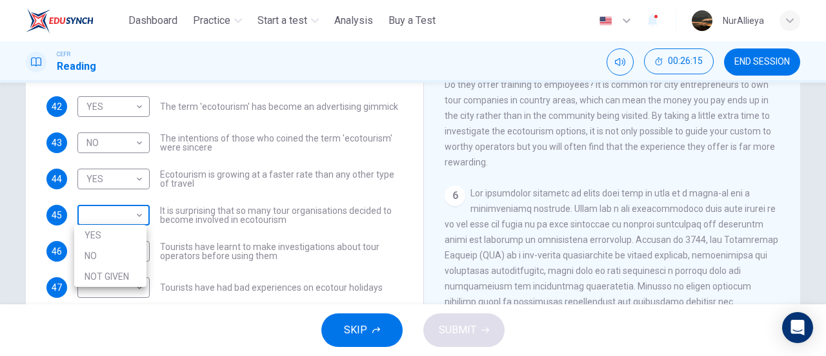
click at [141, 224] on body "This site uses cookies, as explained in our Privacy Policy . If you agree to th…" at bounding box center [413, 178] width 826 height 356
click at [136, 232] on li "YES" at bounding box center [110, 235] width 72 height 21
type input "***"
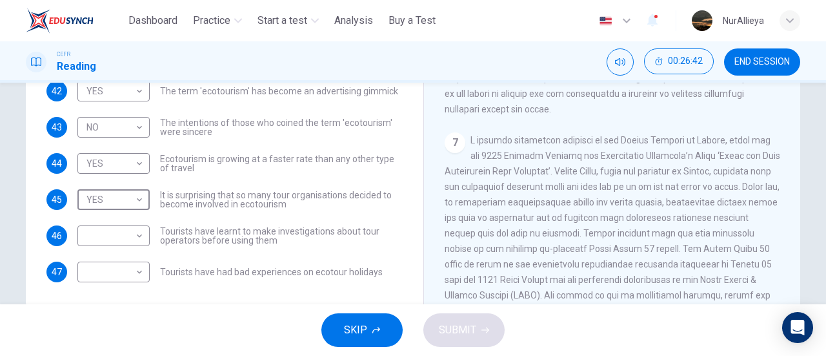
scroll to position [279, 0]
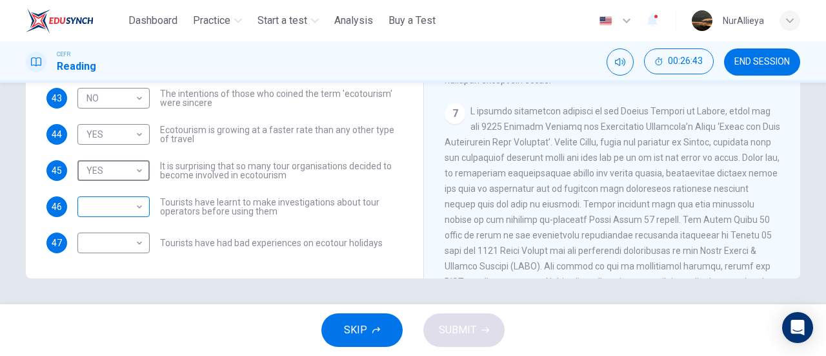
click at [131, 203] on body "This site uses cookies, as explained in our Privacy Policy . If you agree to th…" at bounding box center [413, 178] width 826 height 356
click at [135, 239] on li "NO" at bounding box center [110, 247] width 72 height 21
type input "**"
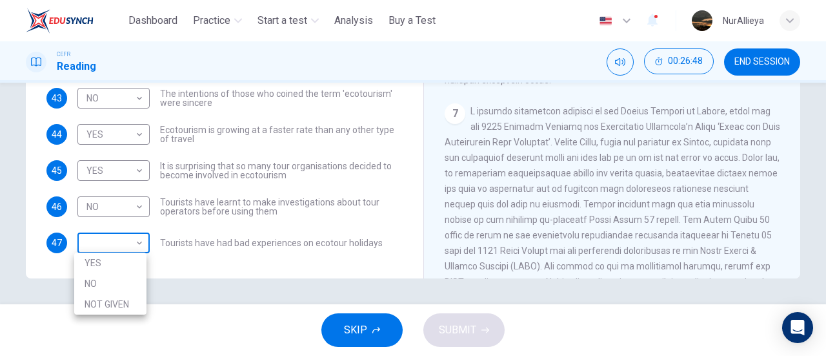
click at [136, 248] on body "This site uses cookies, as explained in our Privacy Policy . If you agree to th…" at bounding box center [413, 178] width 826 height 356
click at [133, 269] on li "YES" at bounding box center [110, 262] width 72 height 21
type input "***"
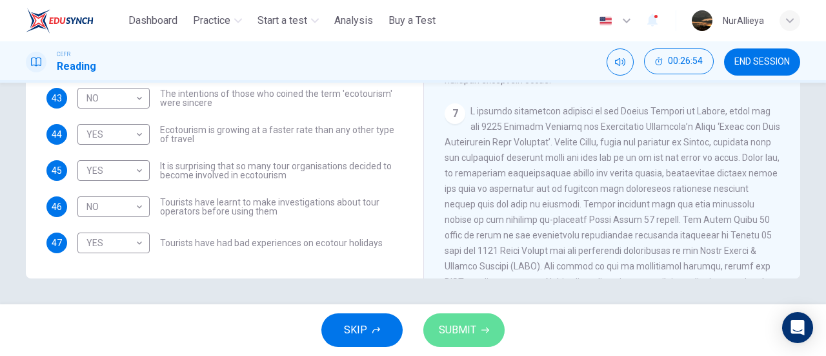
click at [428, 327] on button "SUBMIT" at bounding box center [463, 330] width 81 height 34
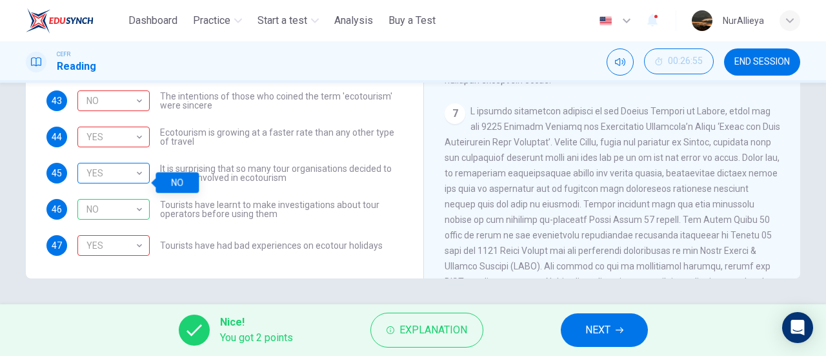
scroll to position [52, 0]
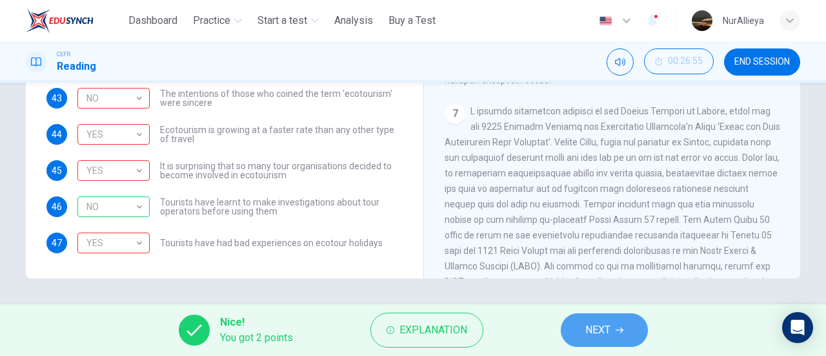
click at [605, 326] on span "NEXT" at bounding box center [597, 330] width 25 height 18
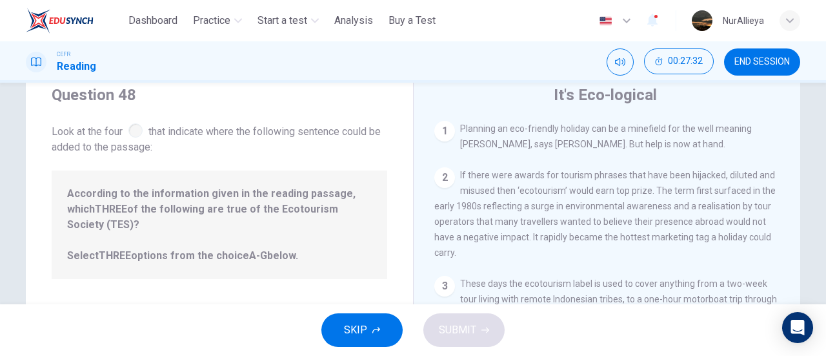
scroll to position [44, 0]
click at [436, 145] on div "1 Planning an eco-friendly holiday can be a minefield for the well meaning [PER…" at bounding box center [607, 136] width 346 height 31
click at [436, 127] on div "1" at bounding box center [444, 131] width 21 height 21
click at [332, 189] on span "According to the information given in the reading passage, which THREE of the f…" at bounding box center [219, 224] width 305 height 77
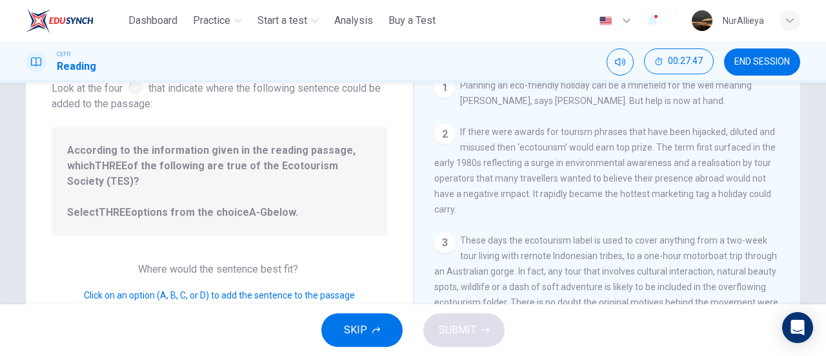
scroll to position [87, 0]
click at [440, 128] on div "2" at bounding box center [444, 135] width 21 height 21
click at [232, 290] on span "Click on an option (A, B, C, or D) to add the sentence to the passage" at bounding box center [219, 295] width 271 height 10
click at [183, 192] on span "According to the information given in the reading passage, which THREE of the f…" at bounding box center [219, 181] width 305 height 77
click at [132, 94] on div at bounding box center [135, 88] width 14 height 14
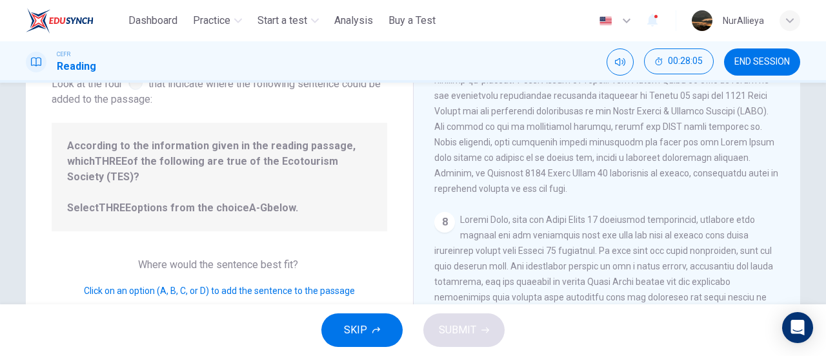
scroll to position [1010, 0]
click at [444, 217] on div "8" at bounding box center [444, 222] width 21 height 21
click at [386, 323] on button "SKIP" at bounding box center [361, 330] width 81 height 34
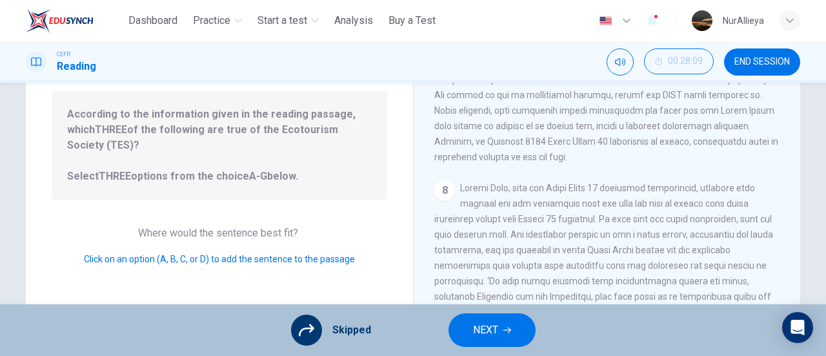
scroll to position [125, 0]
click at [501, 328] on button "NEXT" at bounding box center [491, 330] width 87 height 34
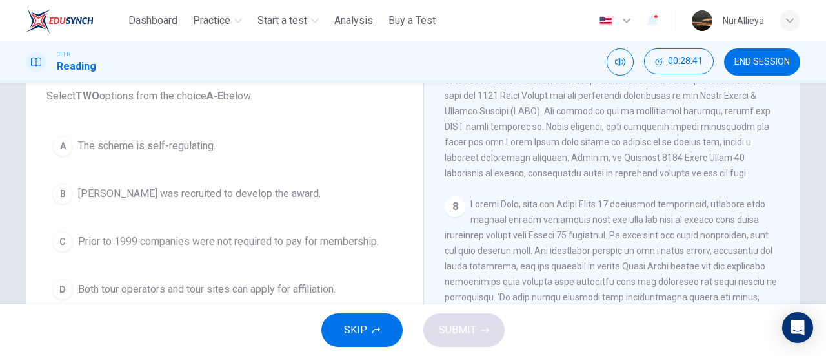
scroll to position [129, 0]
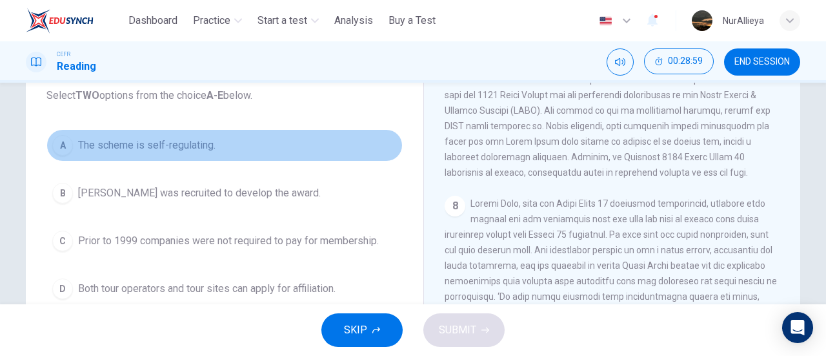
click at [147, 156] on button "A The scheme is self-regulating." at bounding box center [224, 145] width 356 height 32
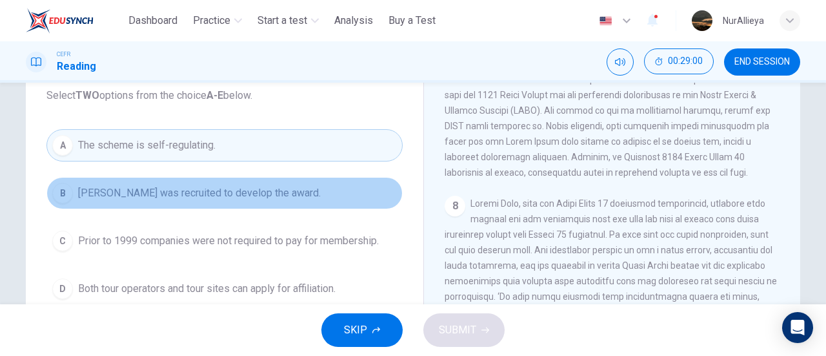
click at [178, 187] on span "[PERSON_NAME] was recruited to develop the award." at bounding box center [199, 192] width 243 height 15
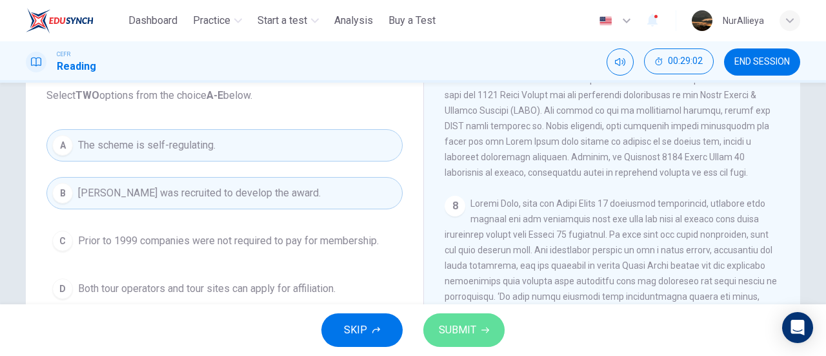
click at [494, 325] on button "SUBMIT" at bounding box center [463, 330] width 81 height 34
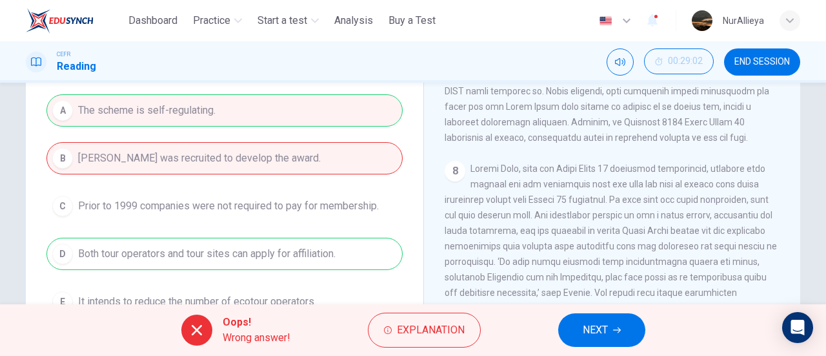
scroll to position [163, 0]
click at [266, 119] on div "A The scheme is self-regulating. B [PERSON_NAME] was recruited to develop the a…" at bounding box center [224, 206] width 356 height 223
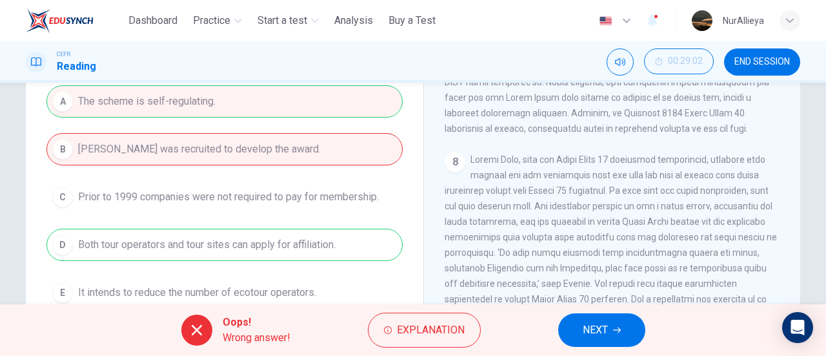
scroll to position [161, 0]
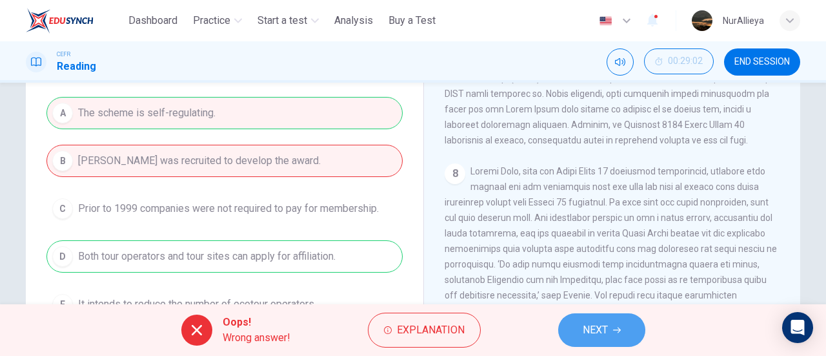
click at [590, 334] on span "NEXT" at bounding box center [595, 330] width 25 height 18
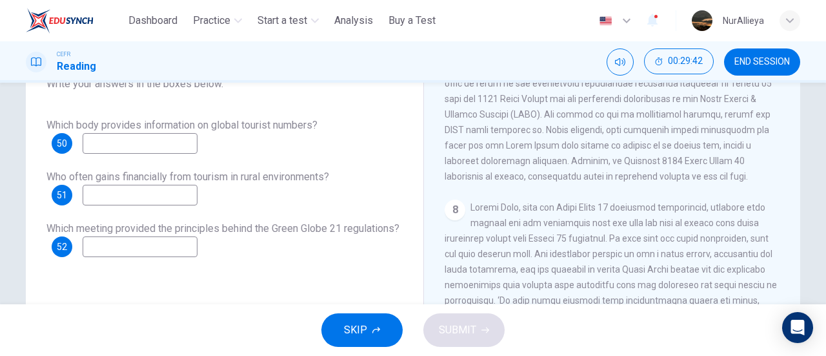
scroll to position [106, 0]
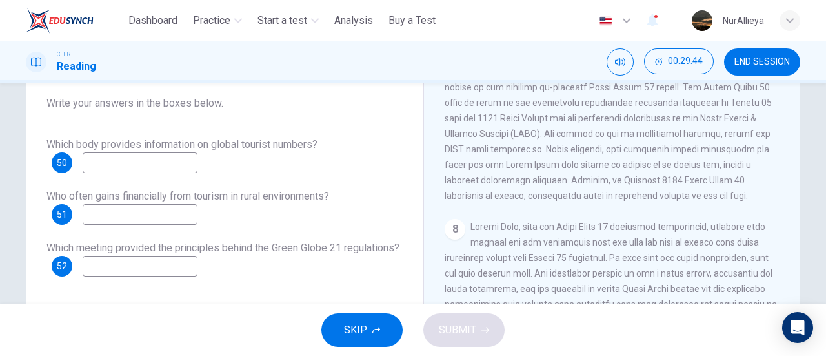
click at [186, 214] on input at bounding box center [140, 214] width 115 height 21
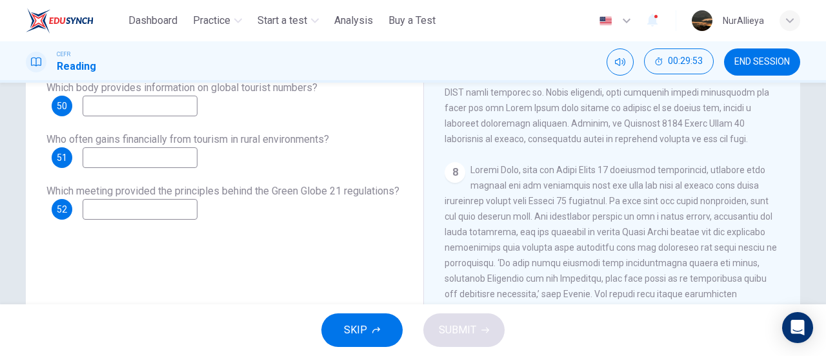
scroll to position [165, 0]
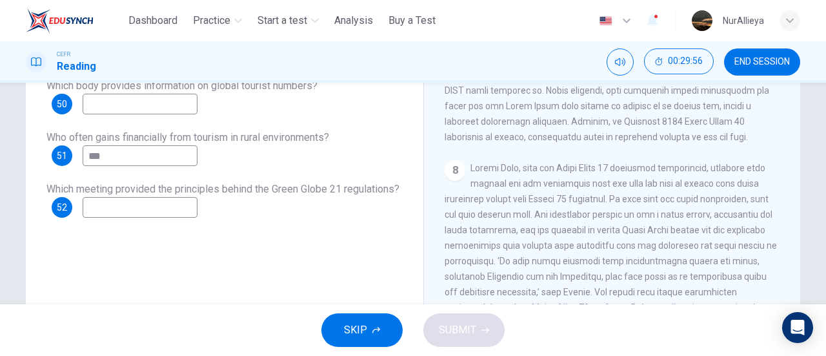
type input "***"
click at [197, 108] on input at bounding box center [140, 104] width 115 height 21
type input "**"
click at [197, 212] on input at bounding box center [140, 207] width 115 height 21
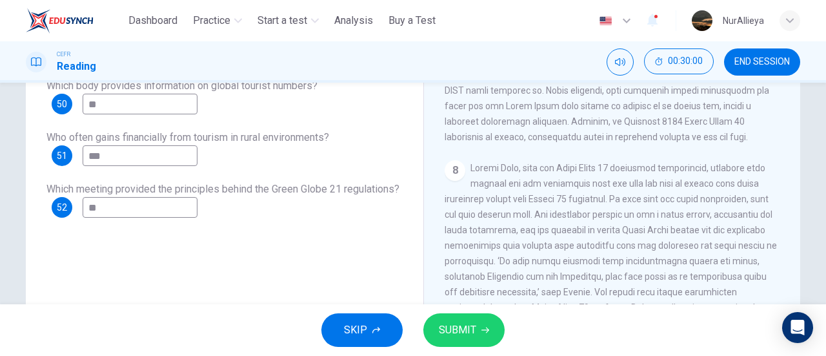
type input "**"
click at [479, 326] on button "SUBMIT" at bounding box center [463, 330] width 81 height 34
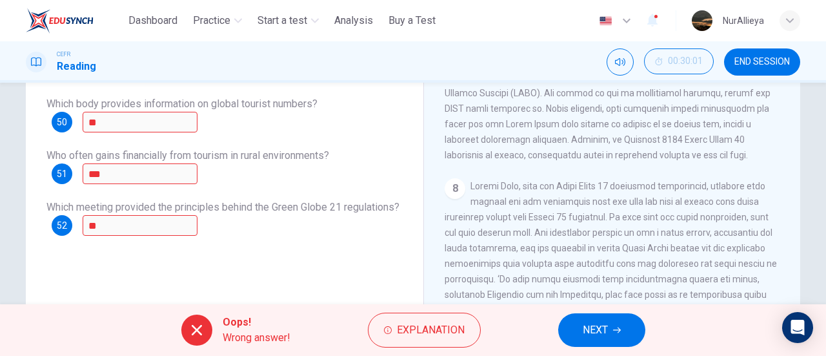
scroll to position [145, 0]
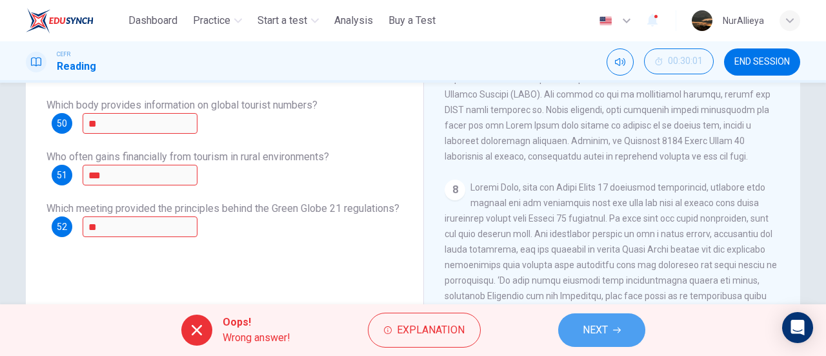
click at [569, 322] on button "NEXT" at bounding box center [601, 330] width 87 height 34
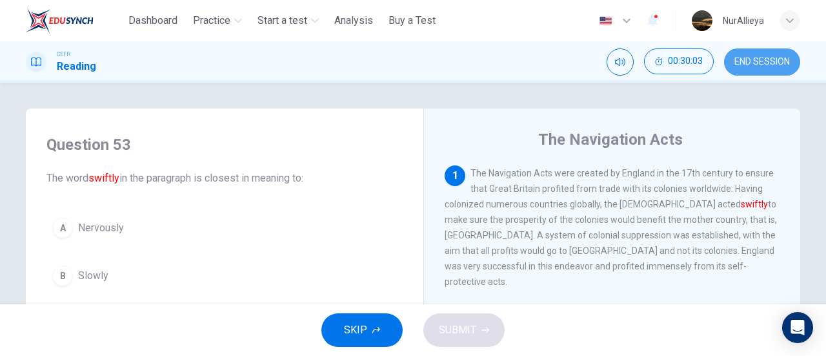
click at [776, 64] on span "END SESSION" at bounding box center [761, 62] width 55 height 10
